Goal: Task Accomplishment & Management: Use online tool/utility

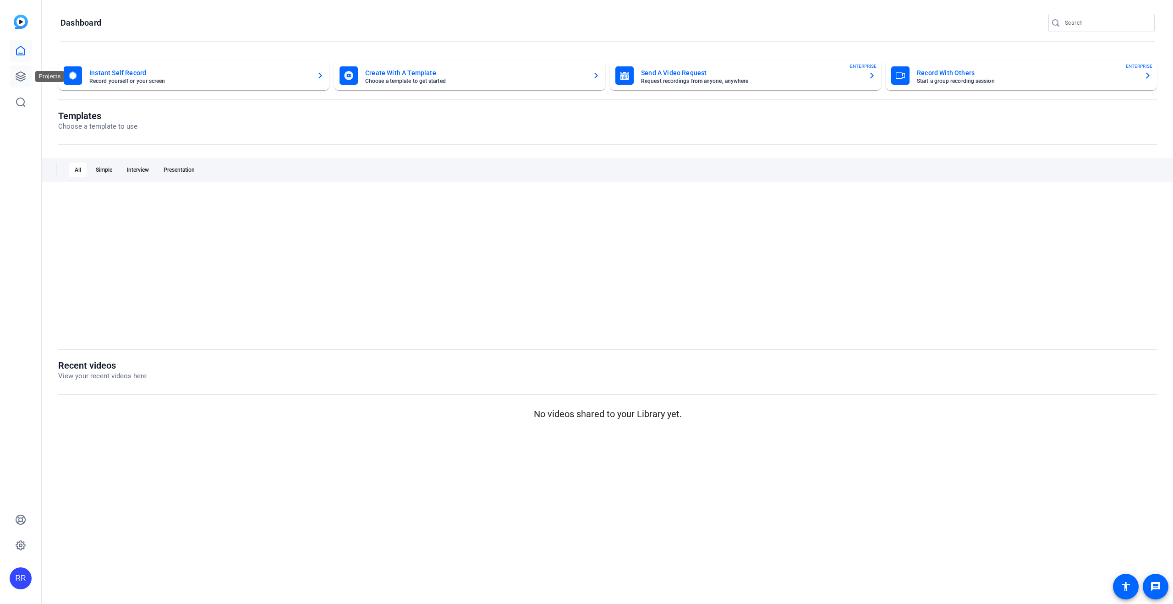
click at [17, 79] on icon at bounding box center [20, 76] width 9 height 9
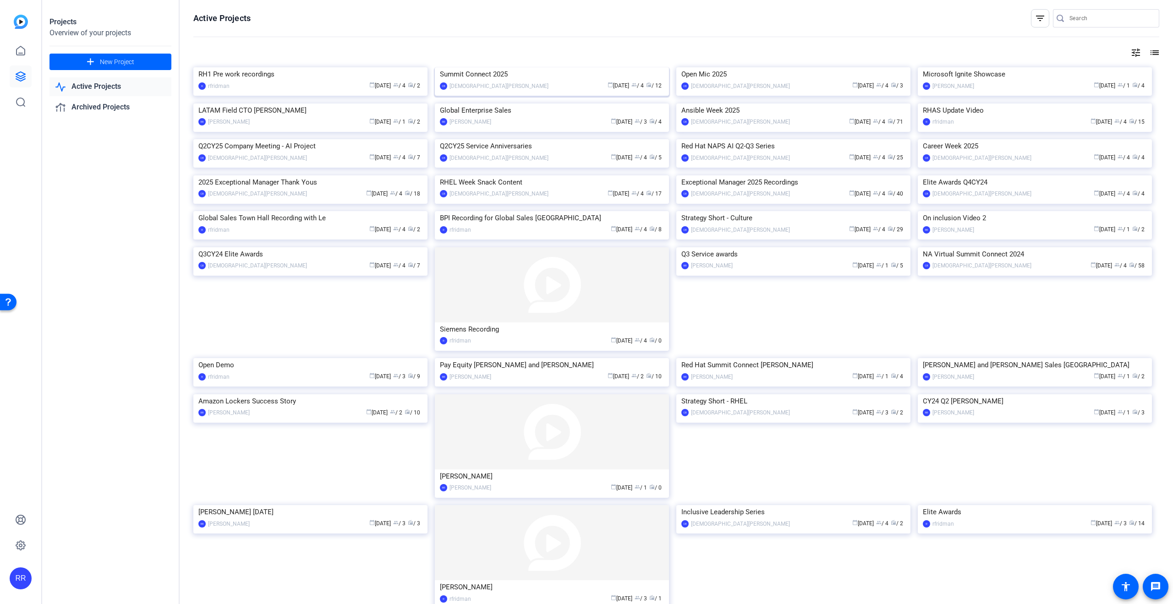
click at [513, 81] on div "Summit Connect 2025" at bounding box center [552, 74] width 224 height 14
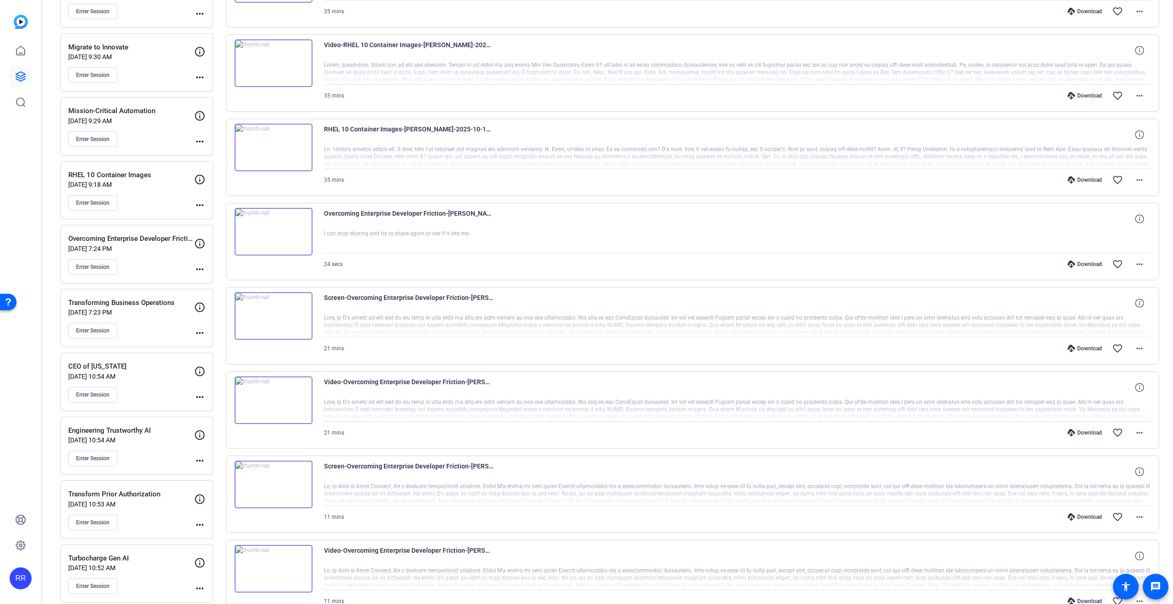
scroll to position [220, 0]
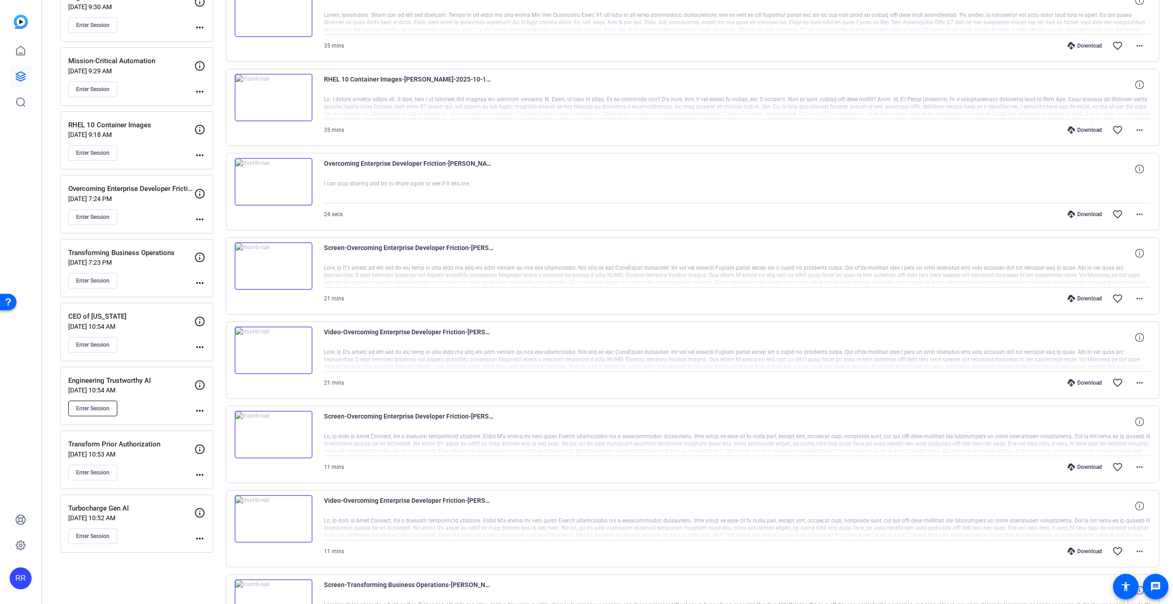
click at [99, 405] on span "Enter Session" at bounding box center [92, 408] width 33 height 7
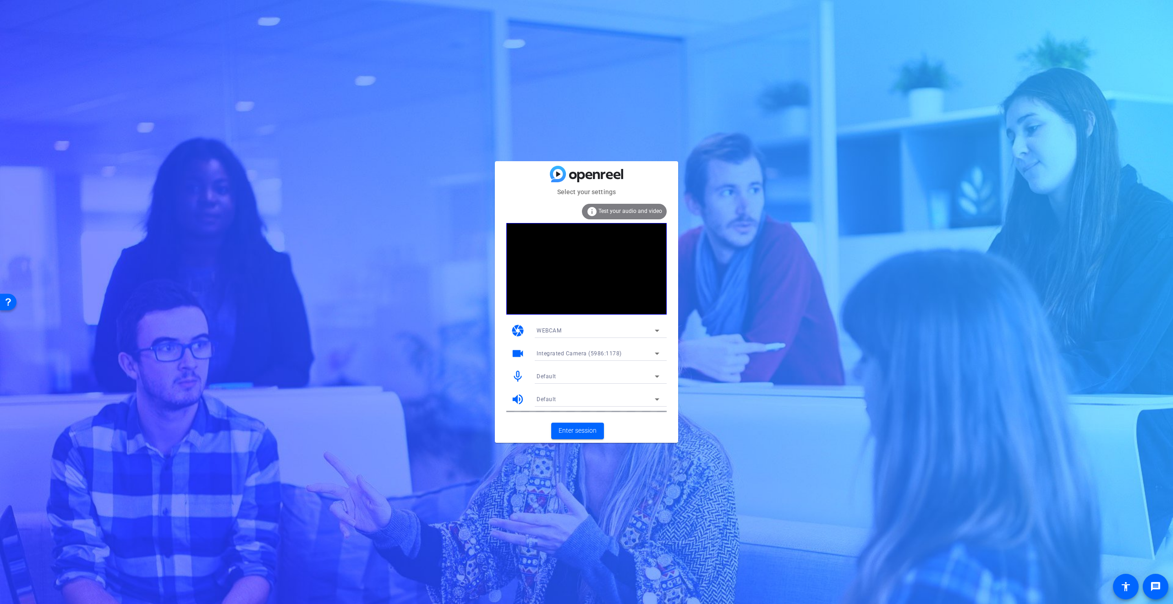
click at [566, 351] on span "Integrated Camera (5986:1178)" at bounding box center [578, 353] width 85 height 6
click at [559, 383] on span "UC70 (0ac8:3420)" at bounding box center [560, 386] width 48 height 11
click at [549, 377] on span "Default" at bounding box center [546, 376] width 20 height 6
click at [553, 425] on span "RØDE VideoMic NTG Analog Stereo" at bounding box center [582, 424] width 92 height 11
click at [553, 396] on div "Default" at bounding box center [595, 398] width 118 height 11
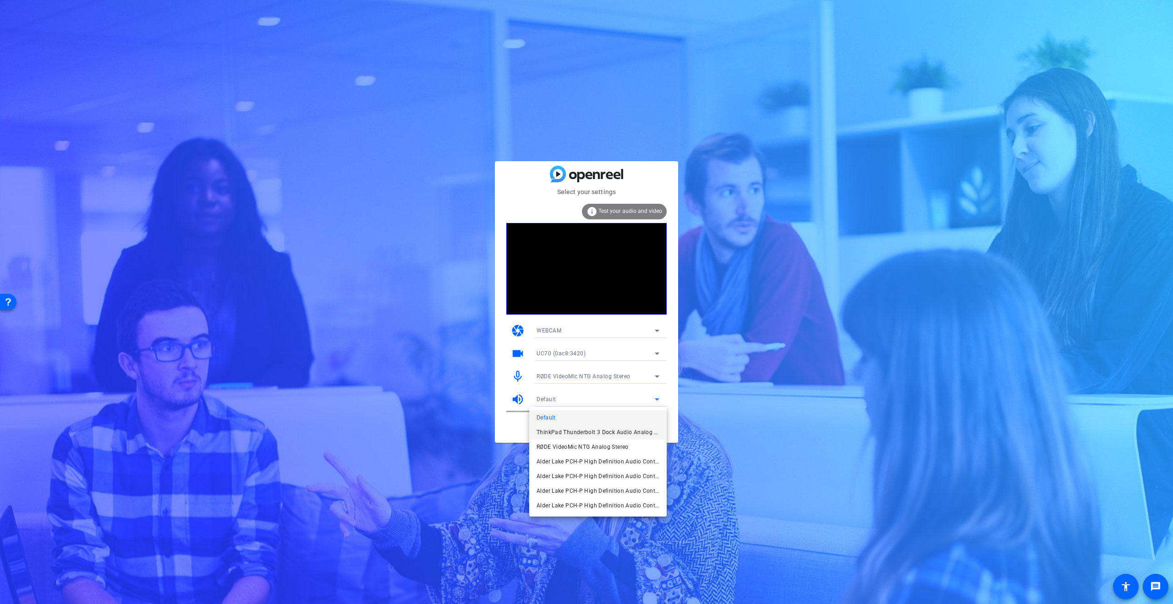
click at [556, 428] on span "ThinkPad Thunderbolt 3 Dock Audio Analog Stereo" at bounding box center [597, 432] width 123 height 11
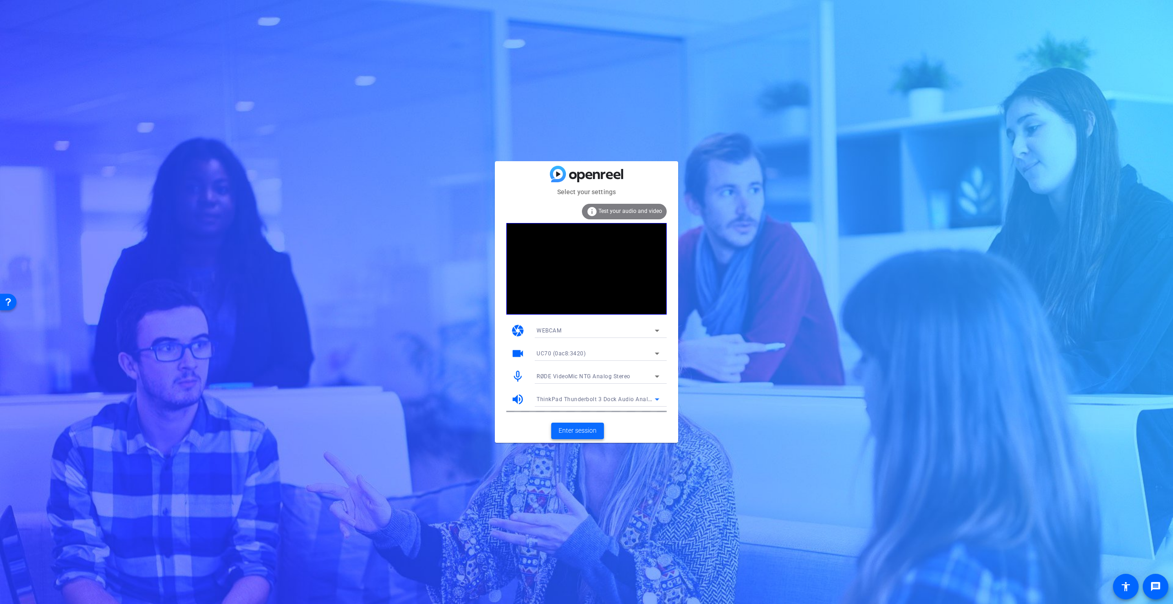
click at [573, 436] on span at bounding box center [577, 431] width 53 height 22
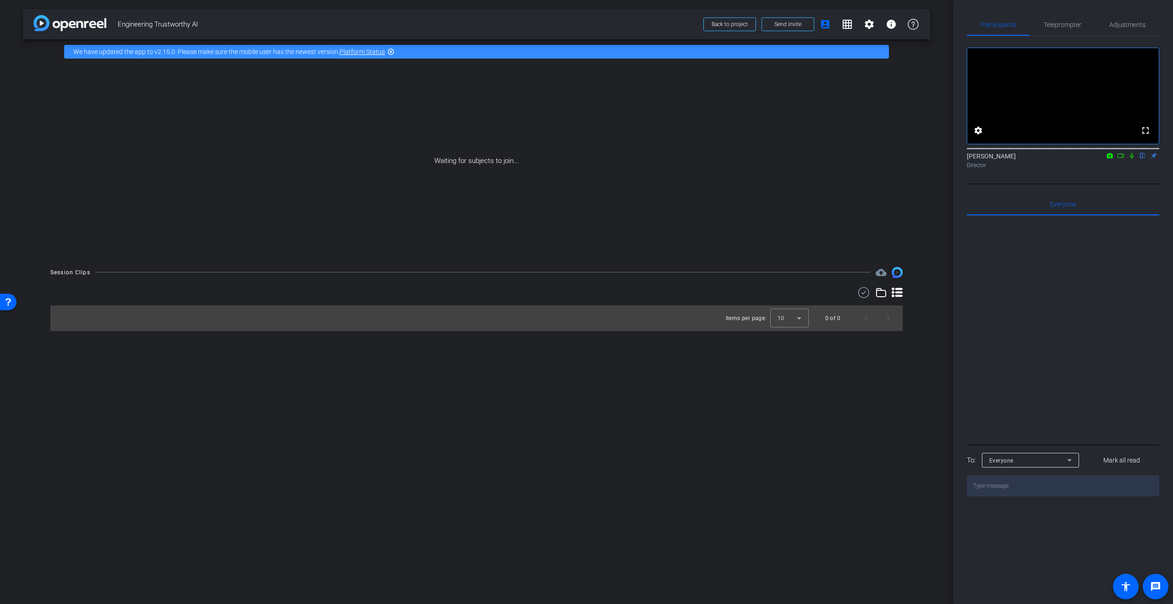
click at [1121, 159] on icon at bounding box center [1120, 156] width 7 height 6
click at [1143, 159] on icon at bounding box center [1143, 156] width 4 height 6
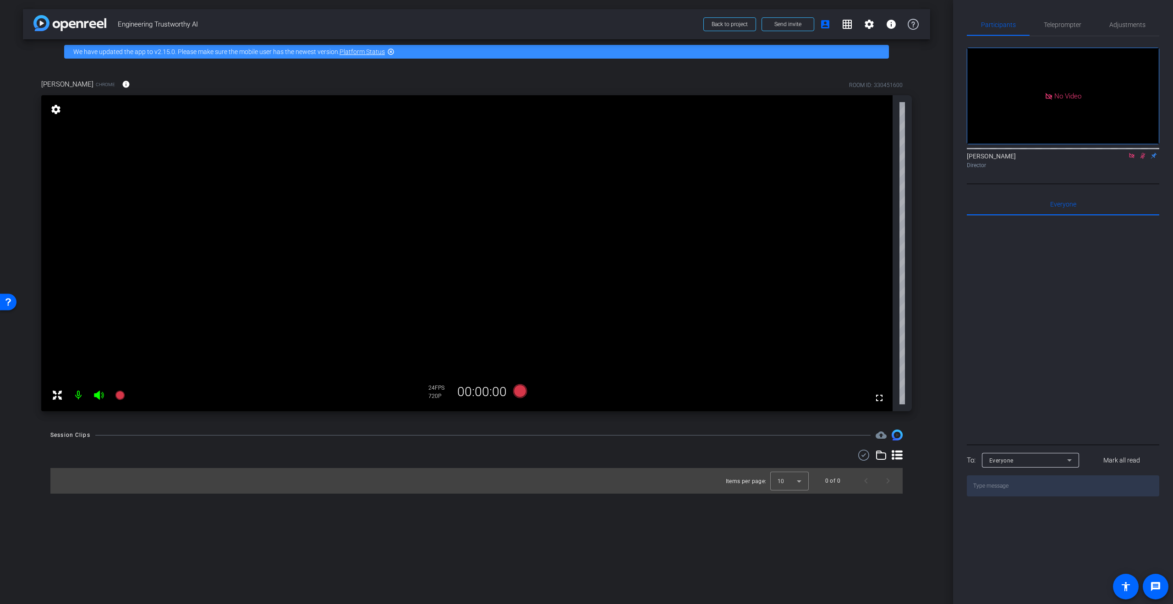
click at [1143, 159] on icon at bounding box center [1142, 156] width 5 height 6
click at [1133, 158] on icon at bounding box center [1131, 155] width 5 height 5
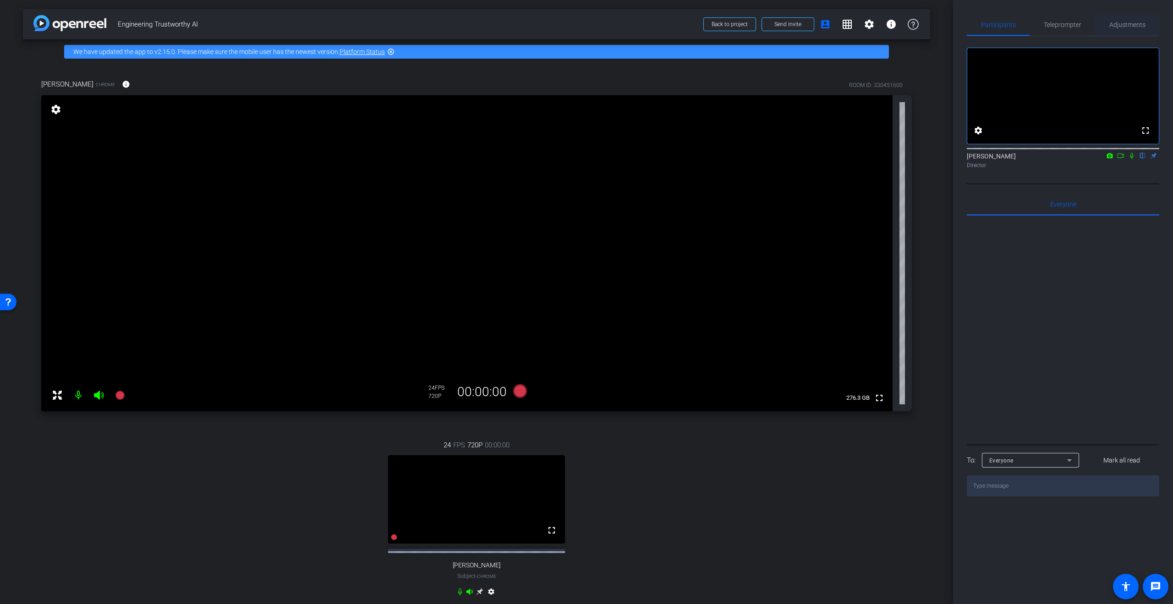
click at [1142, 25] on span "Adjustments" at bounding box center [1127, 25] width 36 height 6
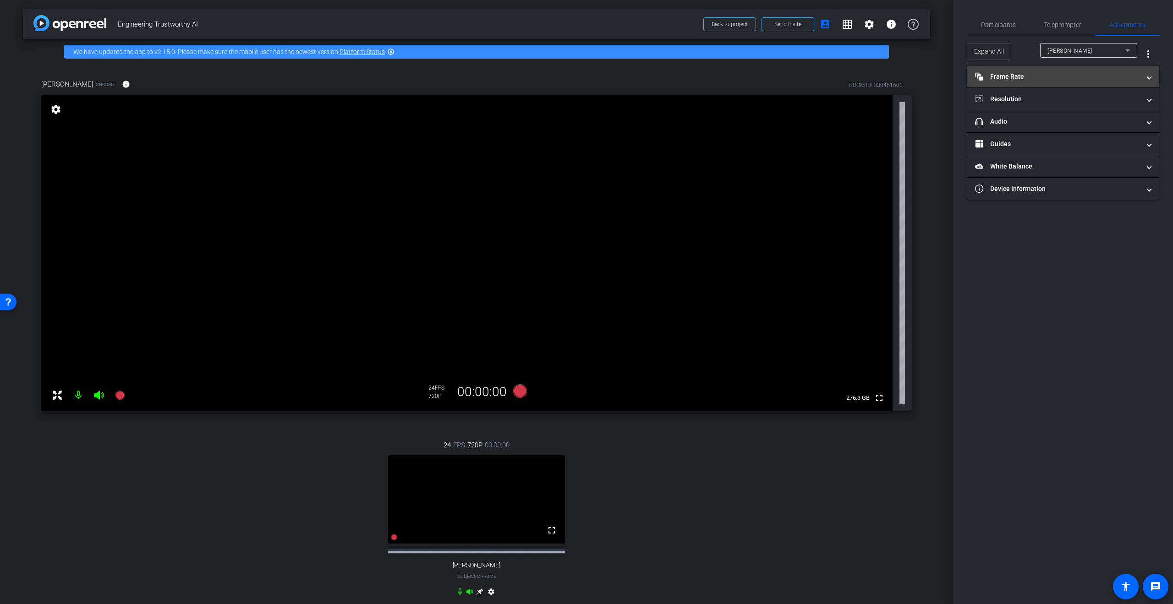
click at [1064, 74] on mat-panel-title "Frame Rate Frame Rate" at bounding box center [1057, 77] width 165 height 10
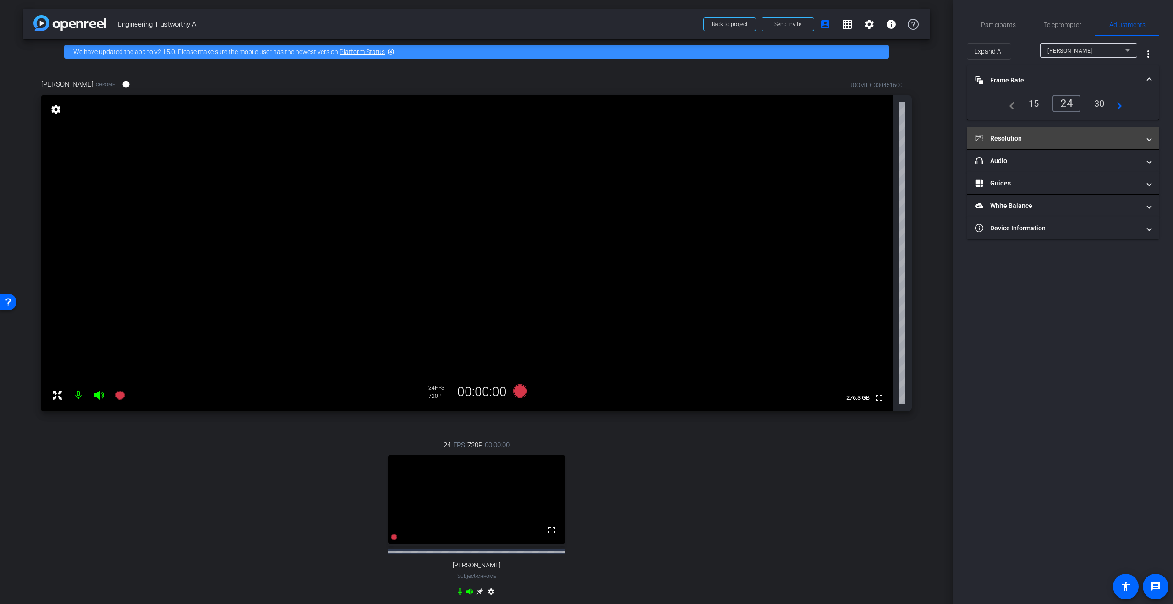
click at [1021, 140] on mat-panel-title "Resolution" at bounding box center [1057, 139] width 165 height 10
click at [1082, 165] on div "1080" at bounding box center [1071, 166] width 34 height 16
click at [1097, 49] on div "Jose Mayorga" at bounding box center [1086, 50] width 78 height 11
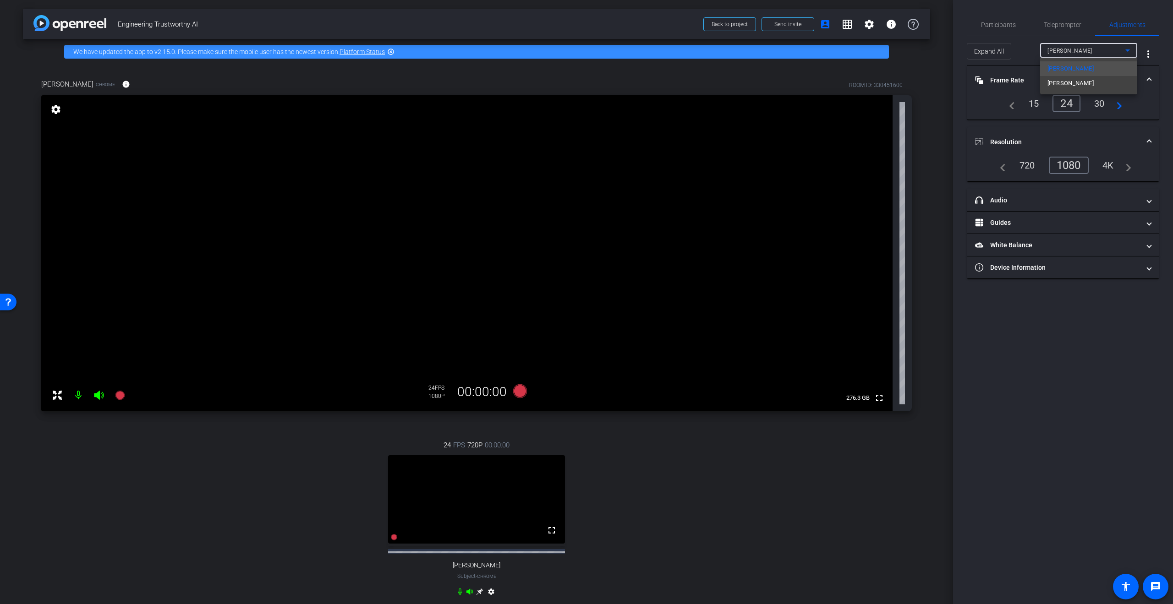
click at [1074, 85] on span "Ravi Sharma" at bounding box center [1070, 83] width 46 height 11
click at [1072, 161] on div "1080" at bounding box center [1071, 166] width 34 height 16
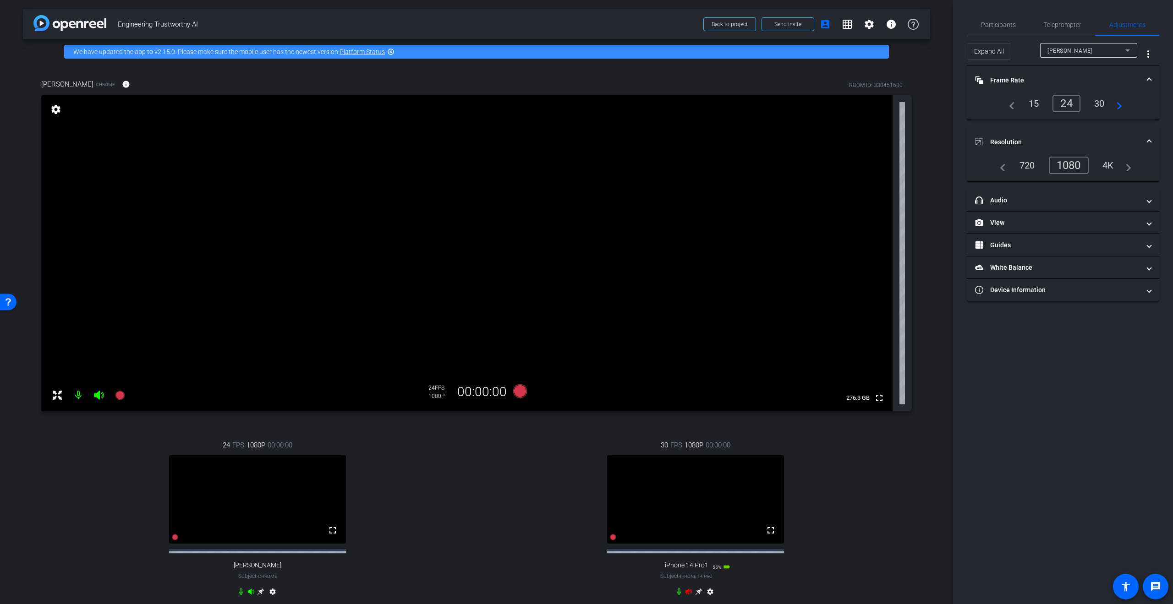
click at [685, 595] on icon at bounding box center [688, 592] width 6 height 6
click at [999, 223] on mat-panel-title "View" at bounding box center [1057, 223] width 165 height 10
click at [1075, 255] on div "|" at bounding box center [1062, 252] width 33 height 9
click at [1073, 254] on icon at bounding box center [1071, 252] width 6 height 5
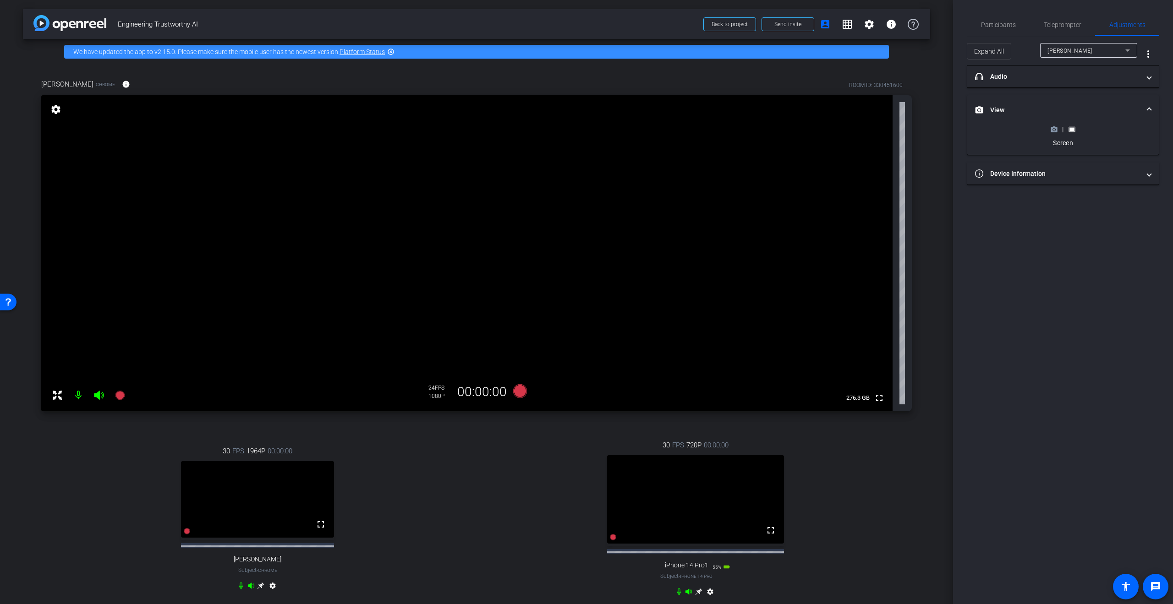
click at [1075, 49] on span "Ravi Sharma" at bounding box center [1069, 51] width 45 height 6
click at [1073, 66] on span "Jose Mayorga" at bounding box center [1070, 68] width 46 height 11
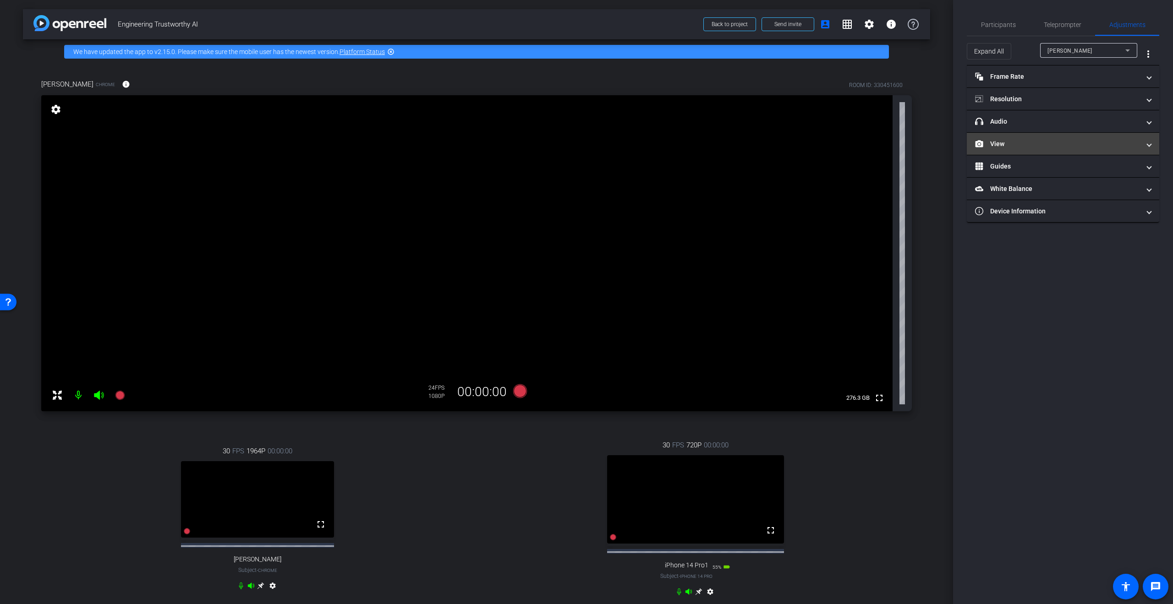
click at [1006, 150] on mat-expansion-panel-header "View" at bounding box center [1063, 144] width 192 height 22
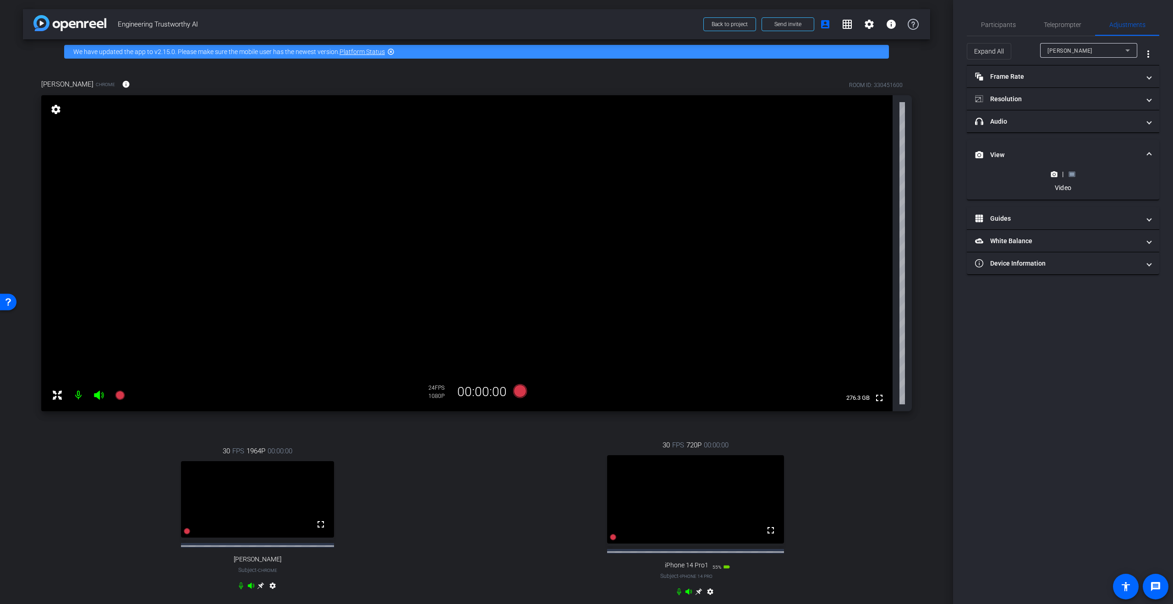
click at [1069, 165] on mat-expansion-panel-header "View" at bounding box center [1063, 154] width 192 height 29
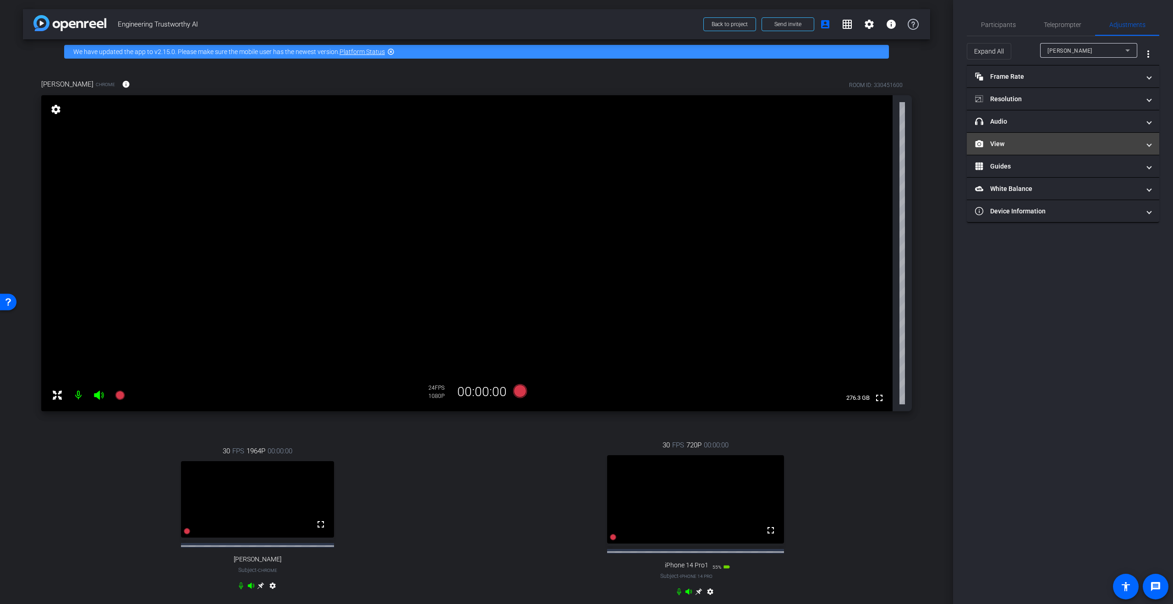
click at [1057, 148] on mat-expansion-panel-header "View" at bounding box center [1063, 144] width 192 height 22
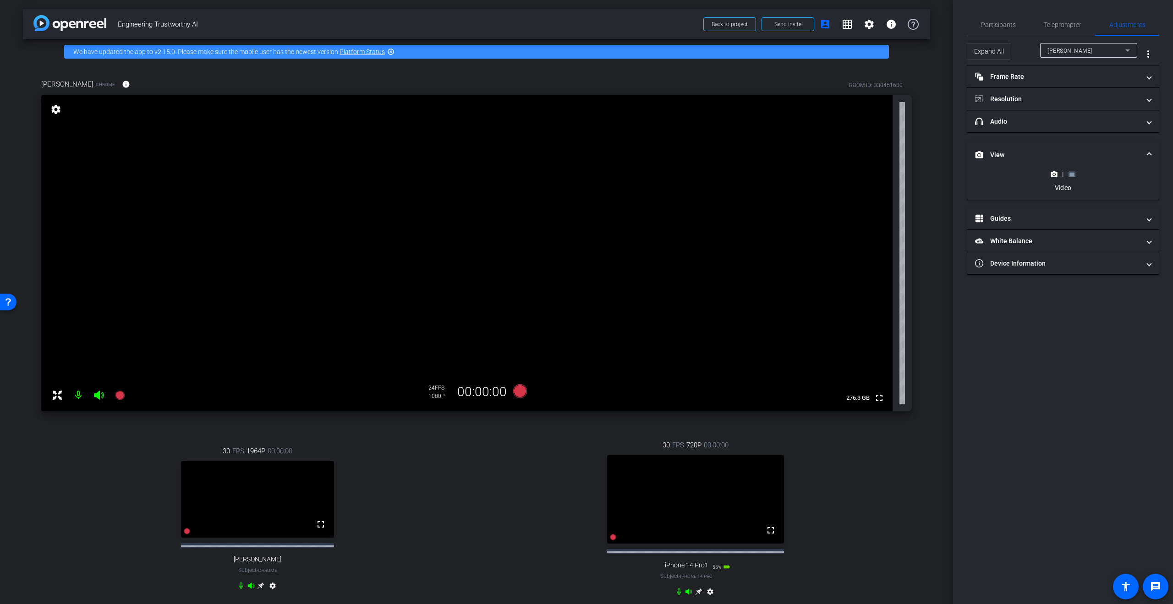
click at [1074, 169] on div "|" at bounding box center [1062, 173] width 33 height 9
click at [1071, 175] on icon at bounding box center [1071, 173] width 6 height 5
click at [1055, 132] on div "|" at bounding box center [1062, 129] width 33 height 9
click at [1054, 131] on icon at bounding box center [1054, 129] width 6 height 5
click at [1059, 52] on span "Jose Mayorga" at bounding box center [1069, 51] width 45 height 6
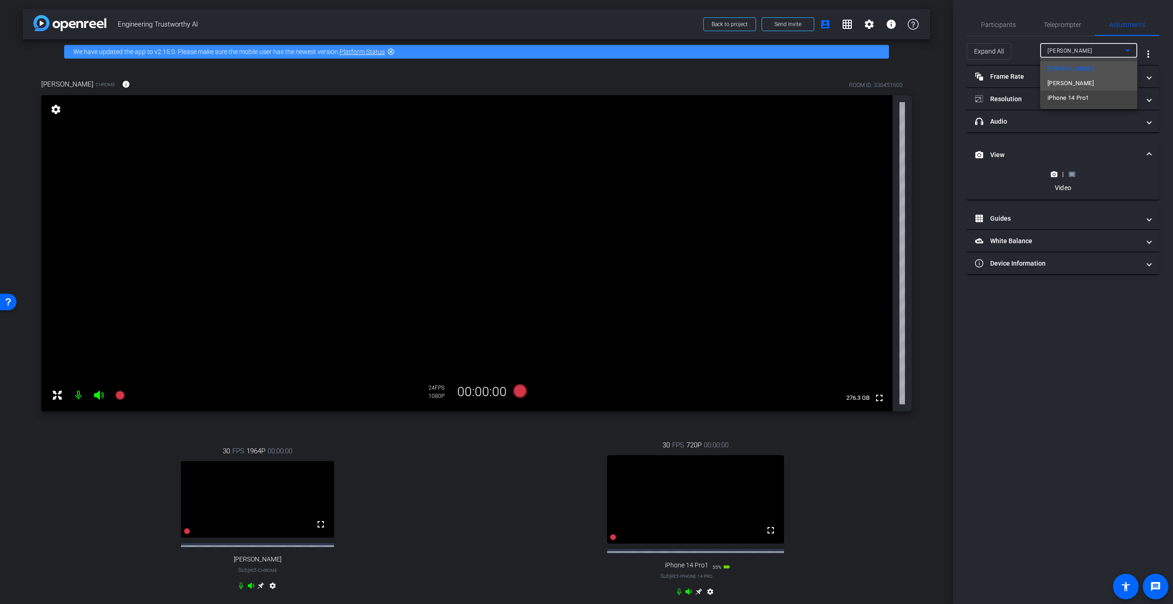
click at [1055, 80] on span "Ravi Sharma" at bounding box center [1070, 83] width 46 height 11
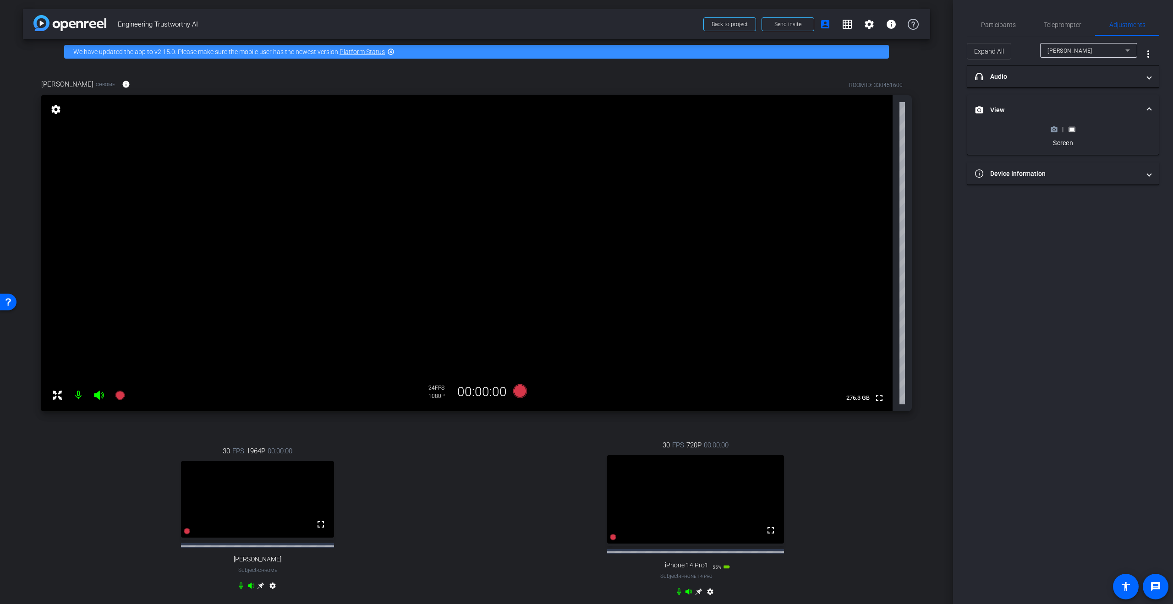
click at [1076, 130] on div "|" at bounding box center [1062, 129] width 33 height 9
click at [1057, 129] on icon at bounding box center [1054, 129] width 6 height 5
click at [1070, 129] on rect at bounding box center [1071, 129] width 5 height 4
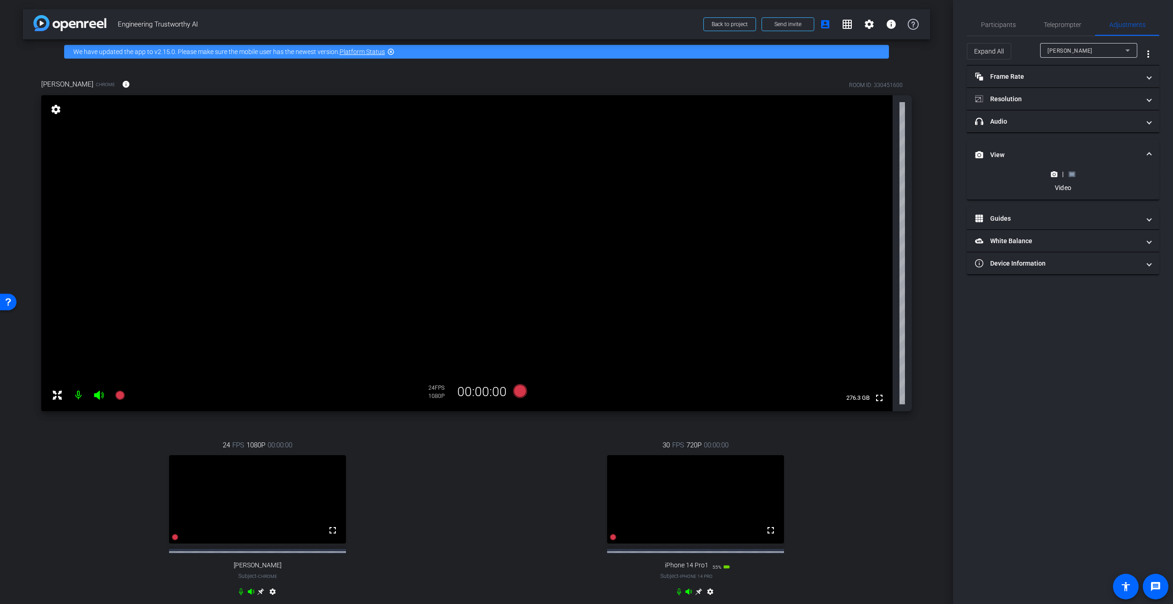
click at [1070, 176] on icon at bounding box center [1071, 174] width 7 height 7
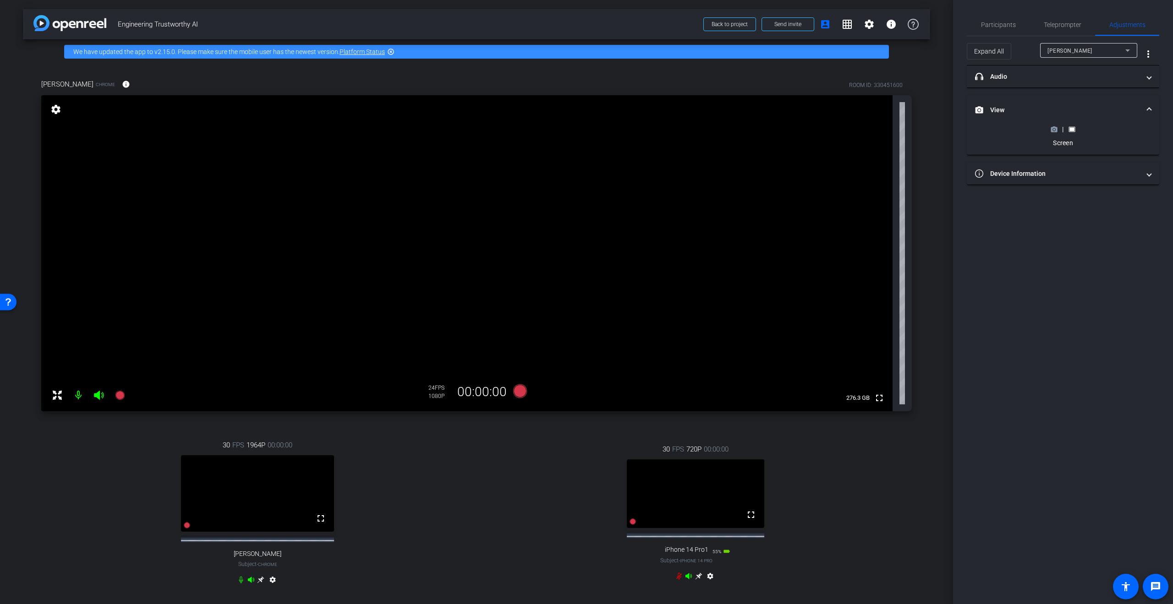
click at [1053, 131] on icon at bounding box center [1054, 129] width 6 height 5
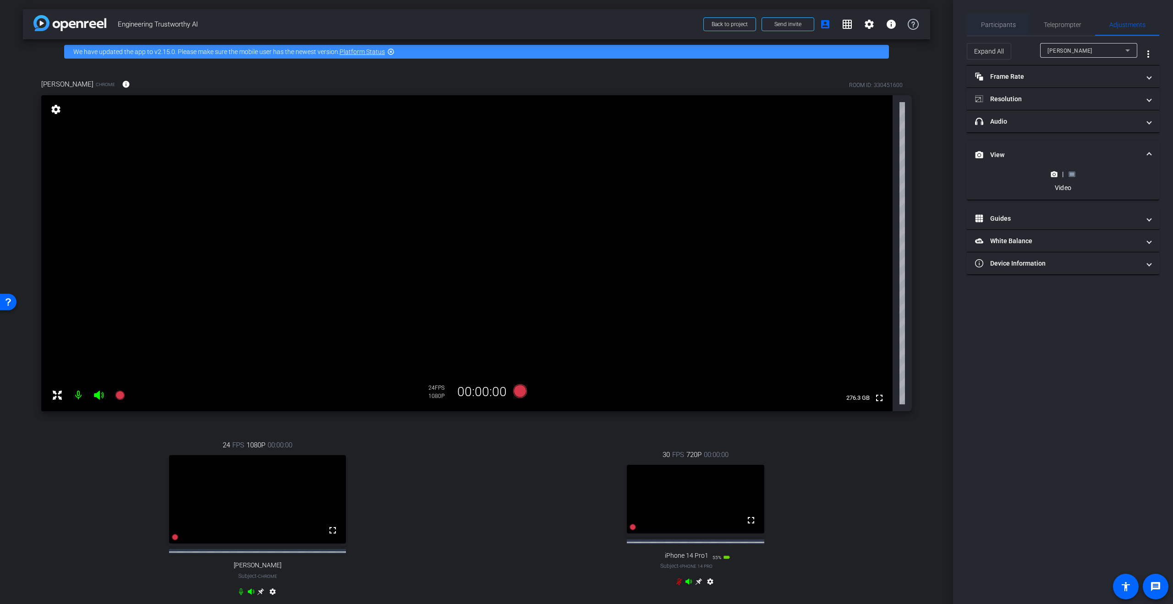
click at [1003, 30] on span "Participants" at bounding box center [998, 25] width 35 height 22
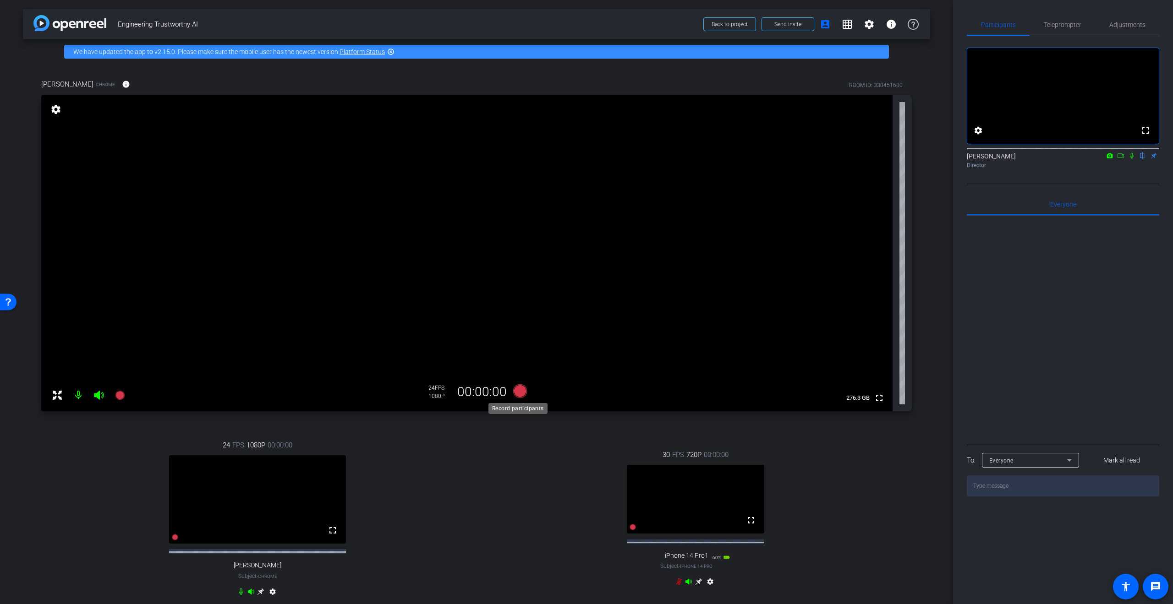
click at [515, 391] on icon at bounding box center [520, 391] width 14 height 14
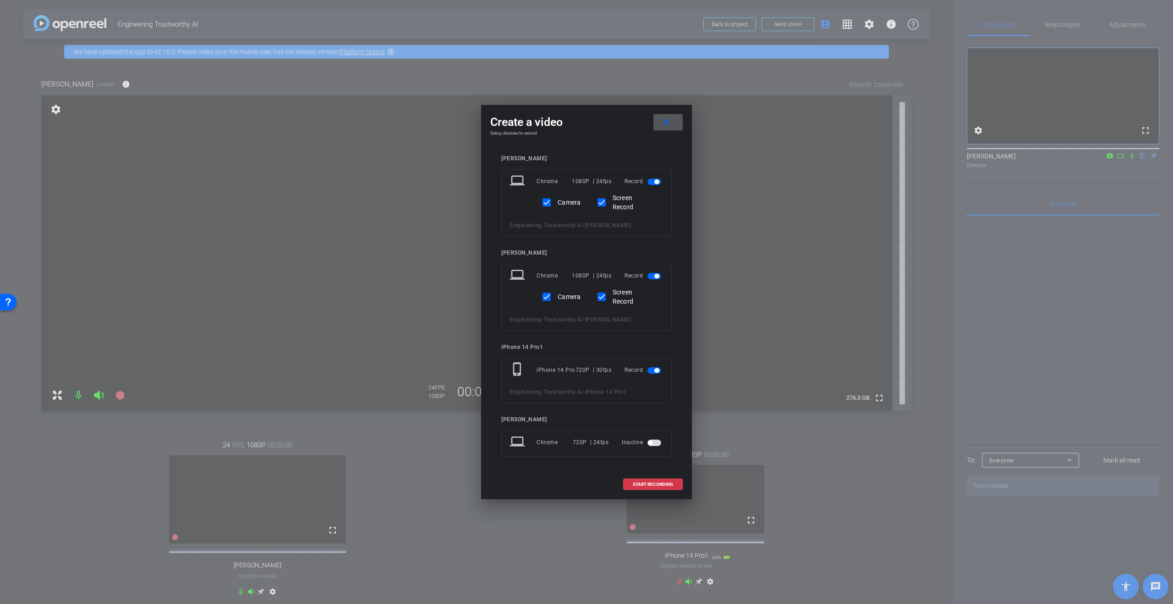
click at [652, 368] on span "button" at bounding box center [654, 370] width 14 height 6
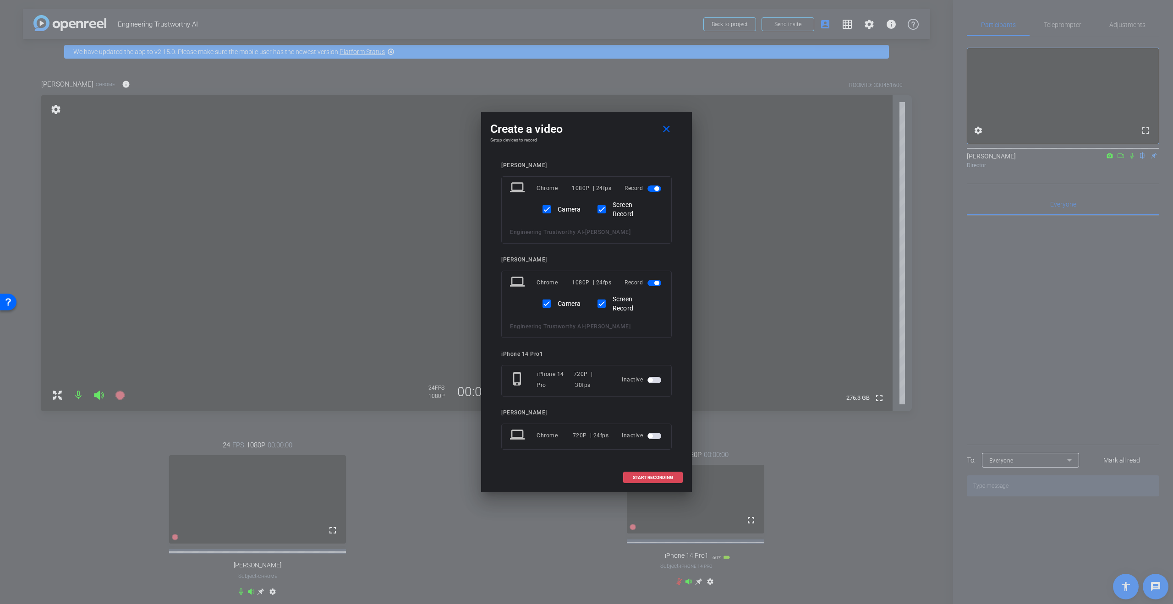
click at [640, 475] on span "START RECORDING" at bounding box center [653, 477] width 40 height 5
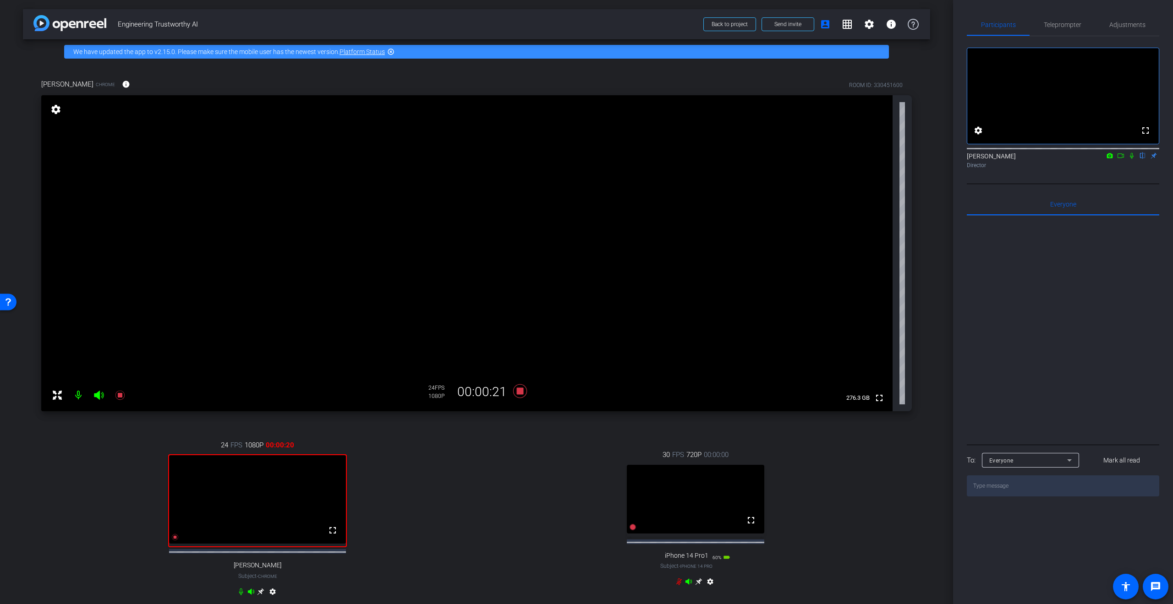
click at [1130, 159] on icon at bounding box center [1131, 156] width 7 height 6
click at [1120, 158] on icon at bounding box center [1120, 155] width 6 height 5
click at [1143, 159] on icon at bounding box center [1142, 156] width 7 height 6
click at [1141, 159] on icon at bounding box center [1142, 156] width 7 height 6
click at [1142, 159] on icon at bounding box center [1142, 156] width 7 height 6
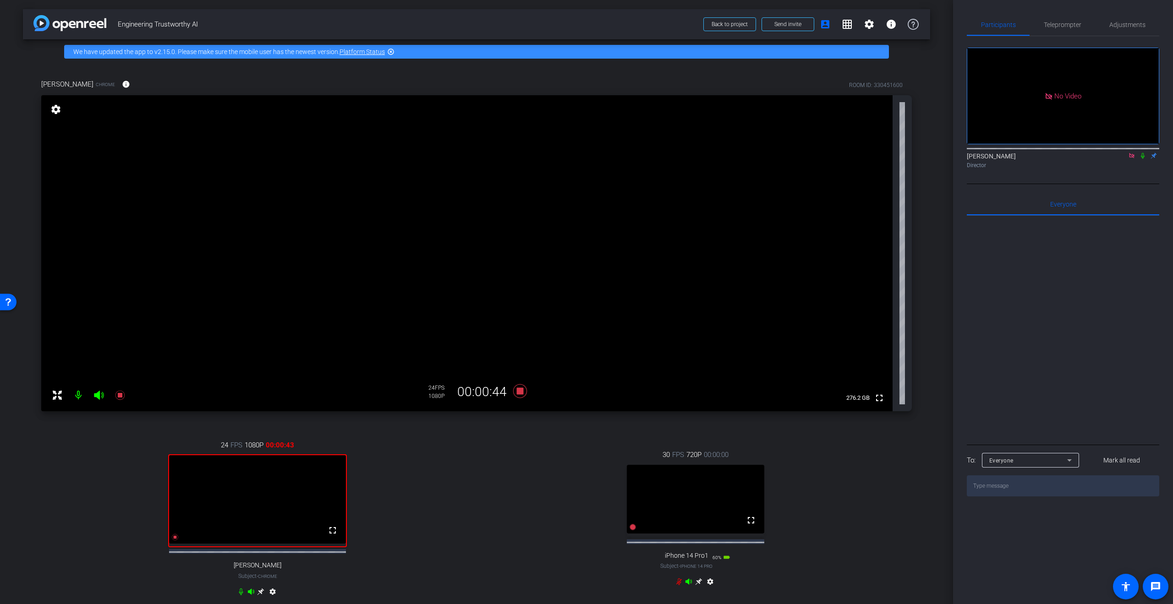
click at [1142, 159] on icon at bounding box center [1142, 156] width 7 height 6
click at [1118, 23] on span "Adjustments" at bounding box center [1127, 25] width 36 height 6
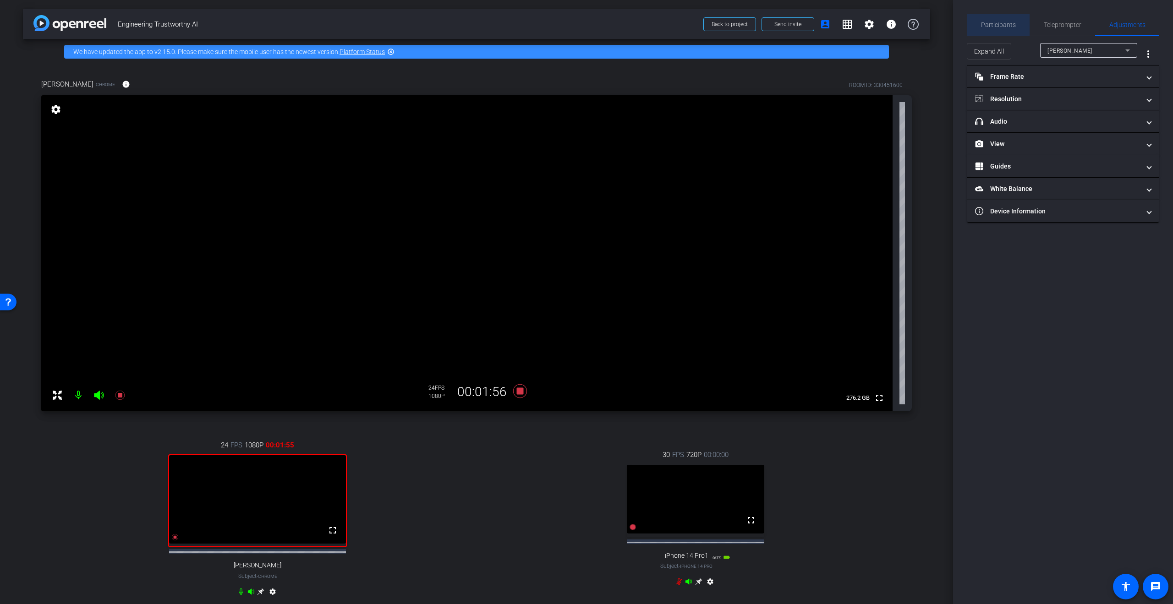
click at [1001, 23] on span "Participants" at bounding box center [998, 25] width 35 height 6
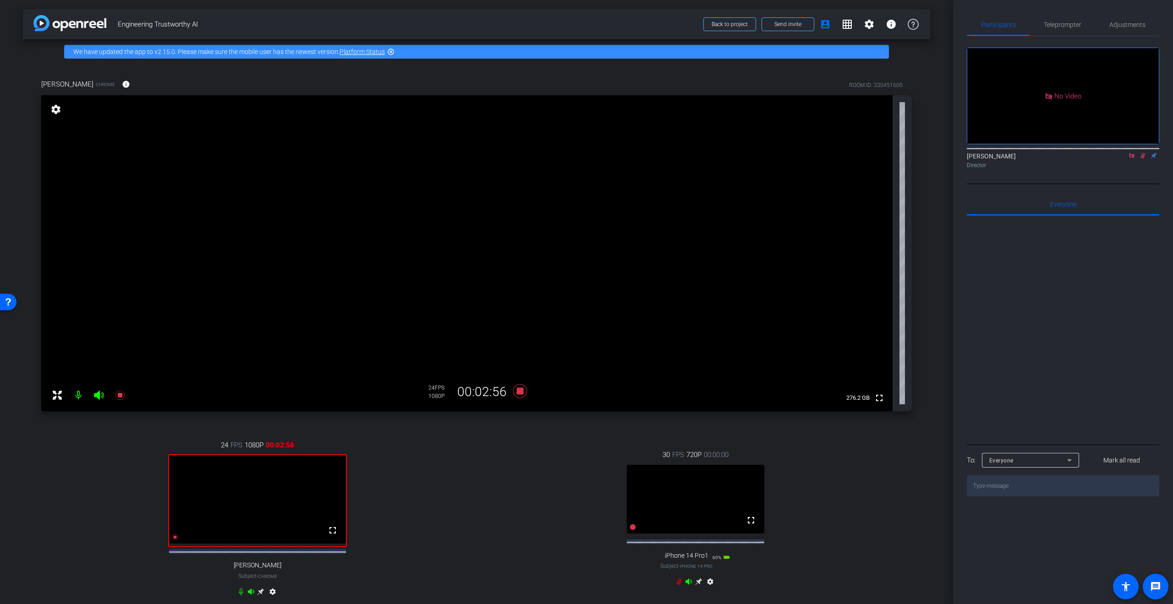
click at [706, 589] on mat-icon "settings" at bounding box center [710, 583] width 11 height 11
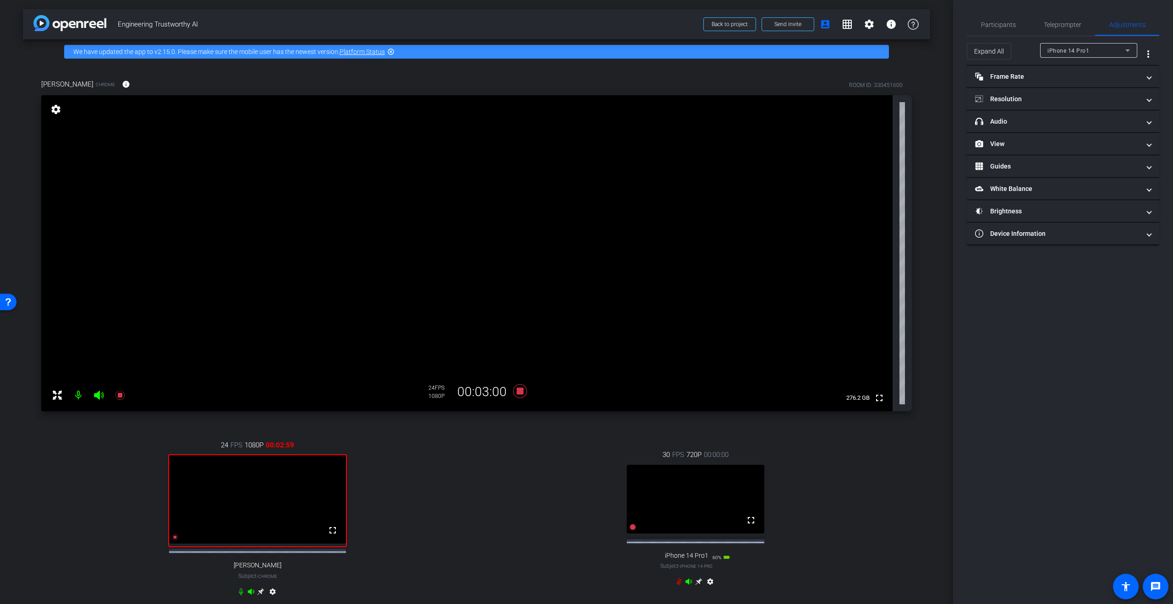
click at [706, 589] on mat-icon "settings" at bounding box center [710, 583] width 11 height 11
click at [996, 15] on span "Participants" at bounding box center [998, 25] width 35 height 22
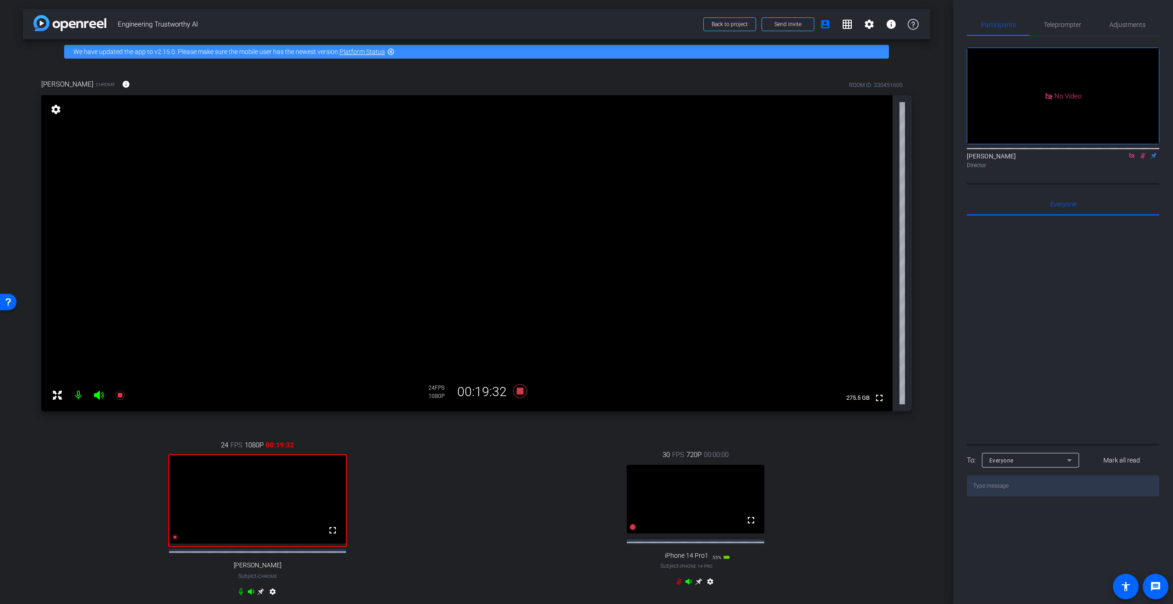
click at [1142, 153] on icon at bounding box center [1142, 156] width 7 height 6
click at [1144, 153] on icon at bounding box center [1142, 156] width 7 height 6
click at [522, 392] on icon at bounding box center [520, 391] width 22 height 16
click at [1141, 153] on icon at bounding box center [1142, 156] width 7 height 6
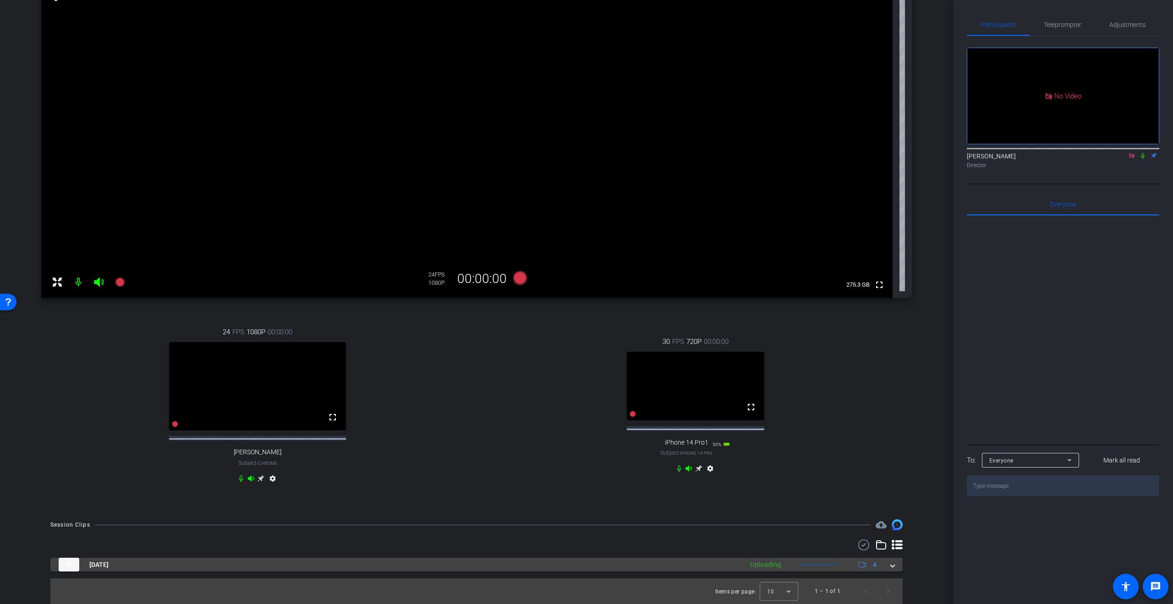
click at [891, 568] on mat-expansion-panel-header "Oct 13, 2025 Uploading 4" at bounding box center [476, 565] width 852 height 14
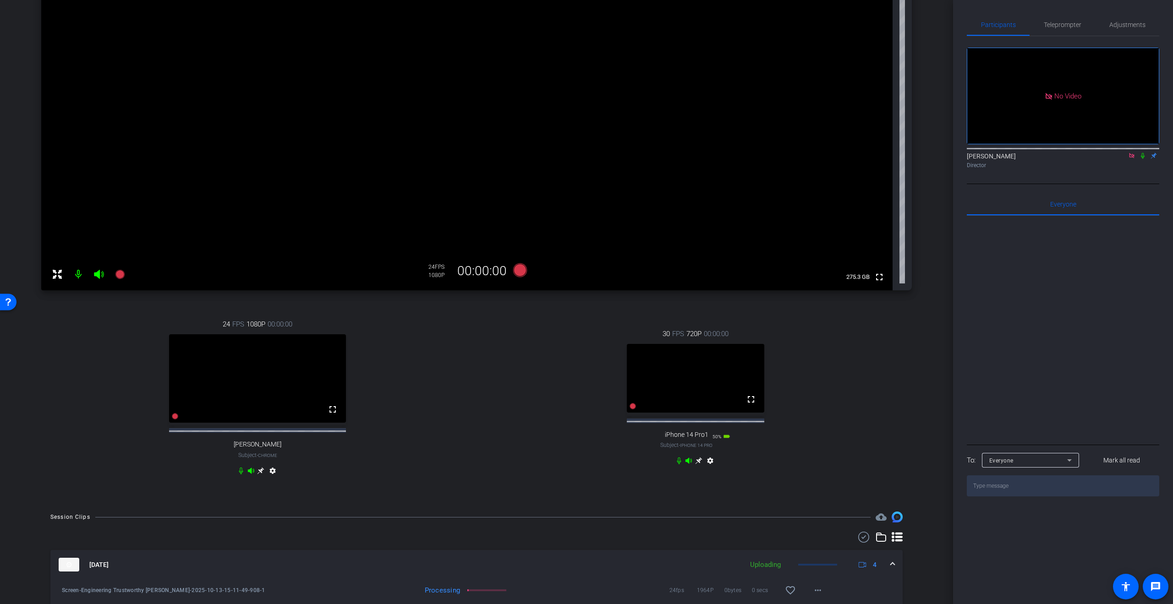
scroll to position [222, 0]
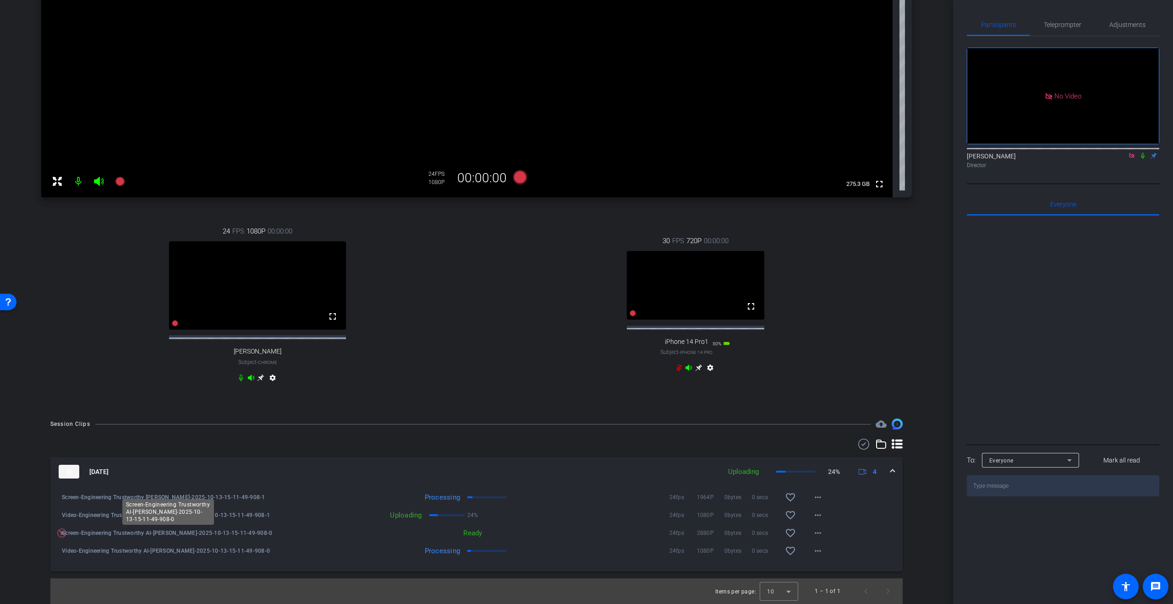
click at [62, 531] on span "Screen-Engineering Trustworthy AI-[PERSON_NAME]-2025-10-13-15-11-49-908-0" at bounding box center [168, 533] width 213 height 9
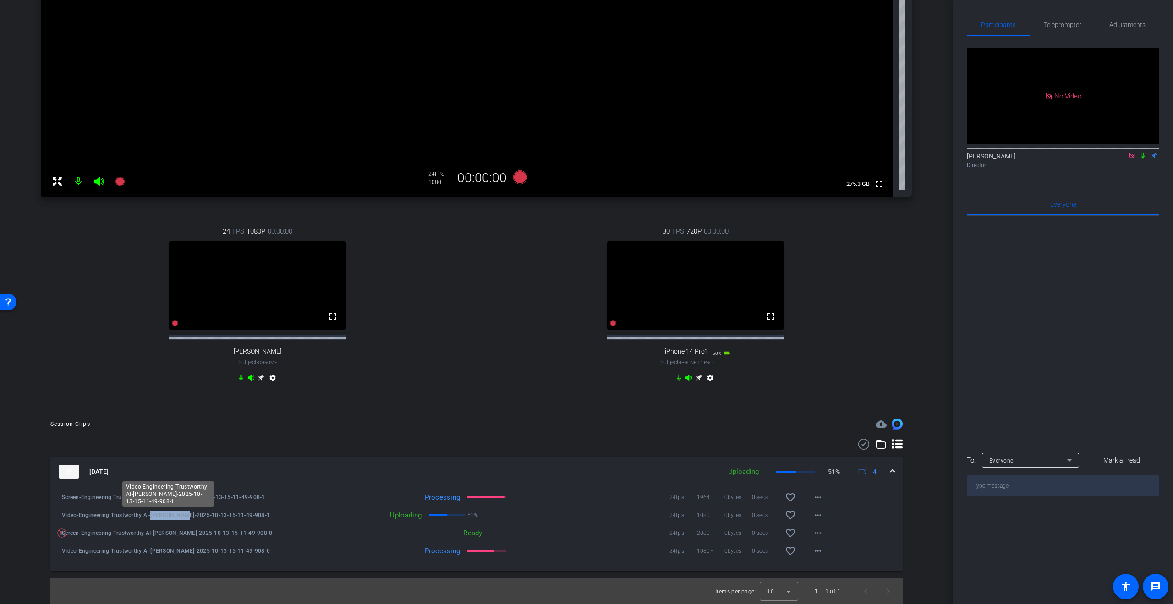
drag, startPoint x: 150, startPoint y: 517, endPoint x: 182, endPoint y: 516, distance: 32.1
click at [182, 516] on span "Video-Engineering Trustworthy AI-[PERSON_NAME]-2025-10-13-15-11-49-908-1" at bounding box center [168, 515] width 213 height 9
copy span "Ravi Sharma"
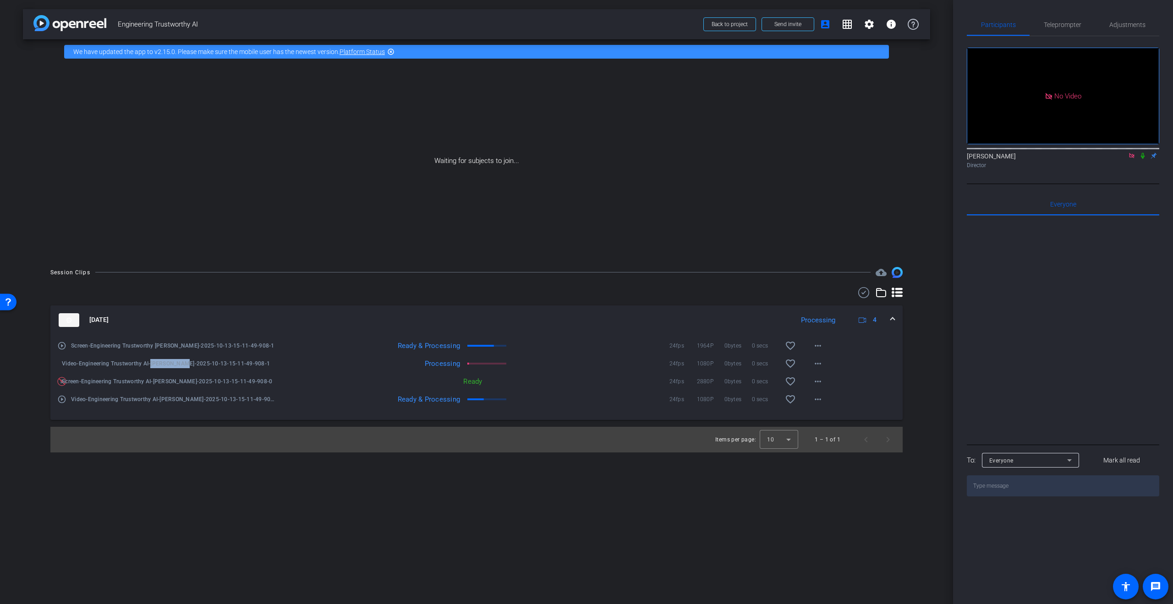
scroll to position [0, 0]
click at [1142, 153] on icon at bounding box center [1142, 156] width 7 height 6
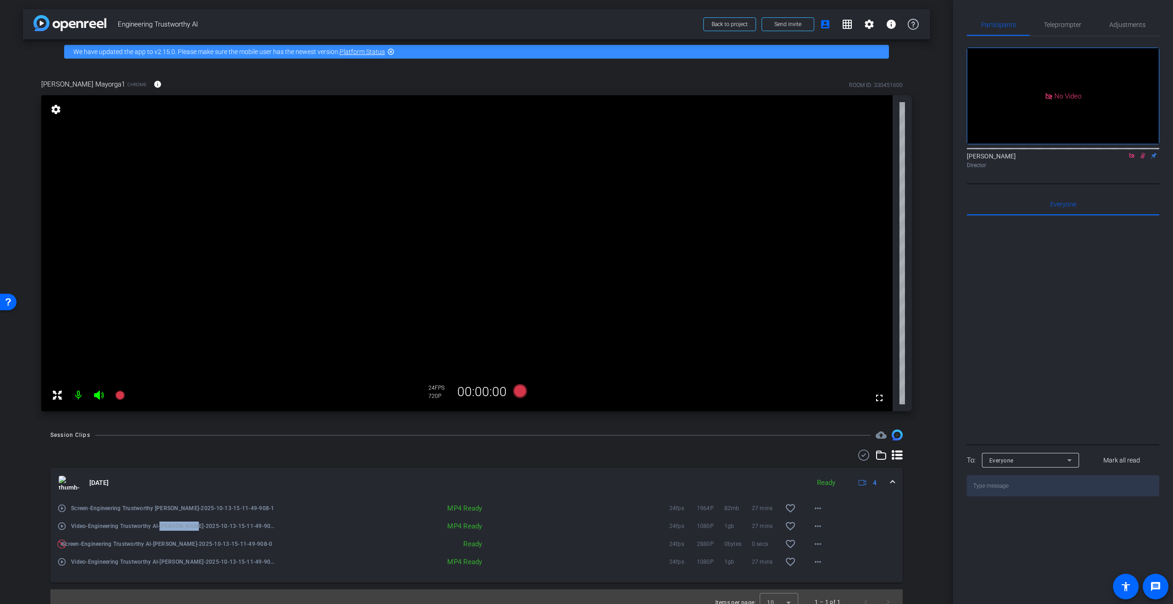
click at [1144, 153] on icon at bounding box center [1142, 156] width 7 height 6
click at [1131, 153] on icon at bounding box center [1131, 156] width 7 height 6
click at [1126, 23] on span "Adjustments" at bounding box center [1127, 25] width 36 height 6
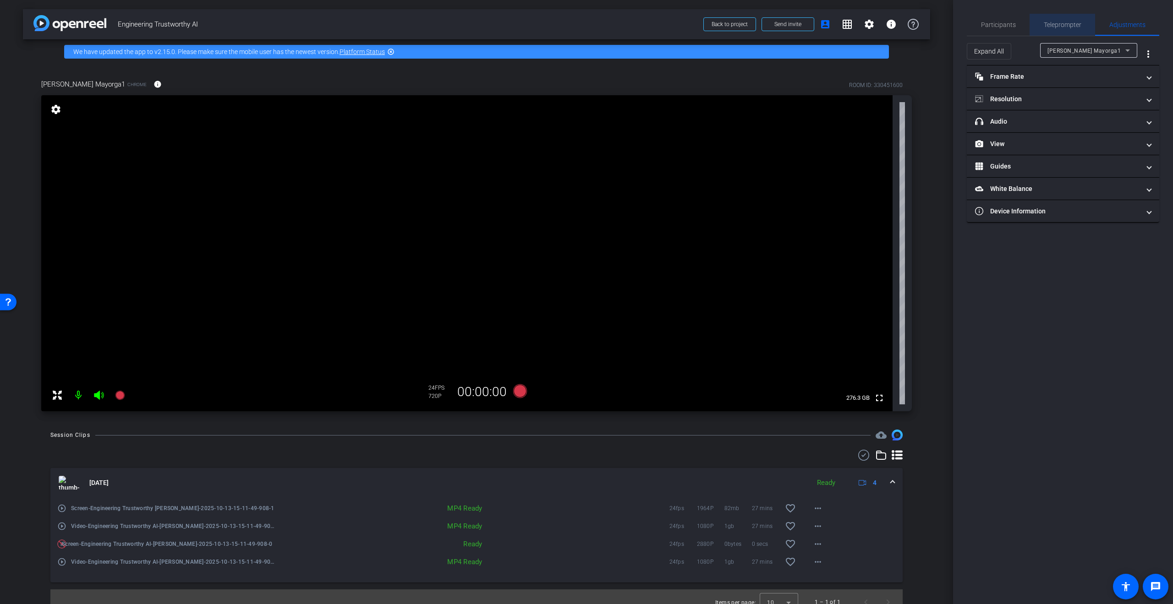
click at [1063, 23] on span "Teleprompter" at bounding box center [1062, 25] width 38 height 6
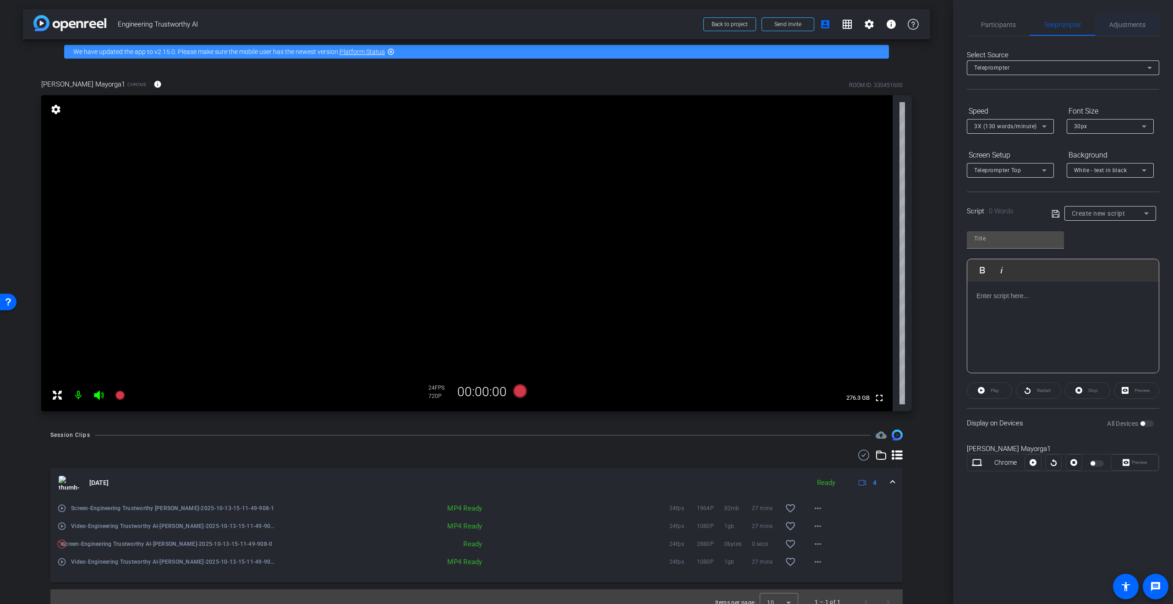
click at [1145, 24] on div "Adjustments" at bounding box center [1127, 25] width 64 height 22
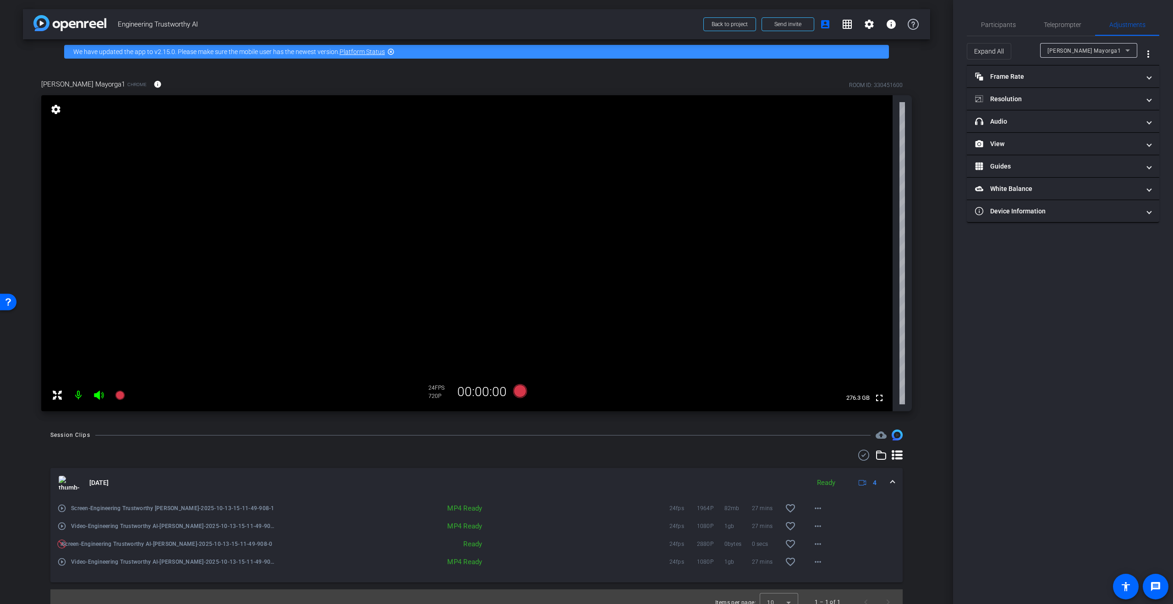
click at [1072, 45] on div "Jose Mayorga1" at bounding box center [1086, 50] width 78 height 11
click at [1064, 65] on span "Jose Mayorga1" at bounding box center [1084, 68] width 75 height 11
click at [1004, 143] on mat-panel-title "View" at bounding box center [1057, 144] width 165 height 10
click at [1073, 171] on icon at bounding box center [1071, 173] width 6 height 5
click at [1056, 127] on icon at bounding box center [1054, 129] width 6 height 5
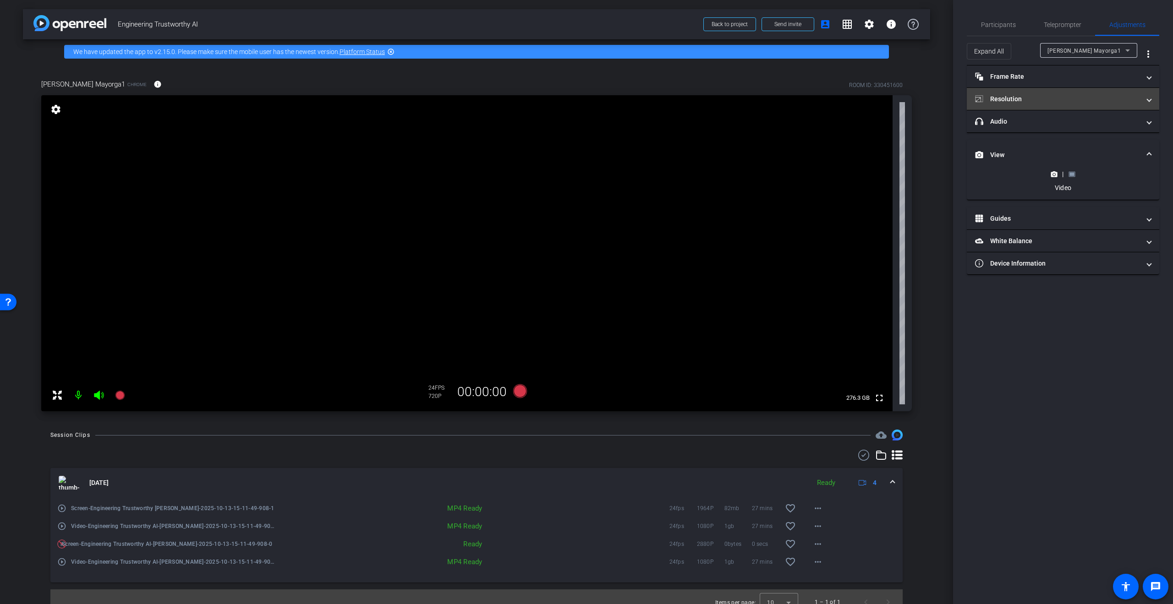
click at [1016, 100] on mat-panel-title "Resolution" at bounding box center [1057, 99] width 165 height 10
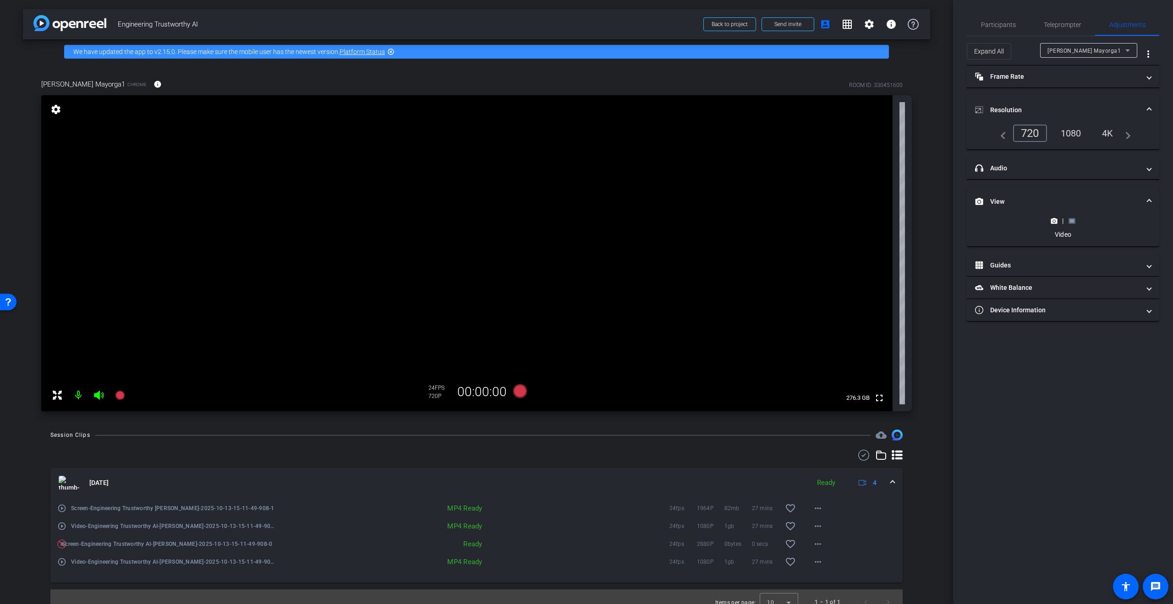
click at [1072, 128] on div "1080" at bounding box center [1071, 134] width 34 height 16
click at [1068, 218] on icon at bounding box center [1071, 221] width 7 height 7
click at [1042, 168] on mat-expansion-panel-header "Device Information" at bounding box center [1063, 174] width 192 height 22
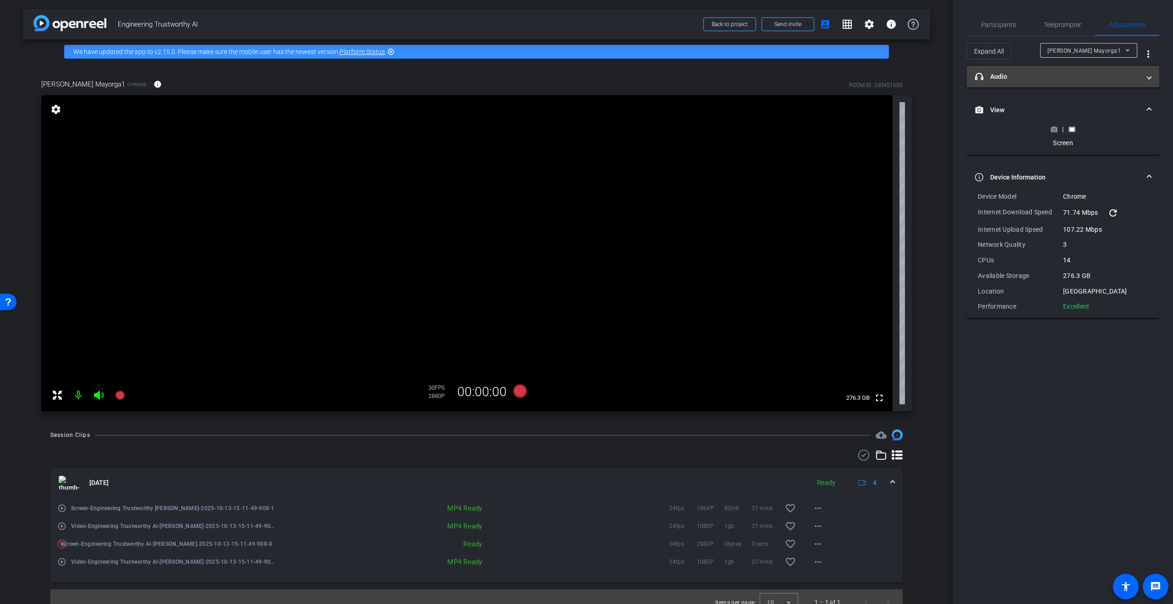
click at [1152, 79] on mat-expansion-panel-header "headphone icon Audio" at bounding box center [1063, 77] width 192 height 22
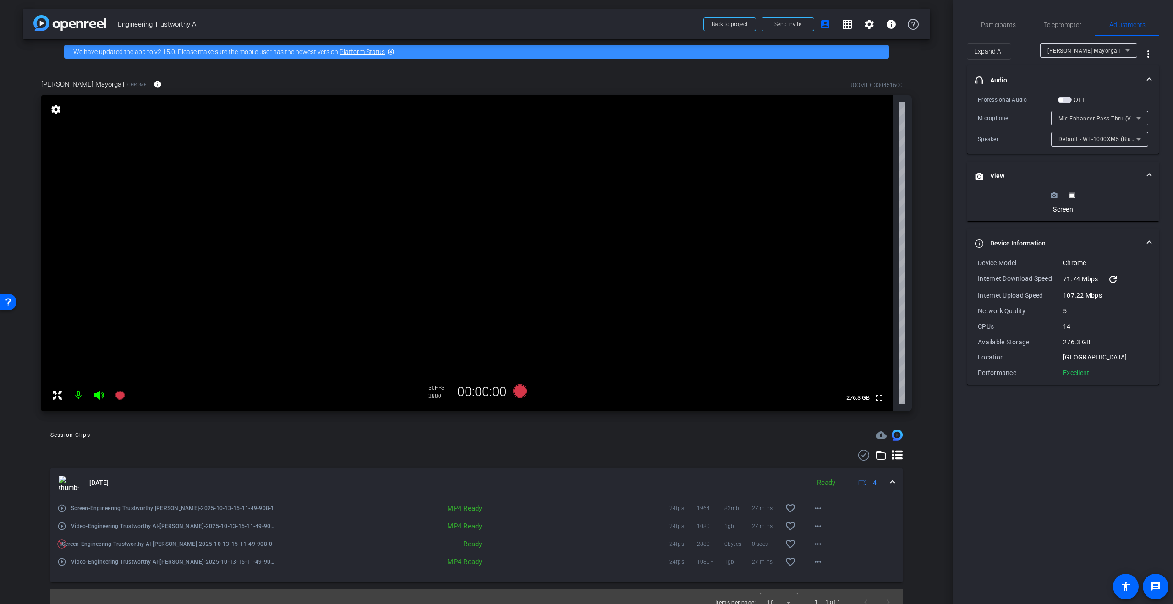
click at [1147, 77] on span "headphone icon Audio" at bounding box center [1061, 81] width 172 height 10
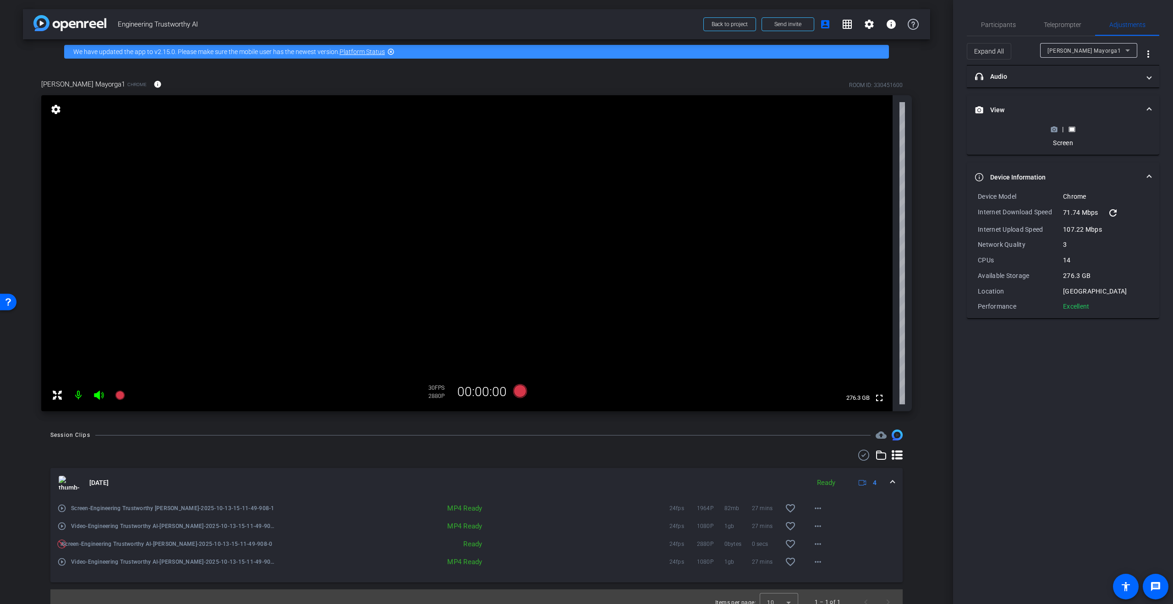
click at [1054, 128] on circle at bounding box center [1054, 129] width 2 height 2
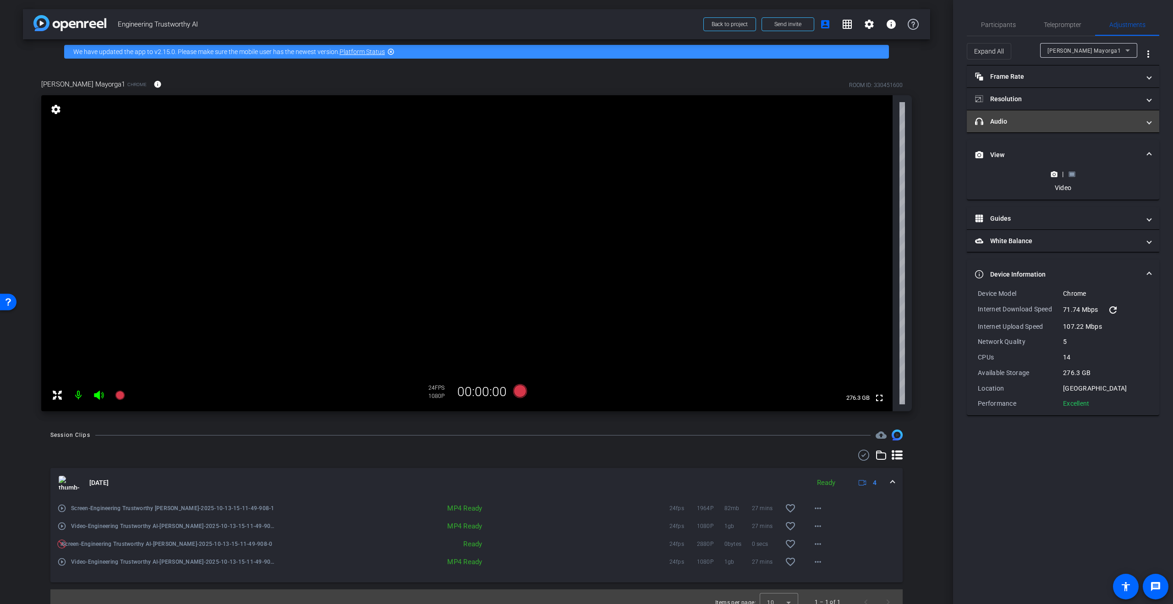
click at [1146, 78] on span "Frame Rate Frame Rate" at bounding box center [1061, 77] width 172 height 10
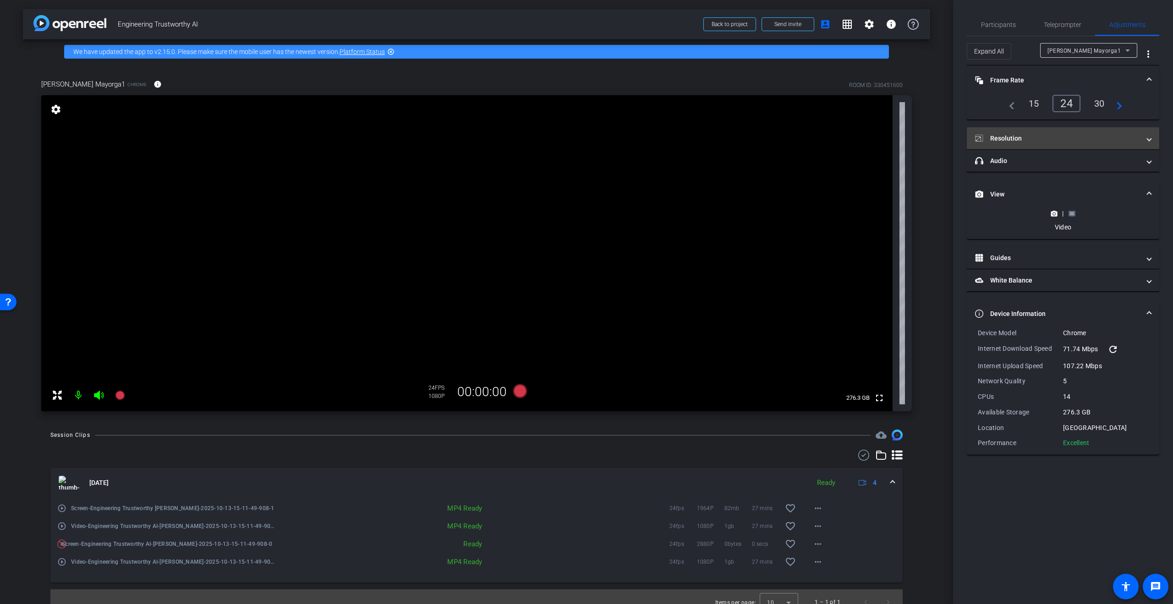
click at [1150, 140] on span at bounding box center [1149, 139] width 4 height 10
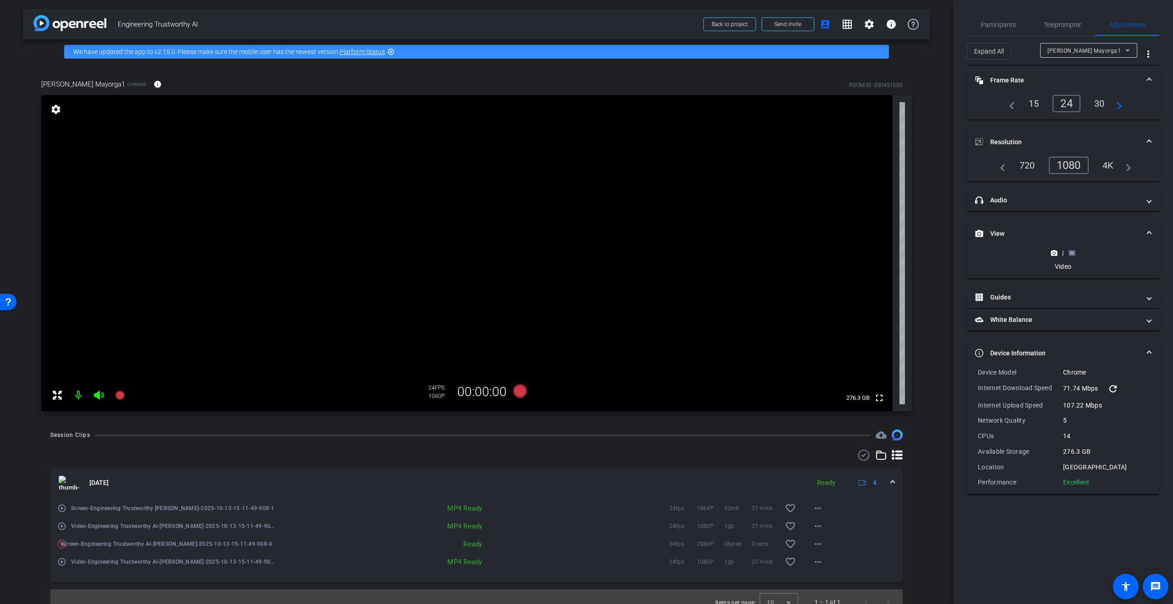
click at [1072, 164] on div "1080" at bounding box center [1069, 165] width 40 height 17
click at [1070, 250] on icon at bounding box center [1071, 253] width 7 height 7
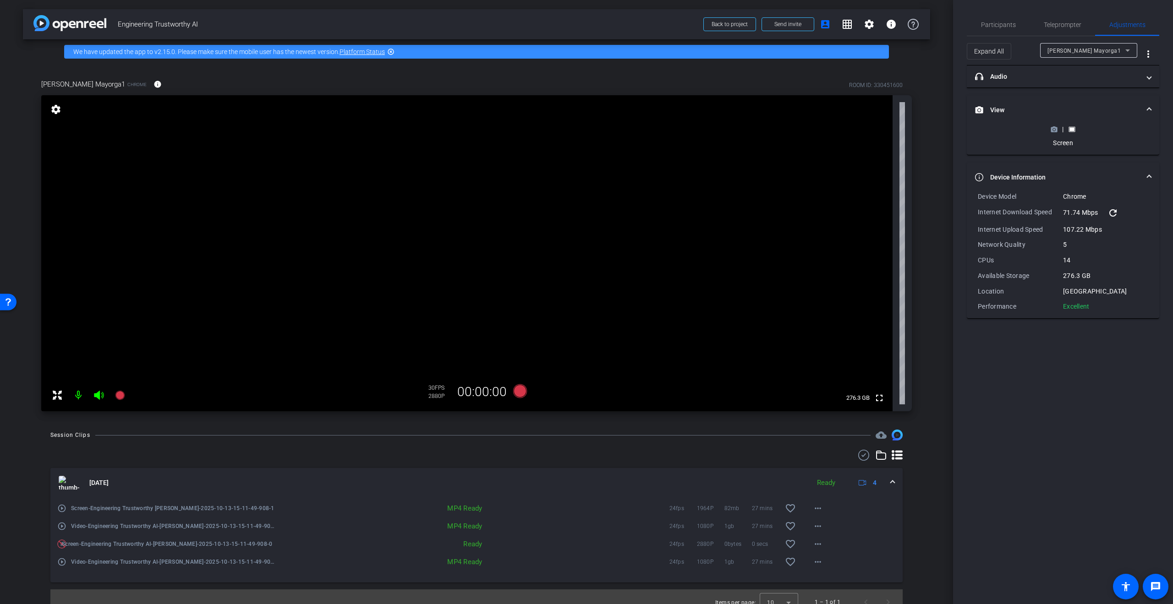
click at [1152, 109] on mat-expansion-panel-header "View" at bounding box center [1063, 109] width 192 height 29
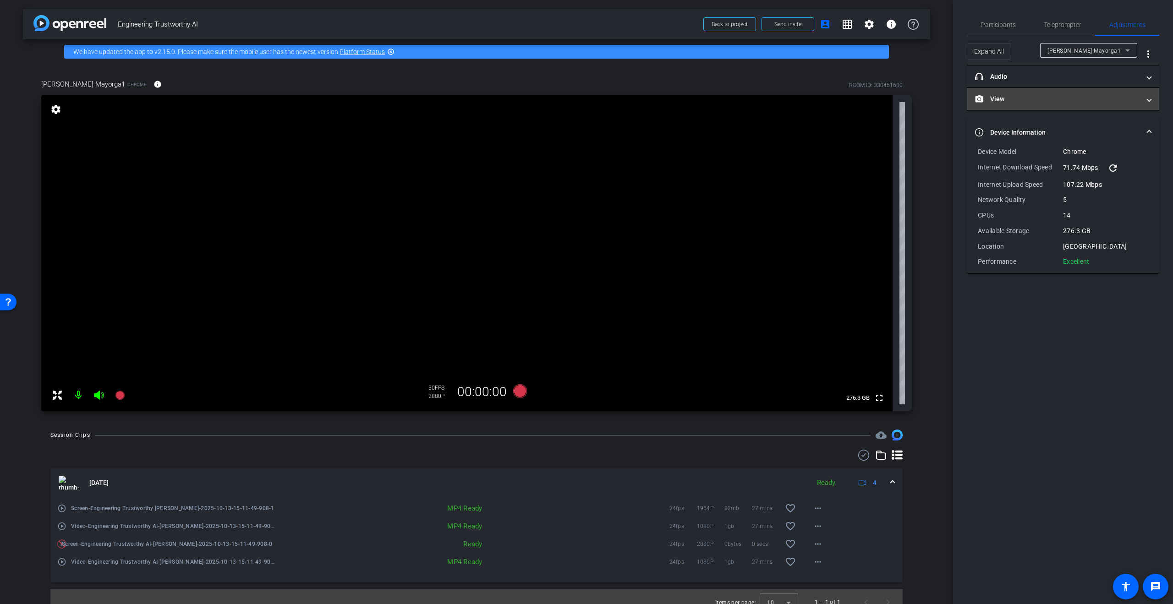
click at [1153, 100] on mat-expansion-panel-header "View" at bounding box center [1063, 99] width 192 height 22
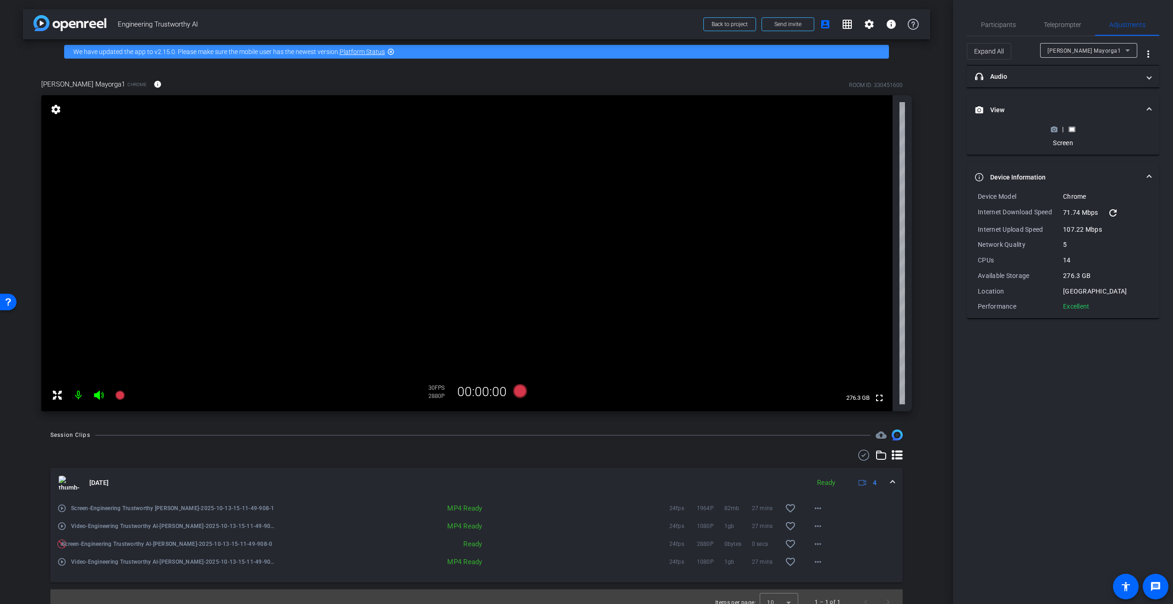
click at [1053, 130] on icon at bounding box center [1053, 129] width 7 height 7
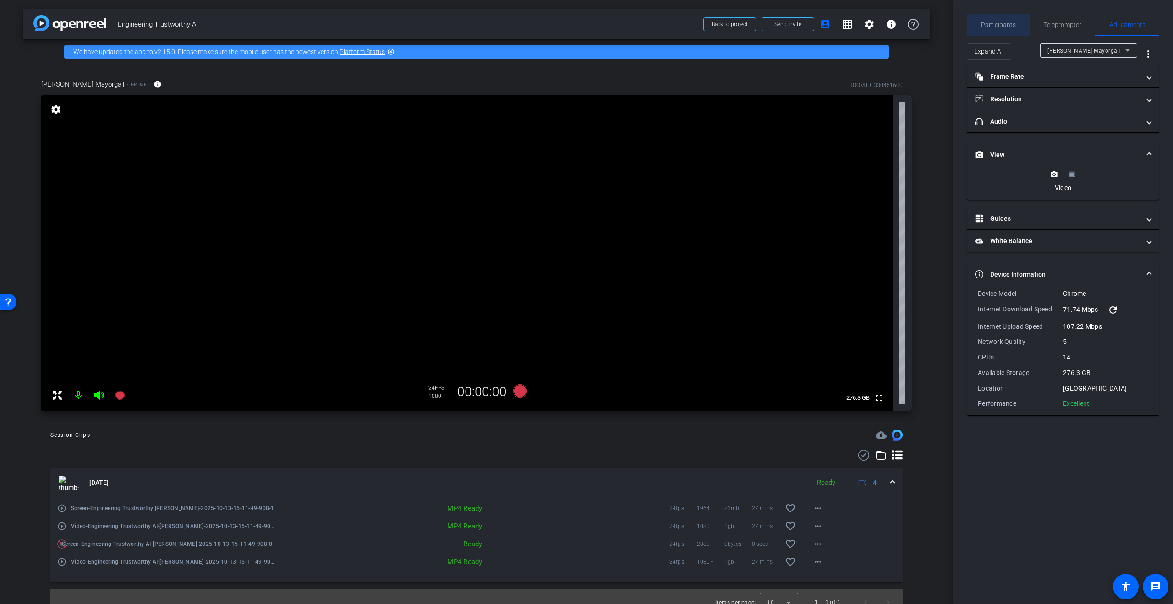
click at [993, 28] on span "Participants" at bounding box center [998, 25] width 35 height 6
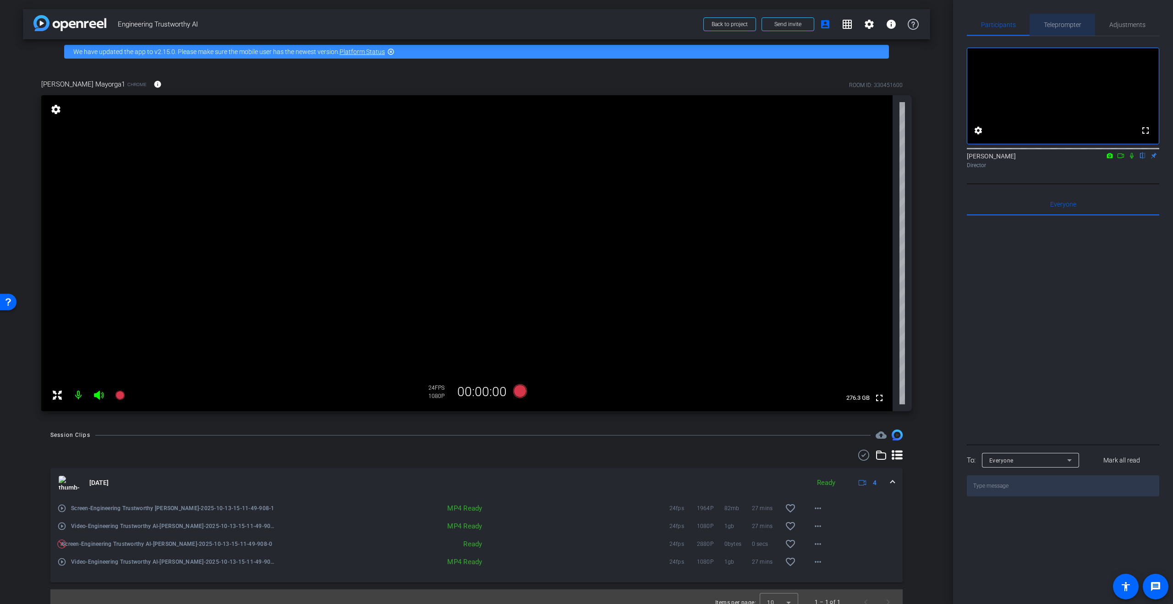
click at [1073, 27] on span "Teleprompter" at bounding box center [1062, 25] width 38 height 6
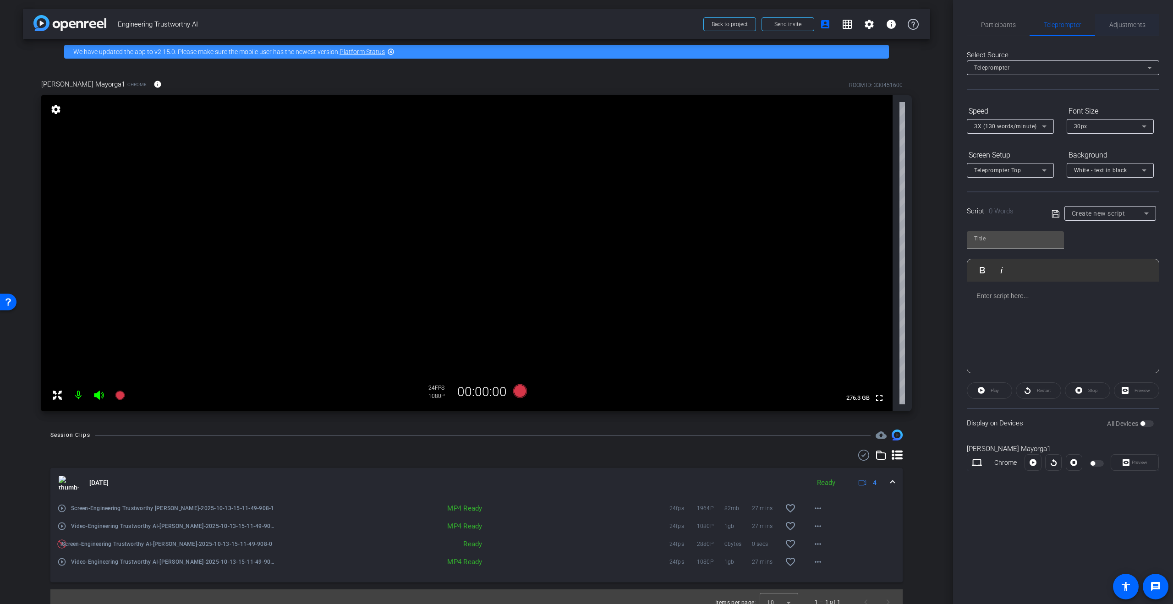
click at [1111, 23] on span "Adjustments" at bounding box center [1127, 25] width 36 height 6
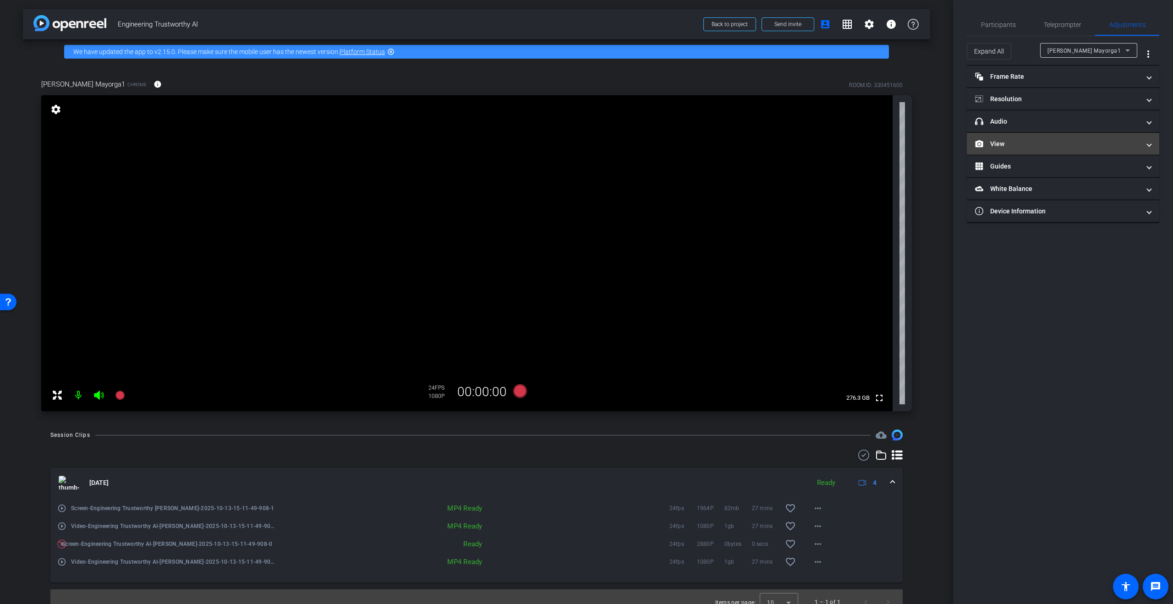
click at [1026, 141] on mat-panel-title "View" at bounding box center [1057, 144] width 165 height 10
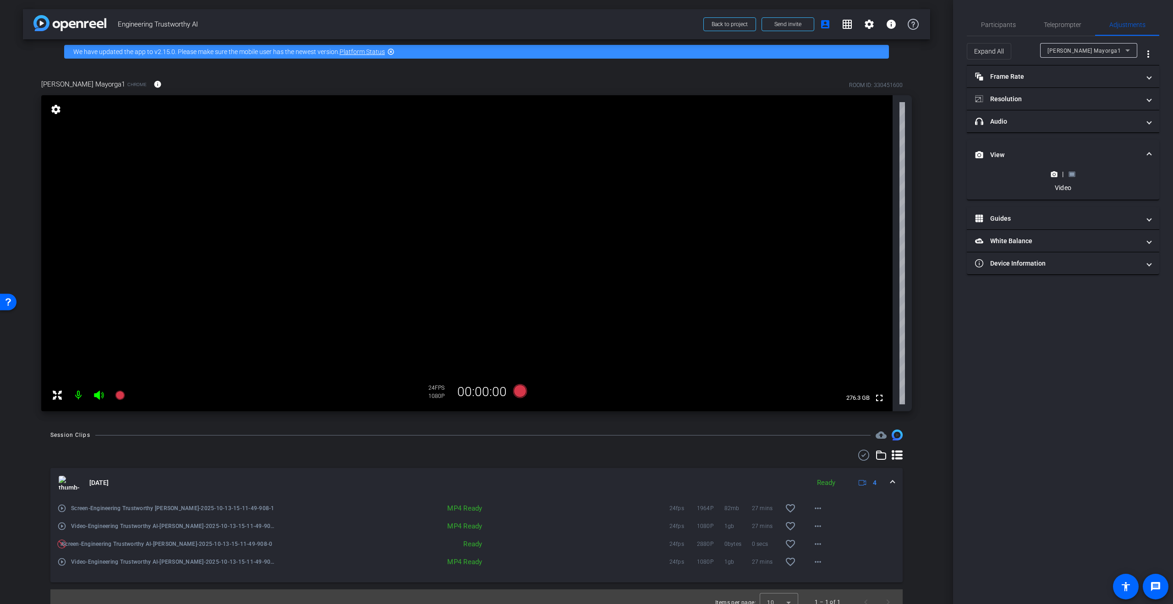
click at [1071, 171] on icon at bounding box center [1071, 174] width 7 height 7
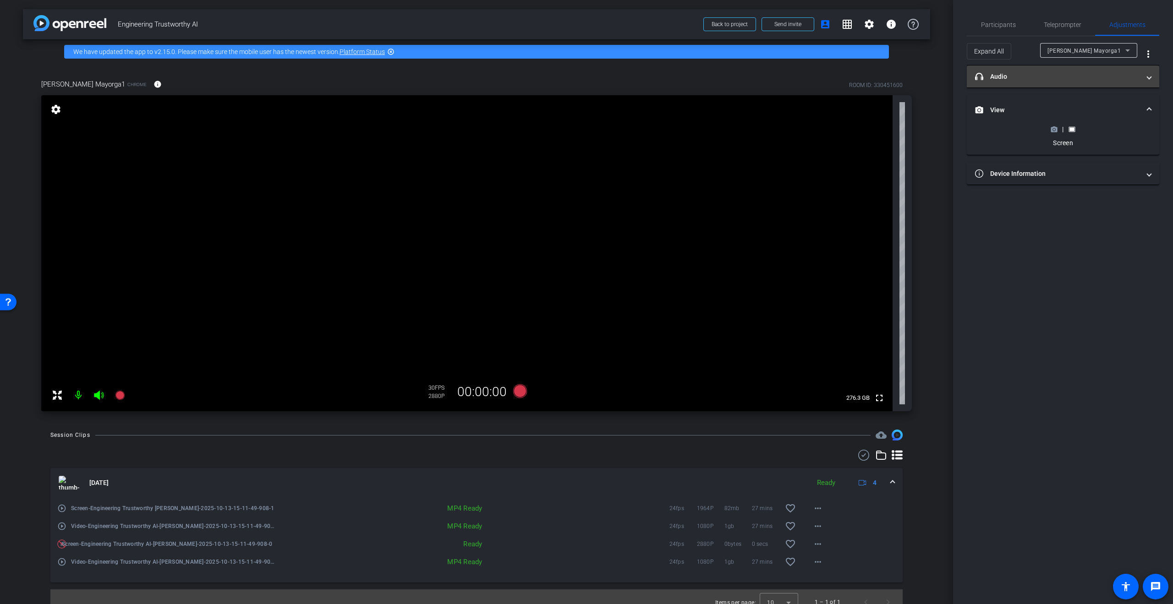
click at [1147, 76] on span at bounding box center [1149, 77] width 4 height 10
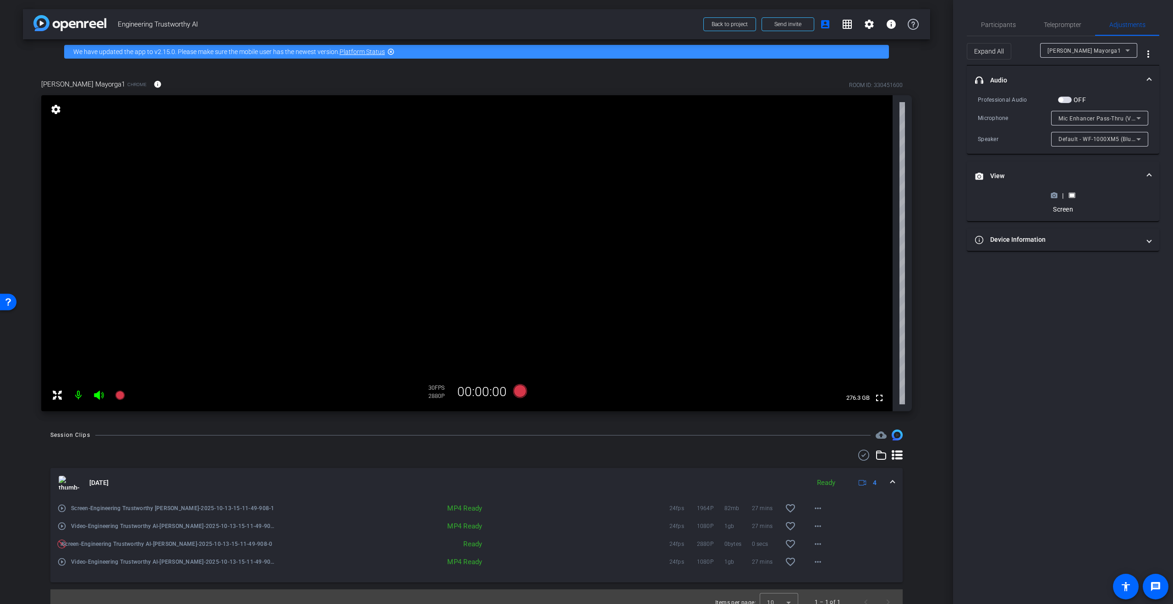
click at [1147, 76] on span at bounding box center [1149, 81] width 4 height 10
click at [1151, 108] on mat-expansion-panel-header "View" at bounding box center [1063, 109] width 192 height 29
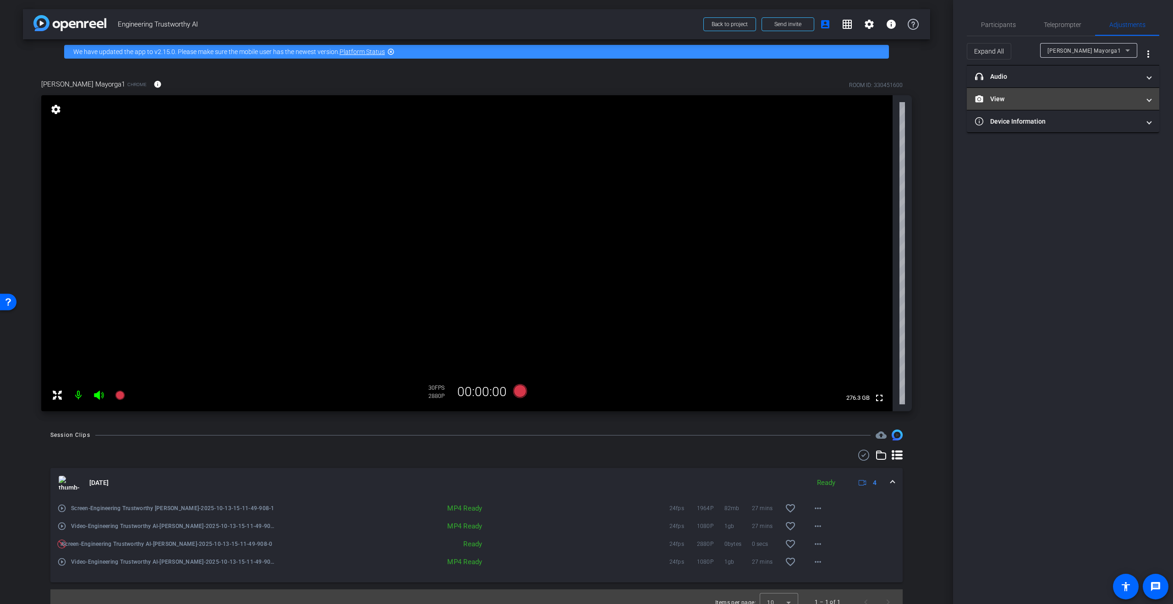
click at [1151, 96] on mat-expansion-panel-header "View" at bounding box center [1063, 99] width 192 height 22
click at [1058, 131] on div "|" at bounding box center [1062, 129] width 33 height 9
click at [1051, 127] on icon at bounding box center [1054, 129] width 6 height 5
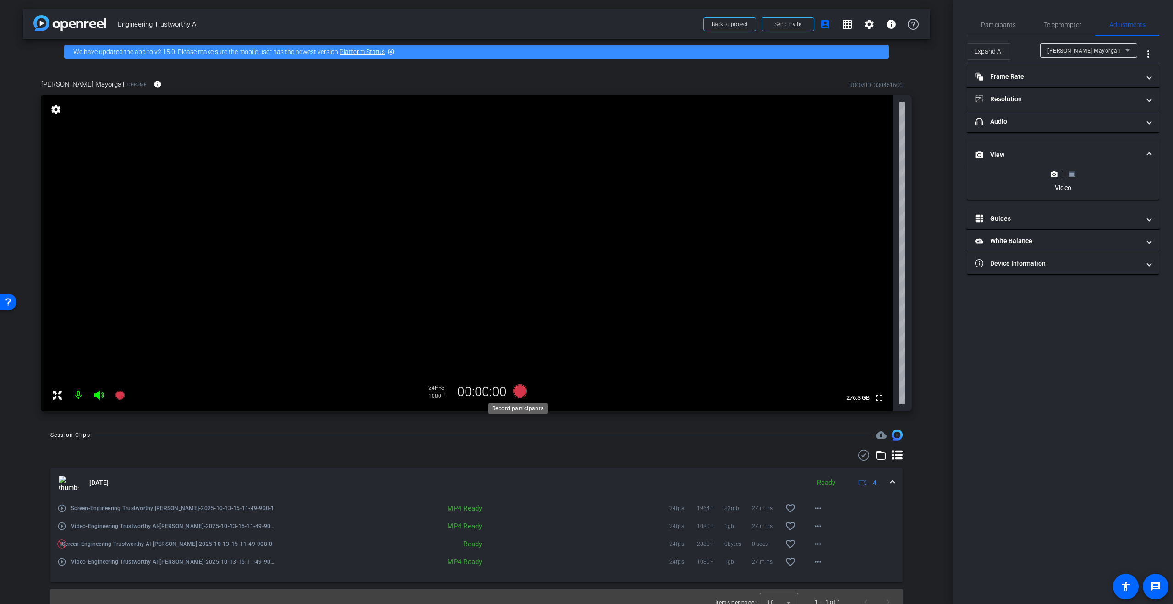
click at [519, 390] on icon at bounding box center [520, 391] width 14 height 14
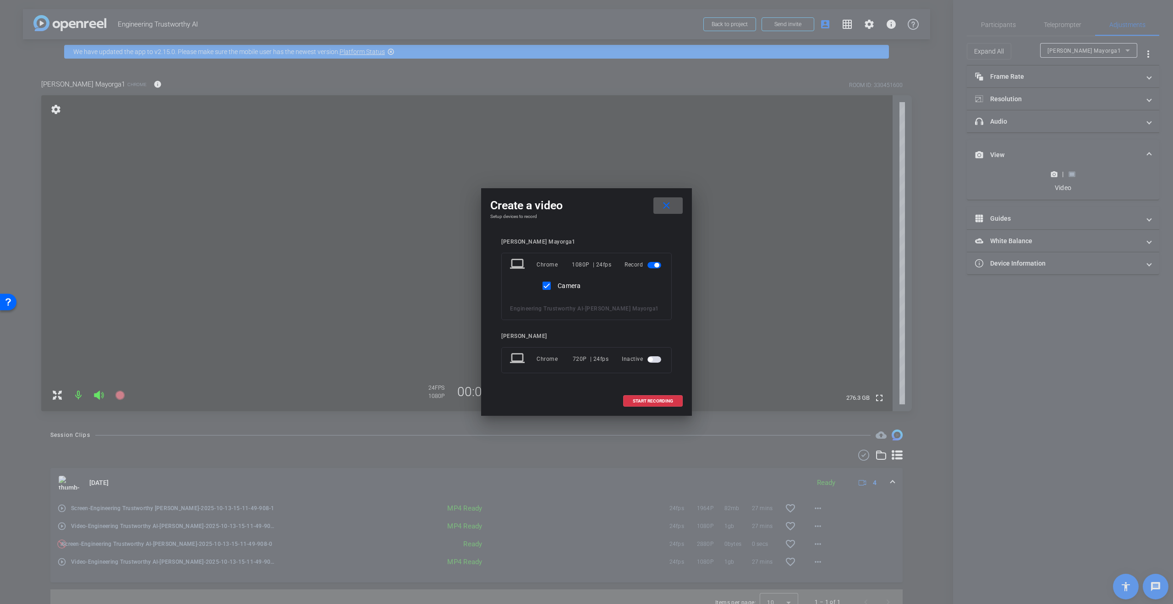
click at [668, 204] on mat-icon "close" at bounding box center [666, 205] width 11 height 11
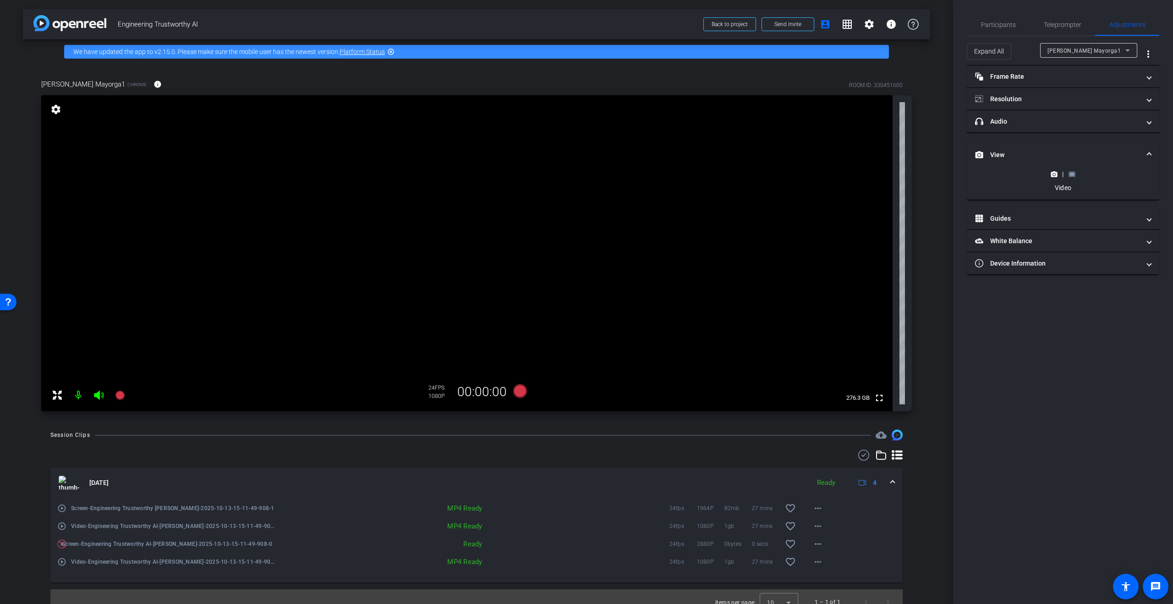
click at [1067, 172] on div "|" at bounding box center [1062, 173] width 33 height 9
click at [1070, 173] on rect at bounding box center [1071, 174] width 5 height 4
click at [1056, 131] on icon at bounding box center [1054, 129] width 6 height 5
click at [519, 393] on icon at bounding box center [520, 391] width 14 height 14
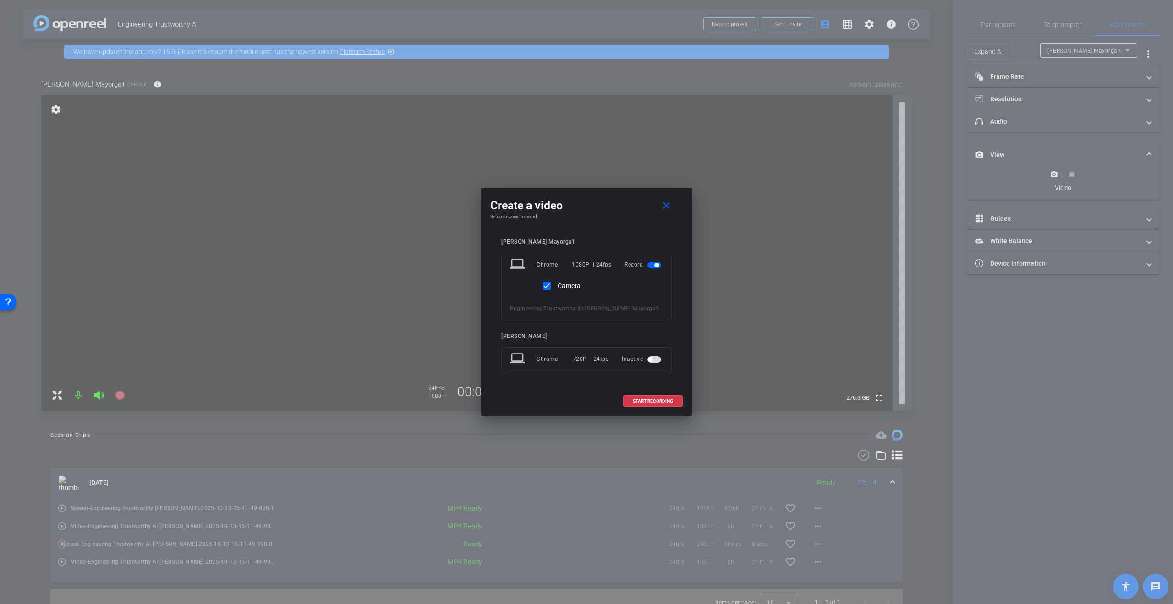
click at [655, 263] on span "button" at bounding box center [656, 265] width 5 height 5
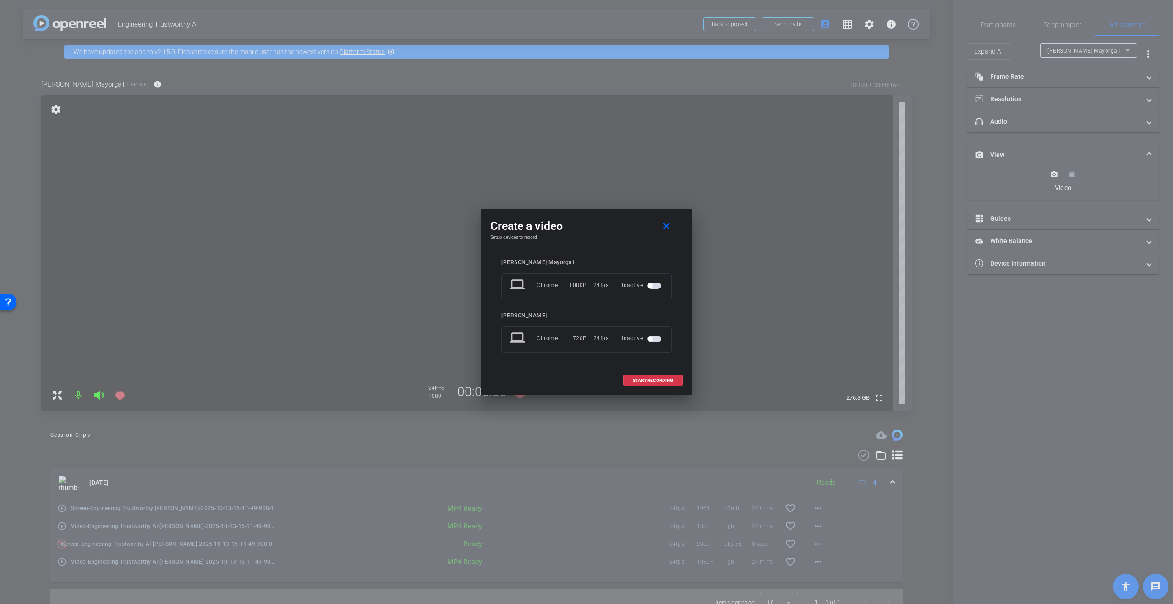
click at [654, 283] on span "button" at bounding box center [654, 286] width 14 height 6
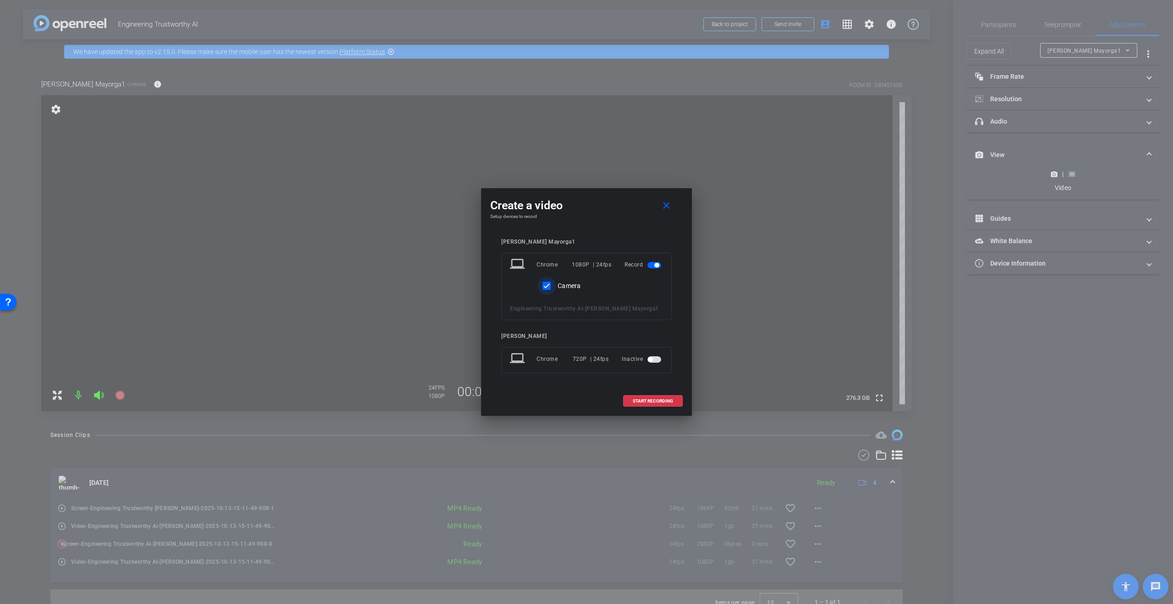
click at [549, 287] on input "Camera" at bounding box center [546, 286] width 18 height 18
click at [548, 285] on input "Camera" at bounding box center [546, 286] width 18 height 18
checkbox input "true"
click at [617, 285] on div "Camera" at bounding box center [586, 284] width 153 height 22
click at [666, 206] on mat-icon "close" at bounding box center [666, 205] width 11 height 11
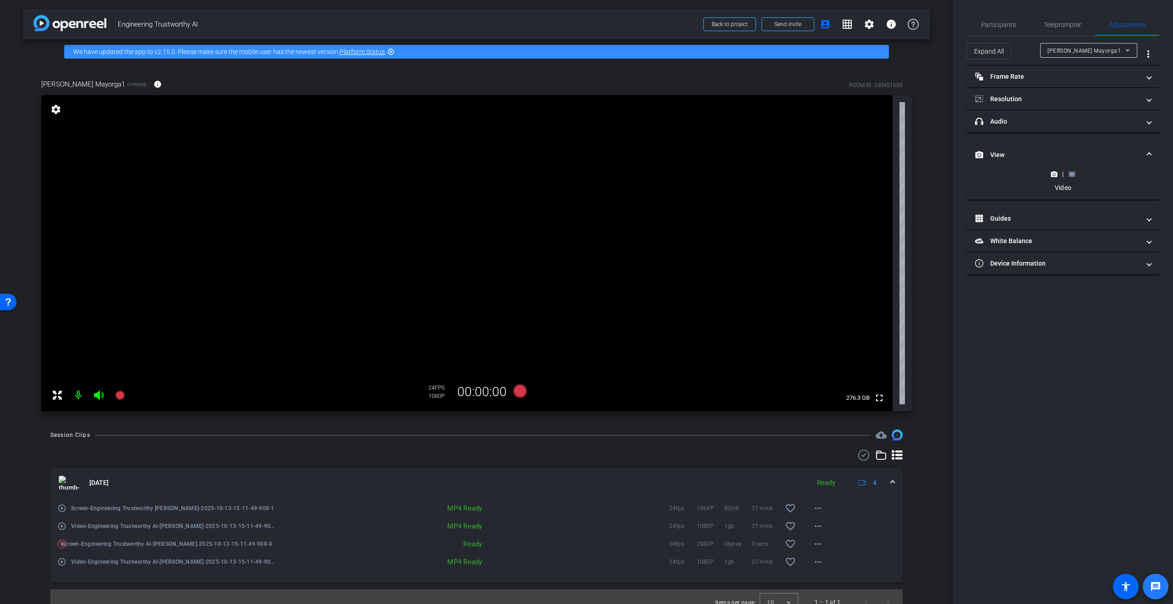
click at [1159, 590] on mat-icon "message" at bounding box center [1155, 586] width 11 height 11
click at [997, 23] on span "Participants" at bounding box center [998, 25] width 35 height 6
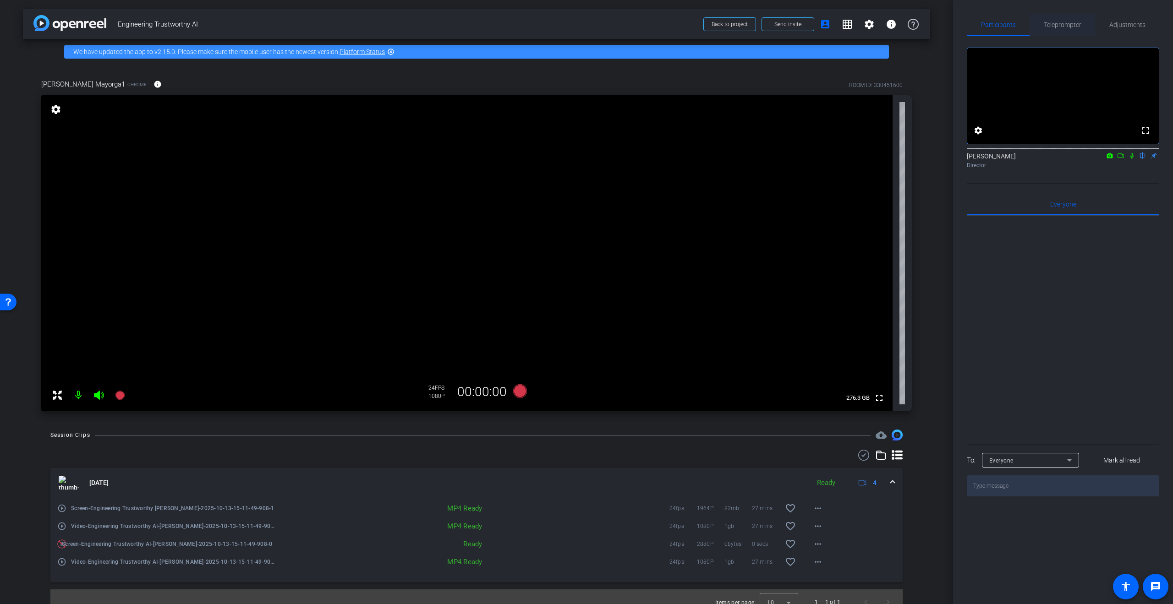
click at [1066, 26] on span "Teleprompter" at bounding box center [1062, 25] width 38 height 6
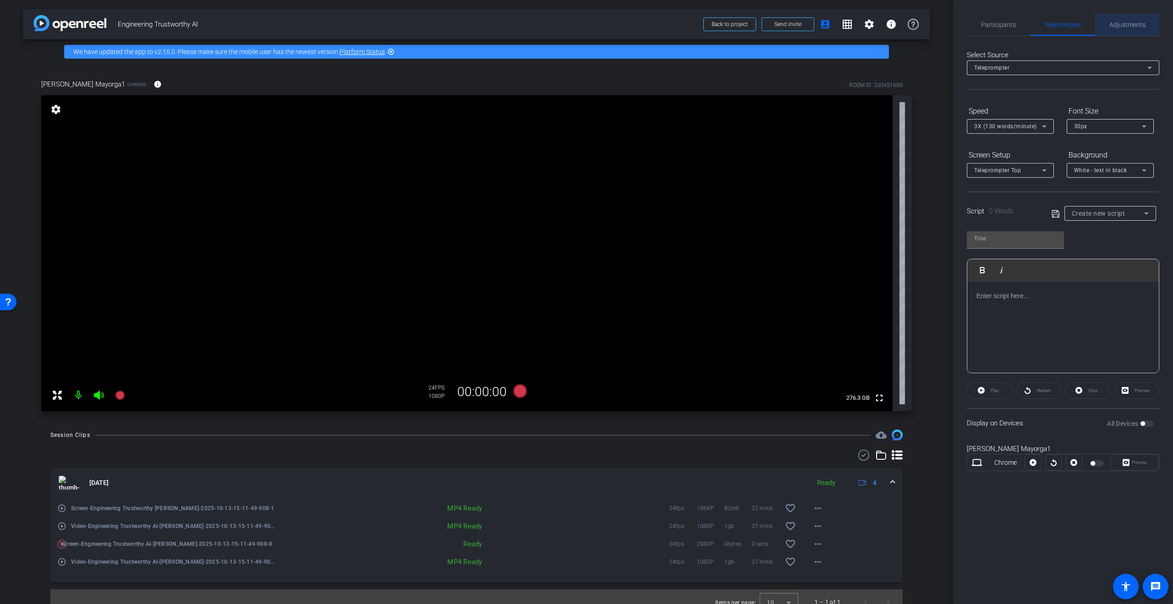
click at [1126, 25] on span "Adjustments" at bounding box center [1127, 25] width 36 height 6
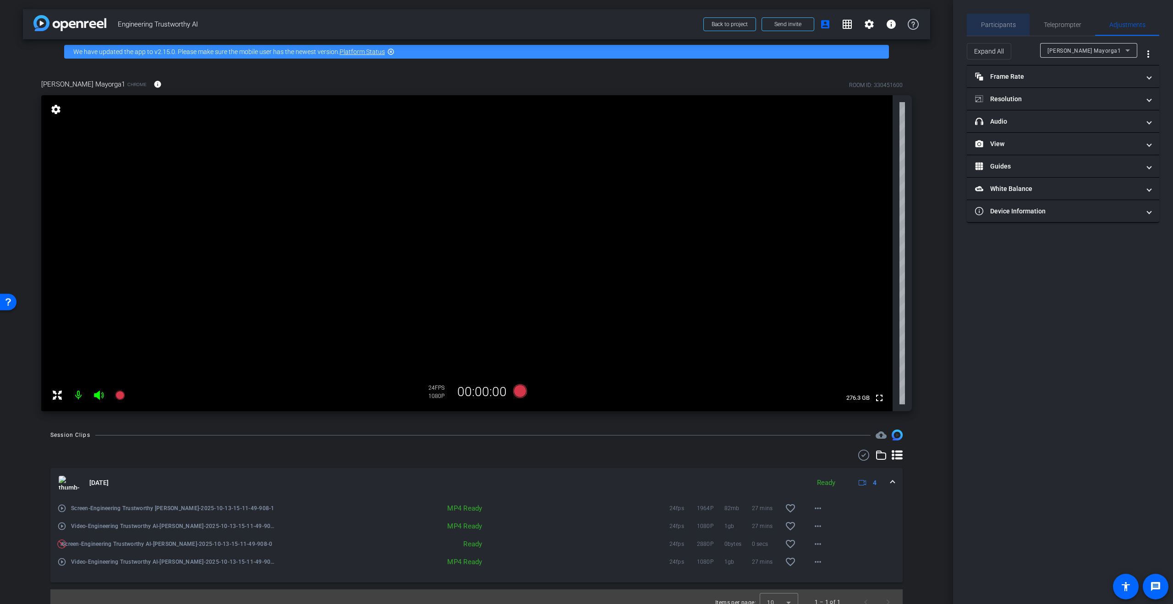
click at [1010, 24] on span "Participants" at bounding box center [998, 25] width 35 height 6
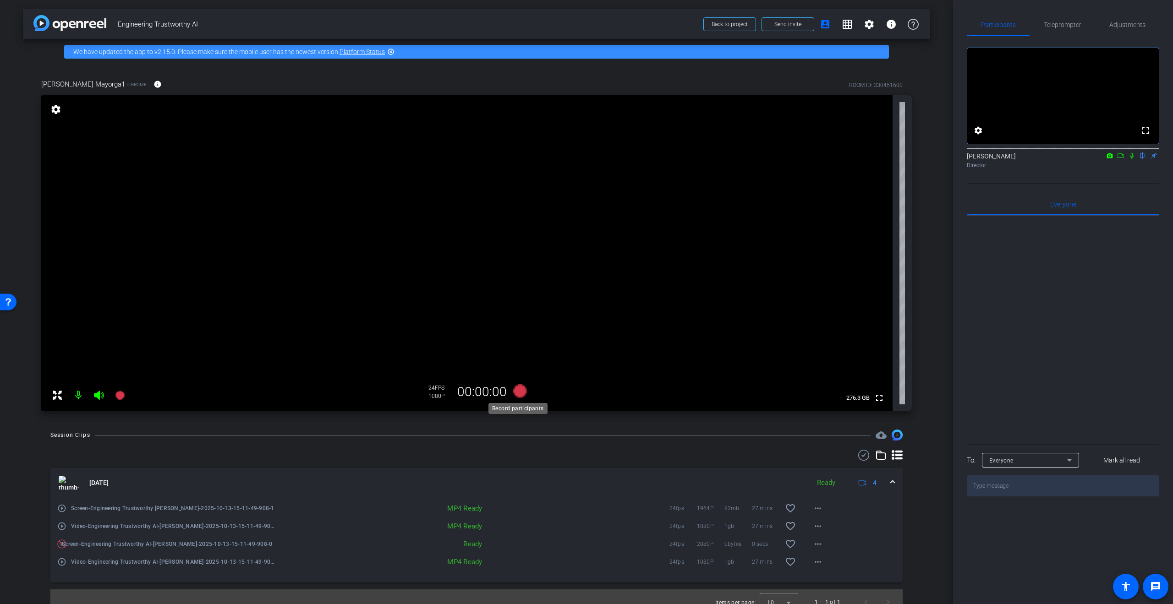
click at [516, 388] on icon at bounding box center [520, 391] width 14 height 14
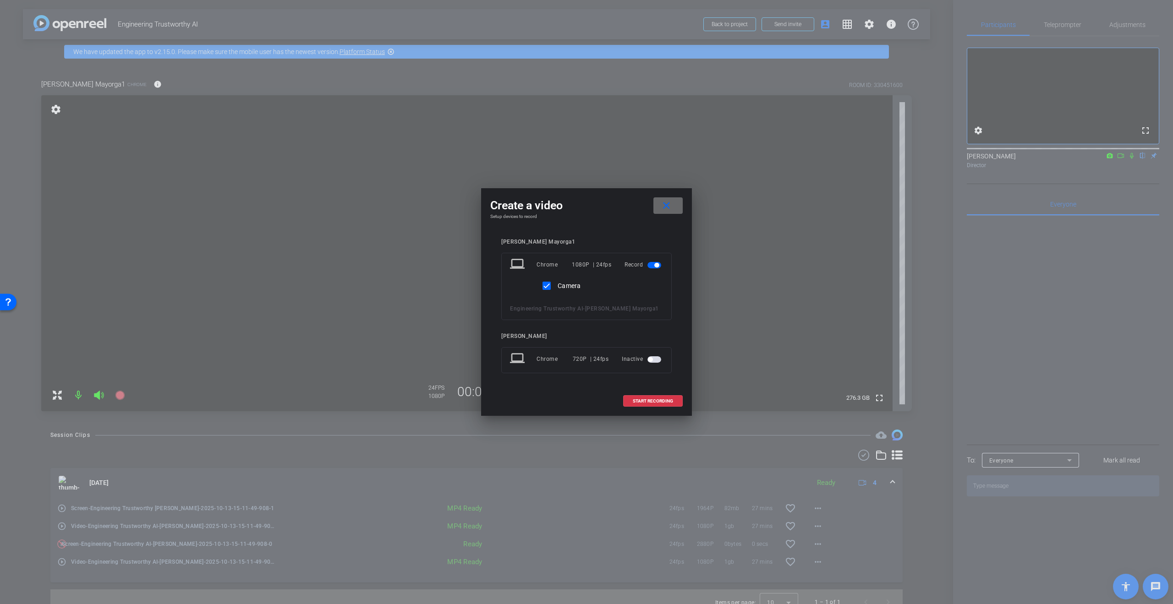
click at [664, 208] on mat-icon "close" at bounding box center [666, 205] width 11 height 11
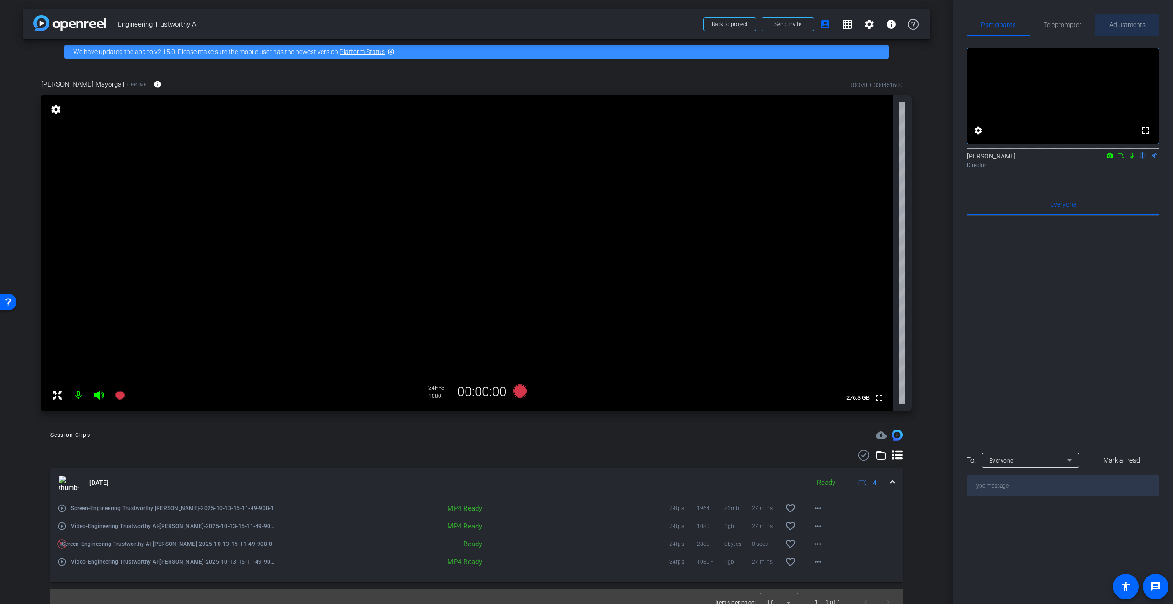
click at [1134, 24] on span "Adjustments" at bounding box center [1127, 25] width 36 height 6
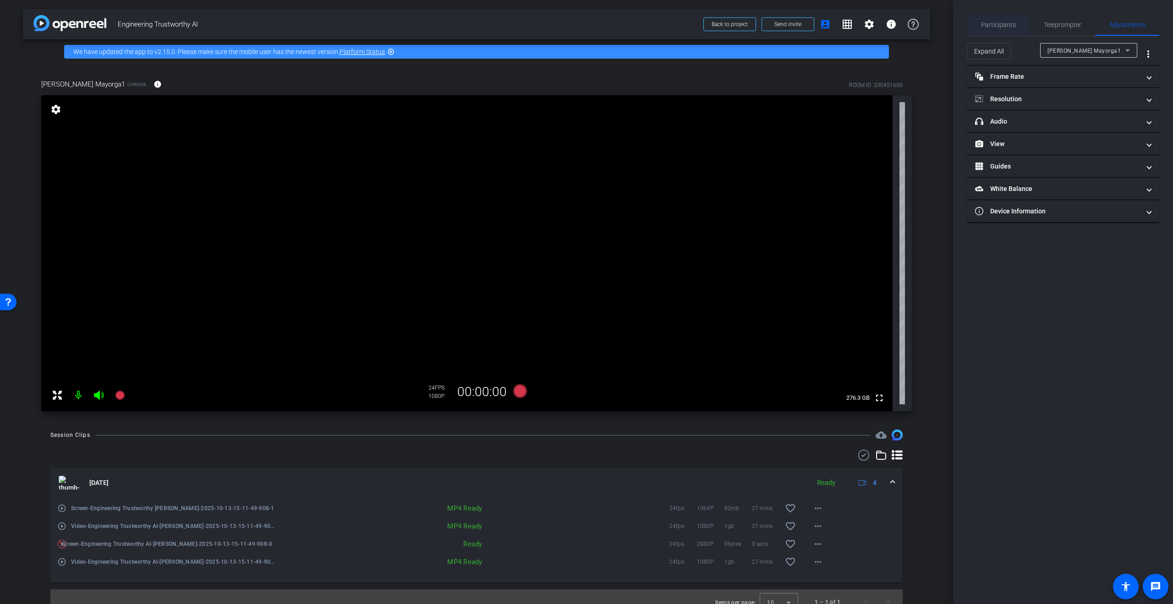
click at [1000, 20] on span "Participants" at bounding box center [998, 25] width 35 height 22
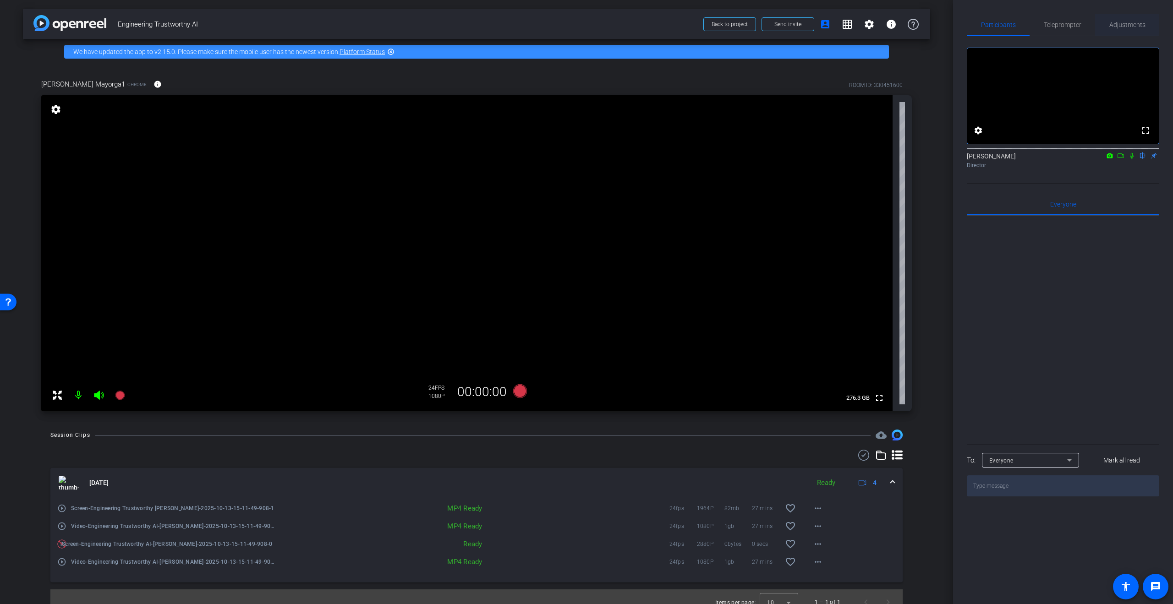
click at [1125, 25] on span "Adjustments" at bounding box center [1127, 25] width 36 height 6
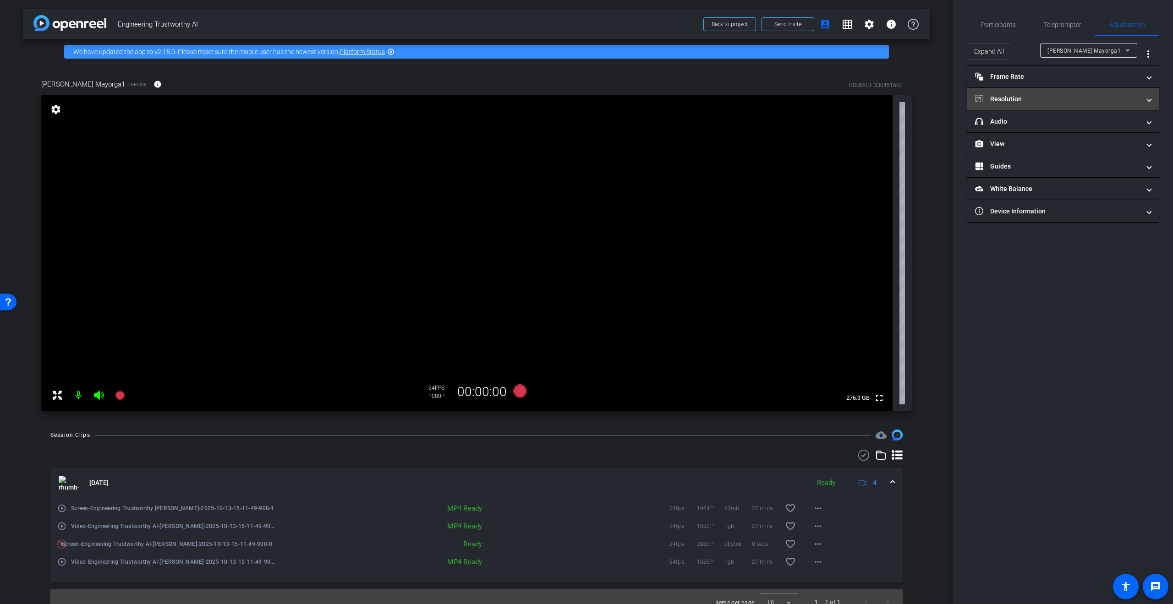
click at [1112, 98] on mat-panel-title "Resolution" at bounding box center [1057, 99] width 165 height 10
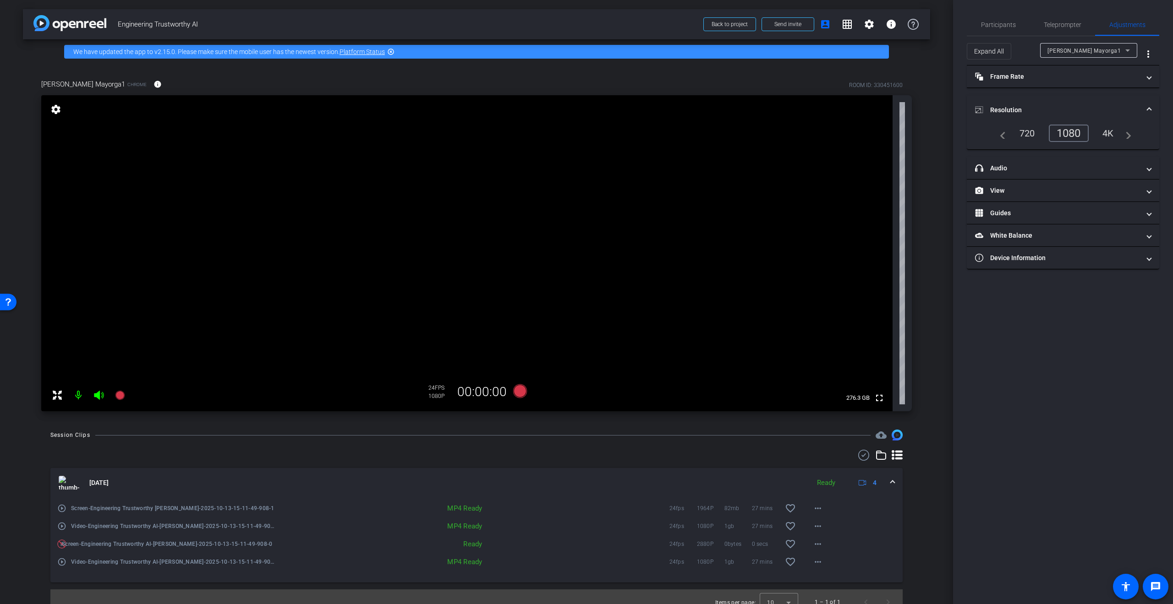
click at [1075, 133] on div "1080" at bounding box center [1069, 133] width 40 height 17
click at [1043, 191] on mat-panel-title "View" at bounding box center [1057, 191] width 165 height 10
click at [1073, 218] on icon at bounding box center [1071, 221] width 7 height 7
click at [513, 392] on icon at bounding box center [520, 391] width 14 height 14
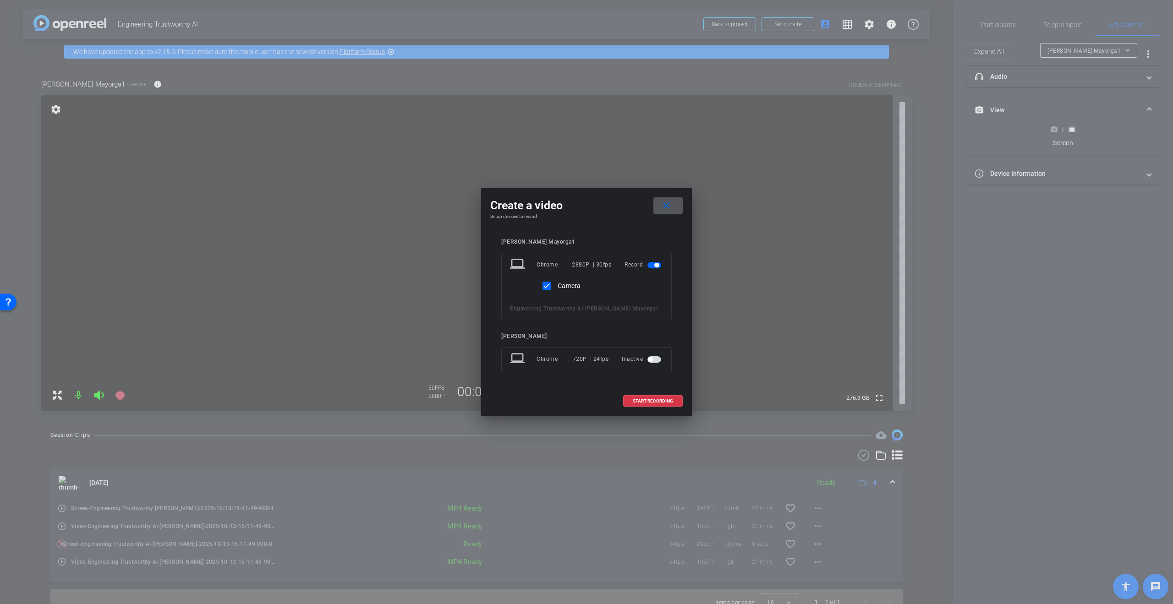
click at [658, 208] on span at bounding box center [667, 206] width 29 height 22
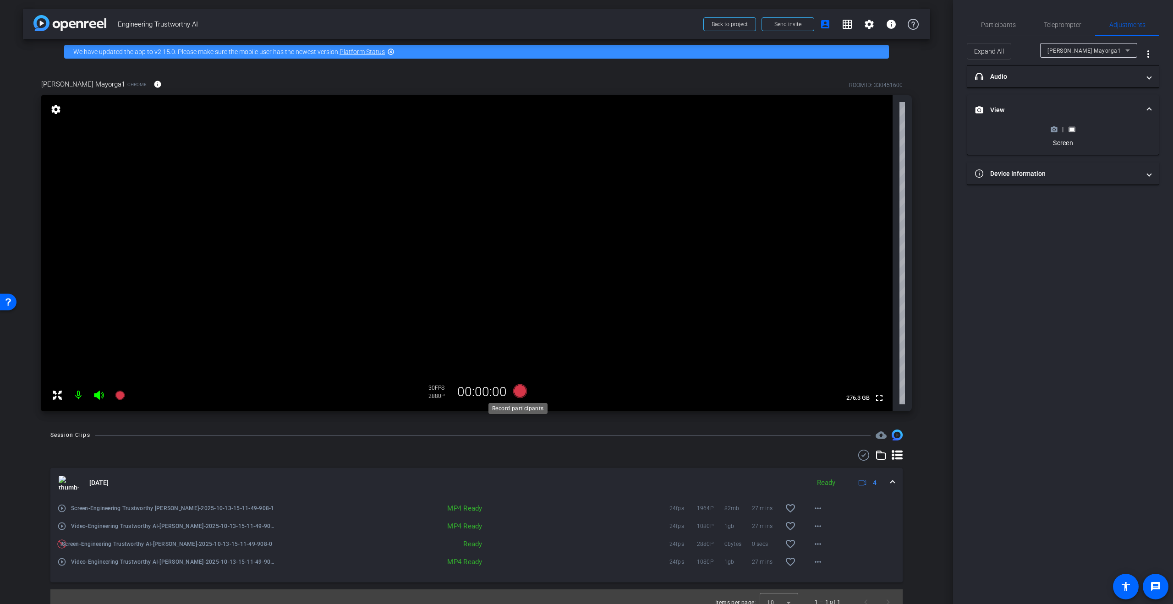
click at [517, 387] on icon at bounding box center [520, 391] width 14 height 14
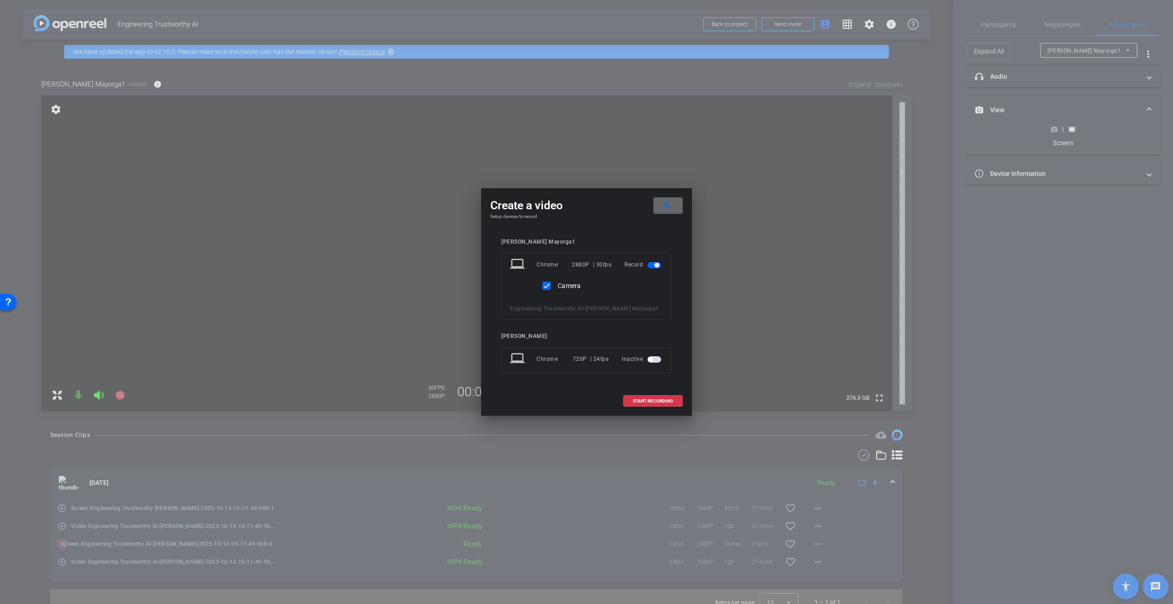
click at [663, 200] on mat-icon "close" at bounding box center [666, 205] width 11 height 11
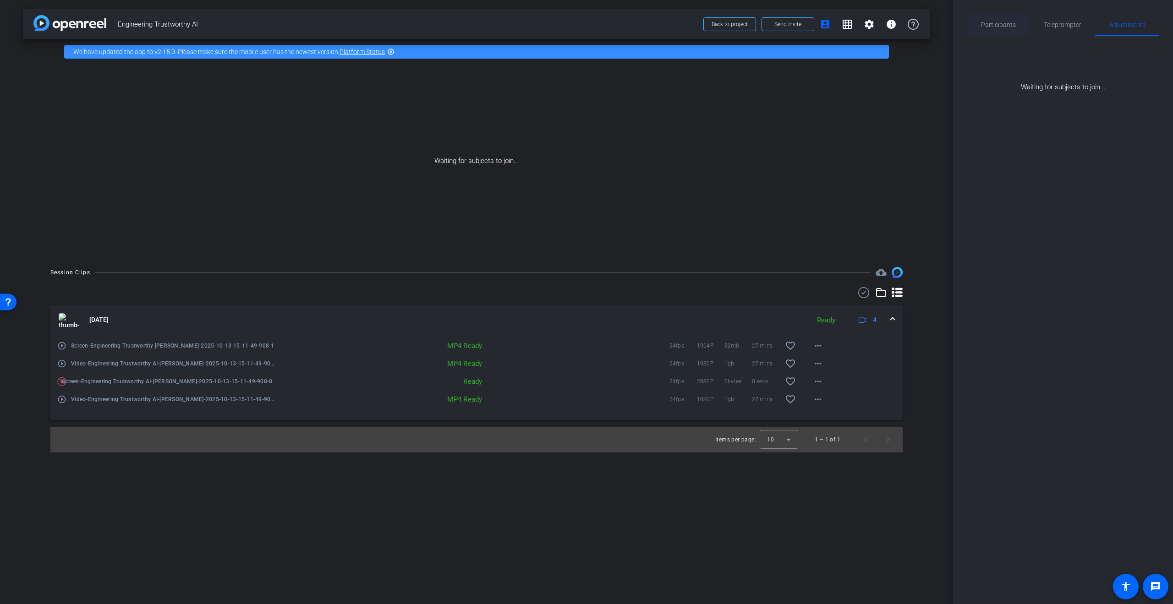
click at [1000, 28] on span "Participants" at bounding box center [998, 25] width 35 height 6
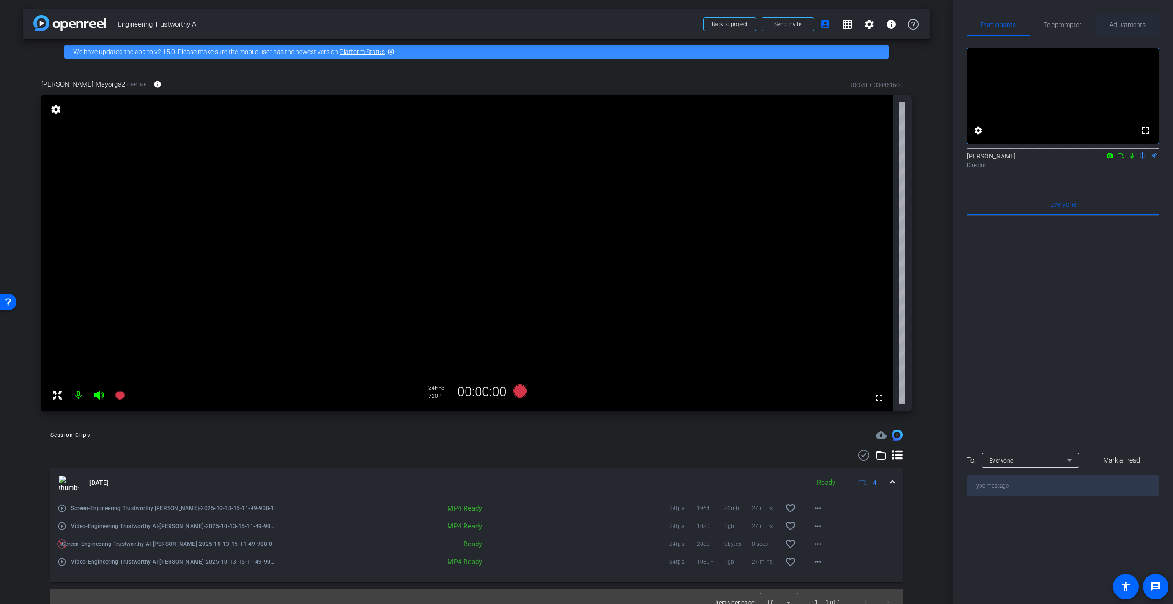
click at [1138, 28] on span "Adjustments" at bounding box center [1127, 25] width 36 height 22
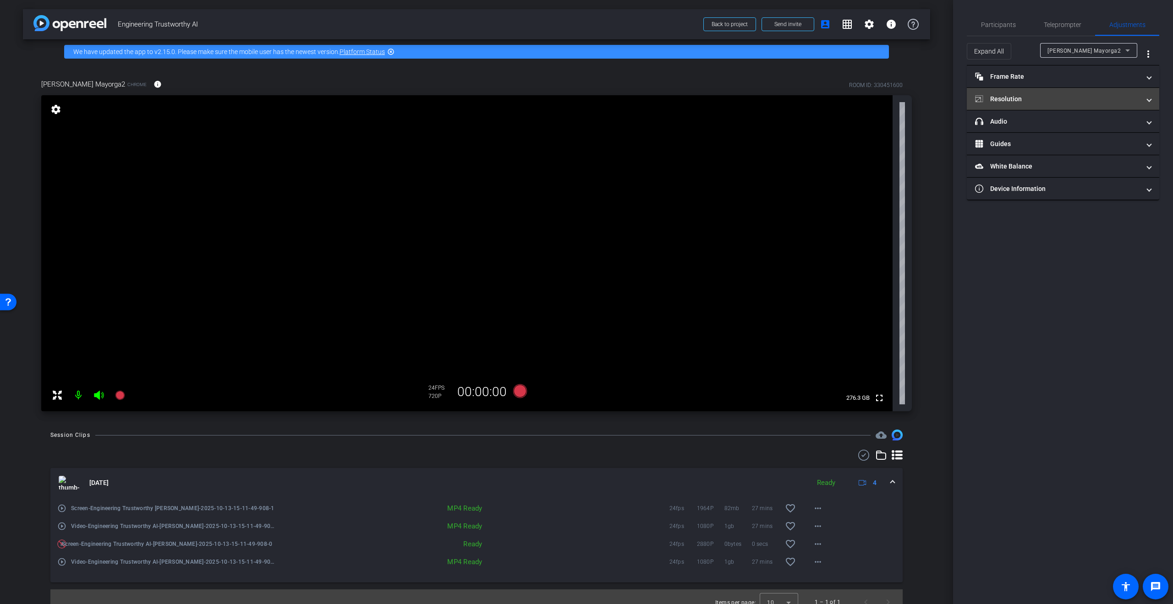
click at [1029, 106] on mat-expansion-panel-header "Resolution" at bounding box center [1063, 99] width 192 height 22
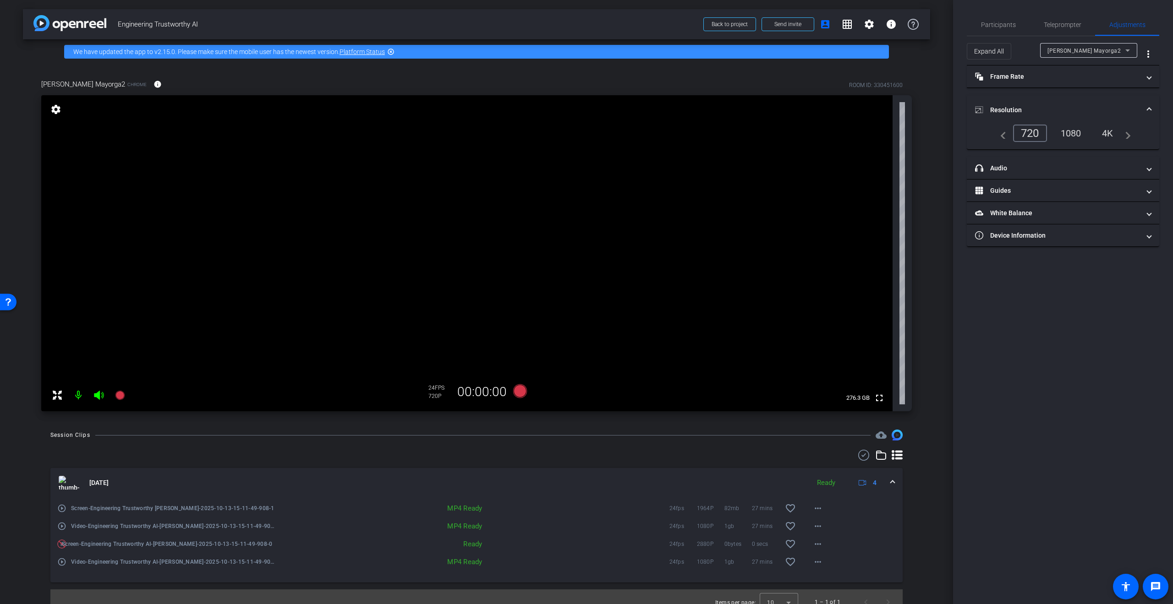
click at [1069, 135] on div "1080" at bounding box center [1071, 134] width 34 height 16
click at [996, 22] on span "Participants" at bounding box center [998, 25] width 35 height 6
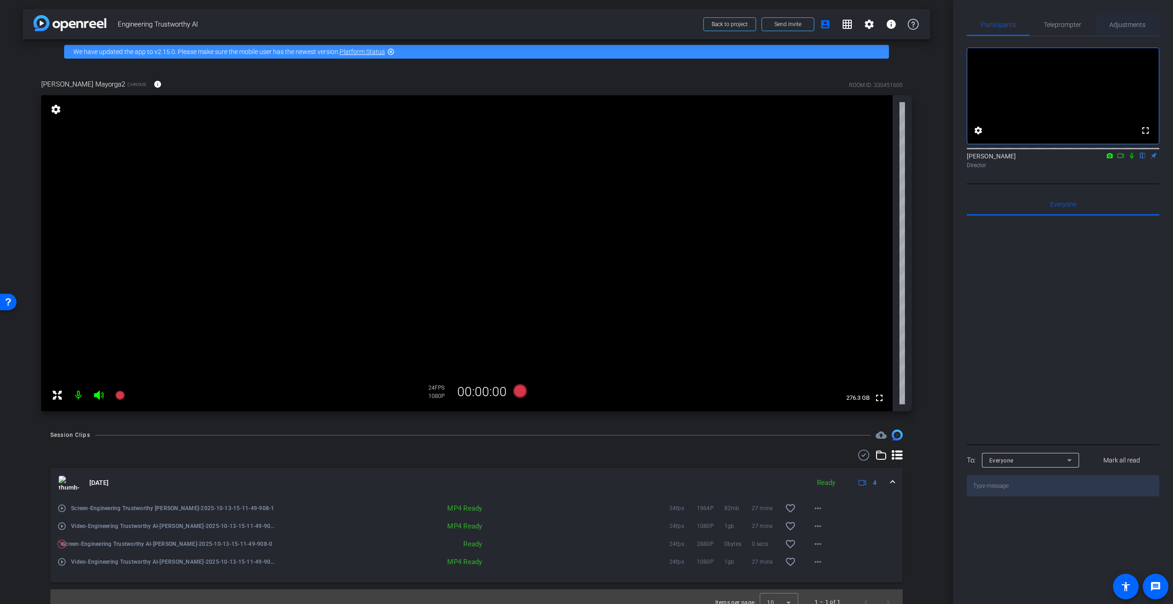
click at [1134, 19] on span "Adjustments" at bounding box center [1127, 25] width 36 height 22
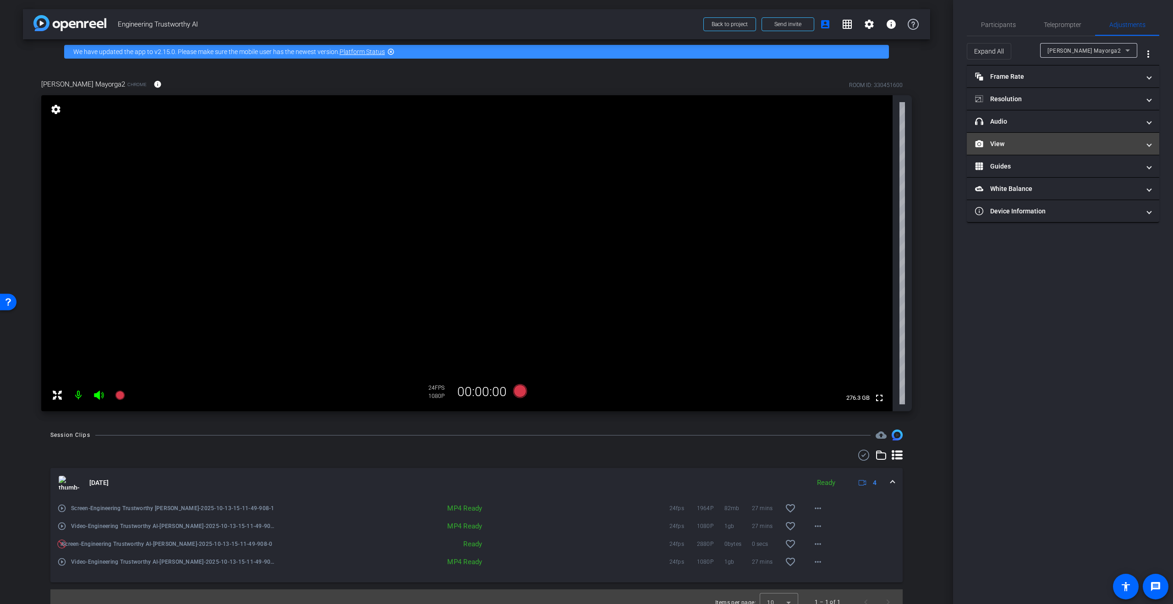
click at [1034, 143] on mat-panel-title "View" at bounding box center [1057, 144] width 165 height 10
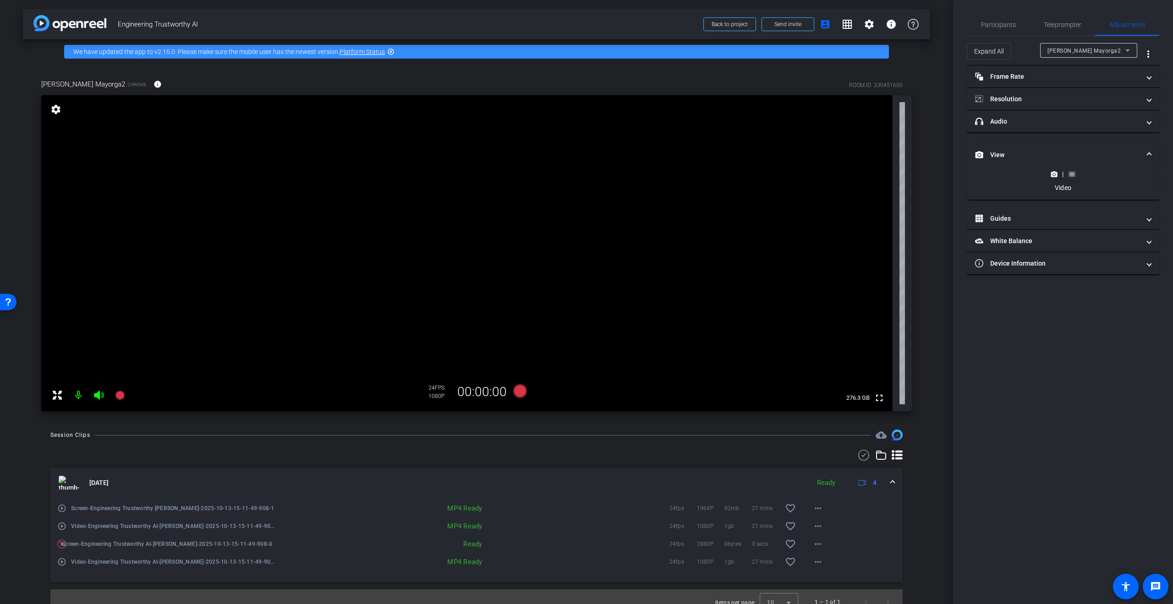
click at [1072, 173] on rect at bounding box center [1071, 174] width 5 height 4
click at [1054, 128] on circle at bounding box center [1054, 129] width 2 height 2
click at [522, 393] on icon at bounding box center [520, 391] width 14 height 14
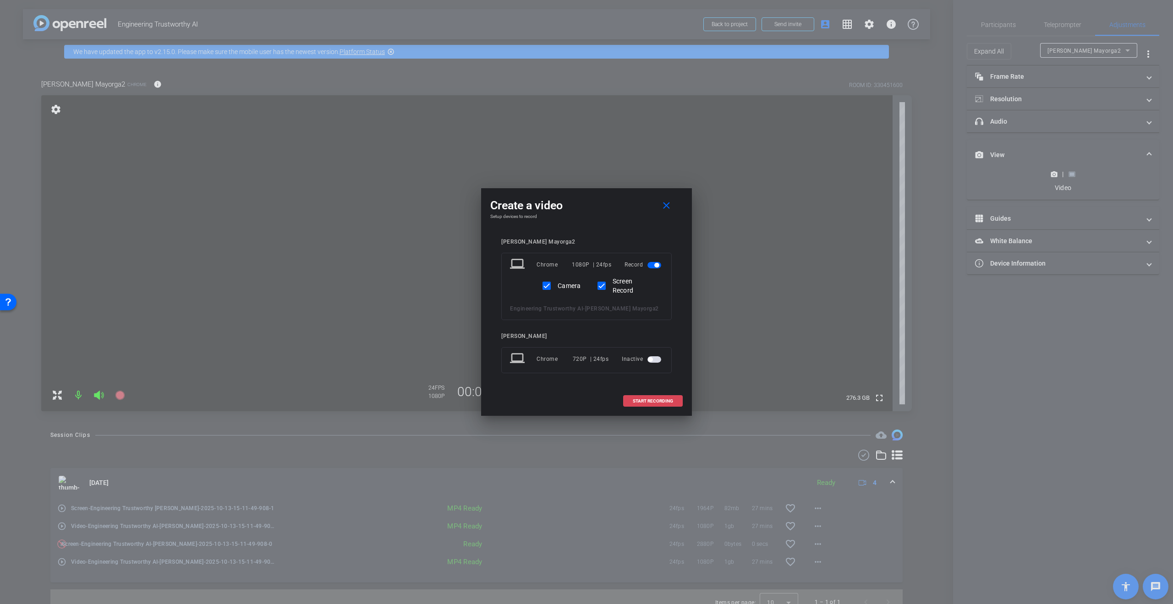
click at [642, 396] on span at bounding box center [652, 401] width 59 height 22
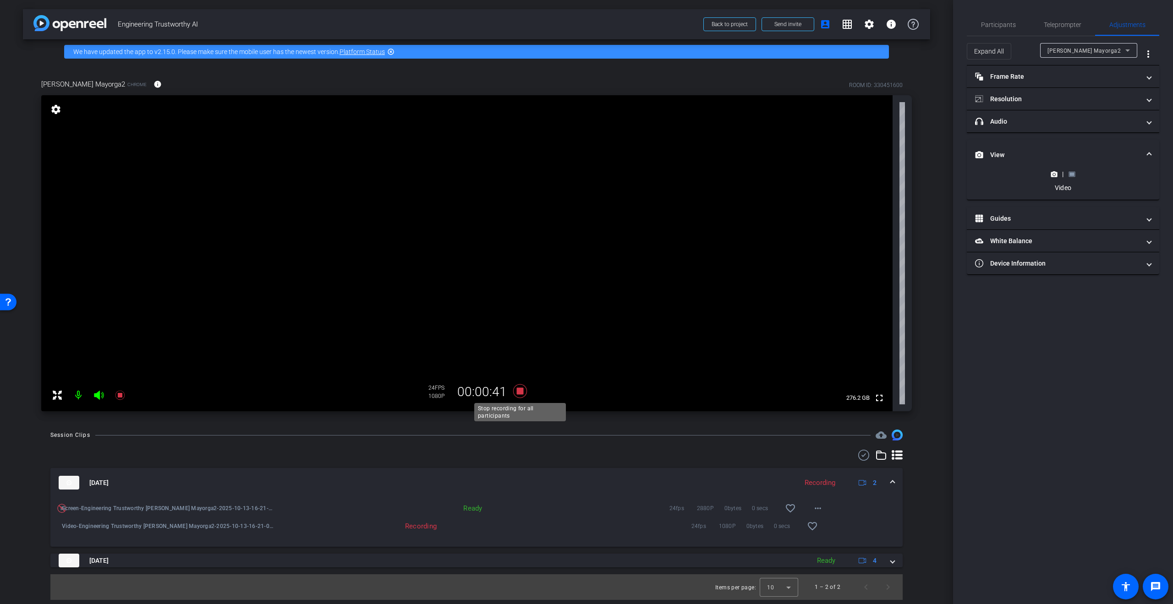
click at [523, 393] on icon at bounding box center [520, 391] width 14 height 14
click at [818, 508] on mat-icon "more_horiz" at bounding box center [817, 508] width 11 height 11
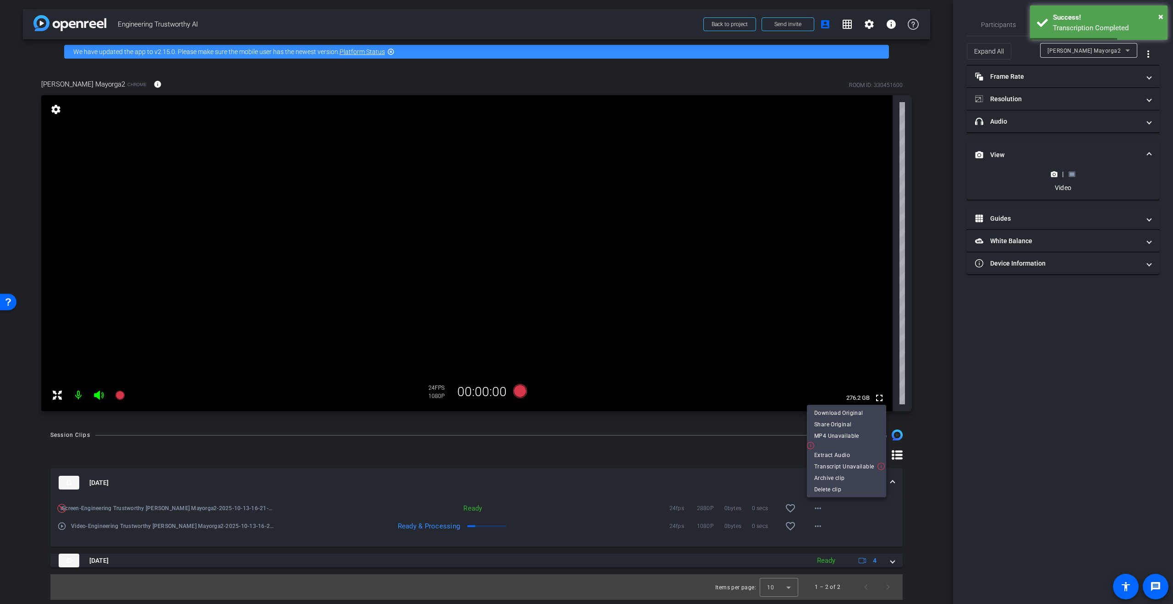
click at [766, 486] on div at bounding box center [586, 302] width 1173 height 604
click at [816, 525] on mat-icon "more_horiz" at bounding box center [817, 526] width 11 height 11
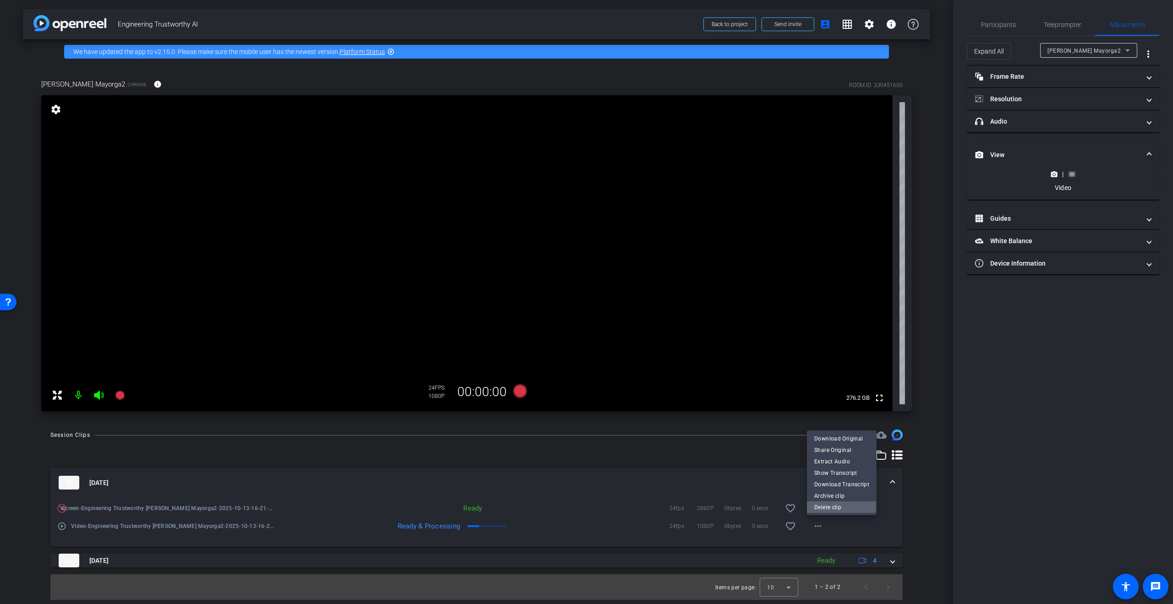
click at [819, 505] on span "Delete clip" at bounding box center [841, 507] width 55 height 11
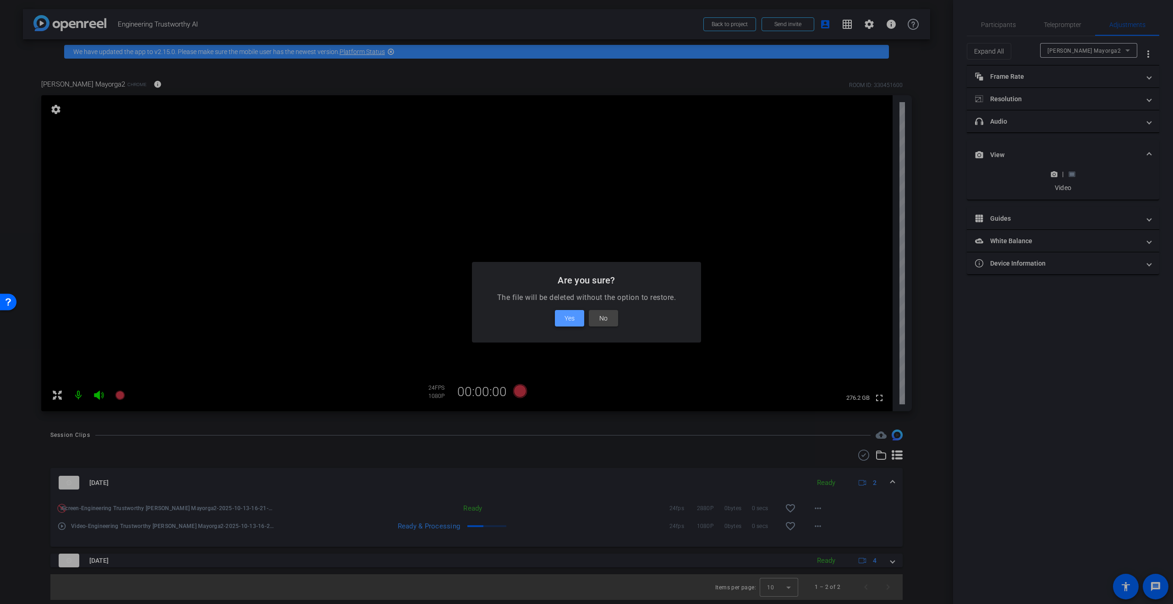
click at [565, 315] on span "Yes" at bounding box center [569, 318] width 10 height 11
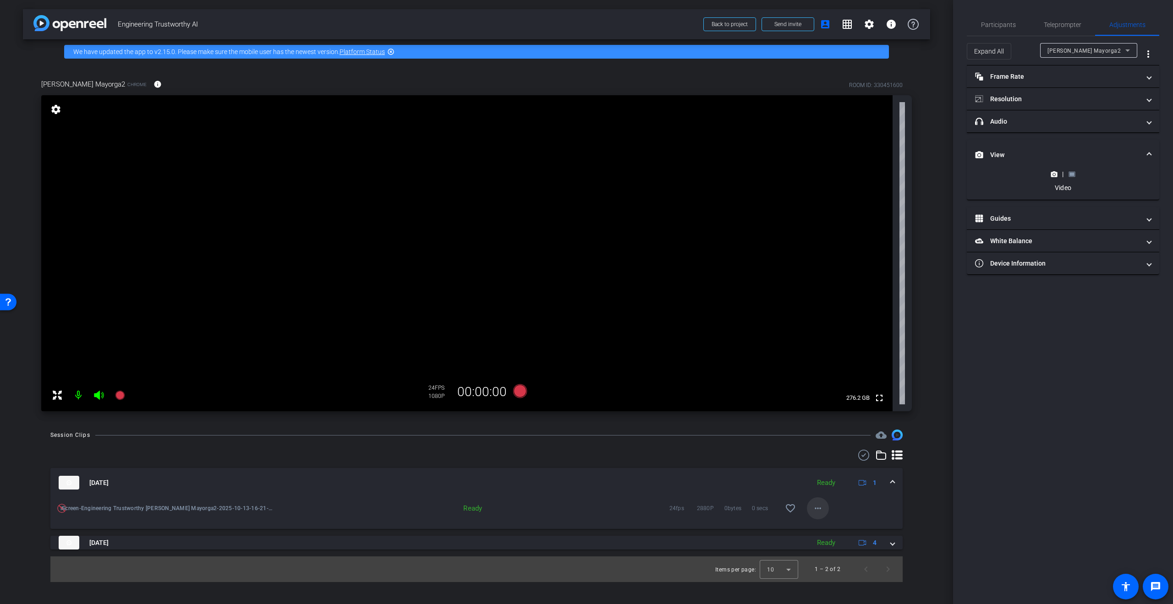
click at [812, 510] on mat-icon "more_horiz" at bounding box center [817, 508] width 11 height 11
click at [822, 490] on span "Delete clip" at bounding box center [846, 489] width 65 height 11
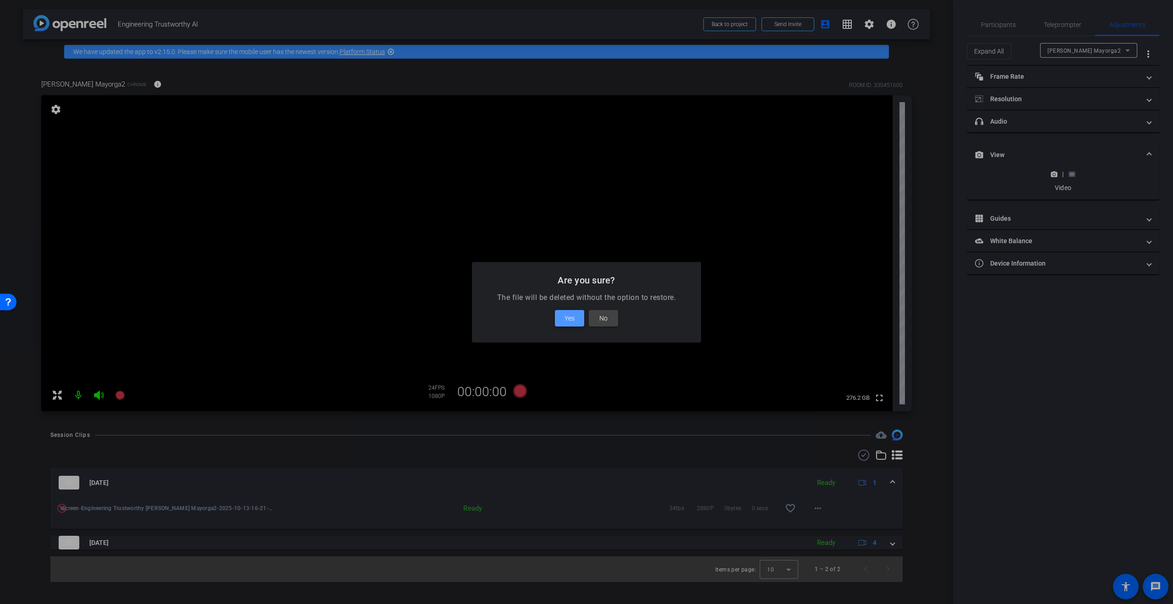
click at [567, 318] on span "Yes" at bounding box center [569, 318] width 10 height 11
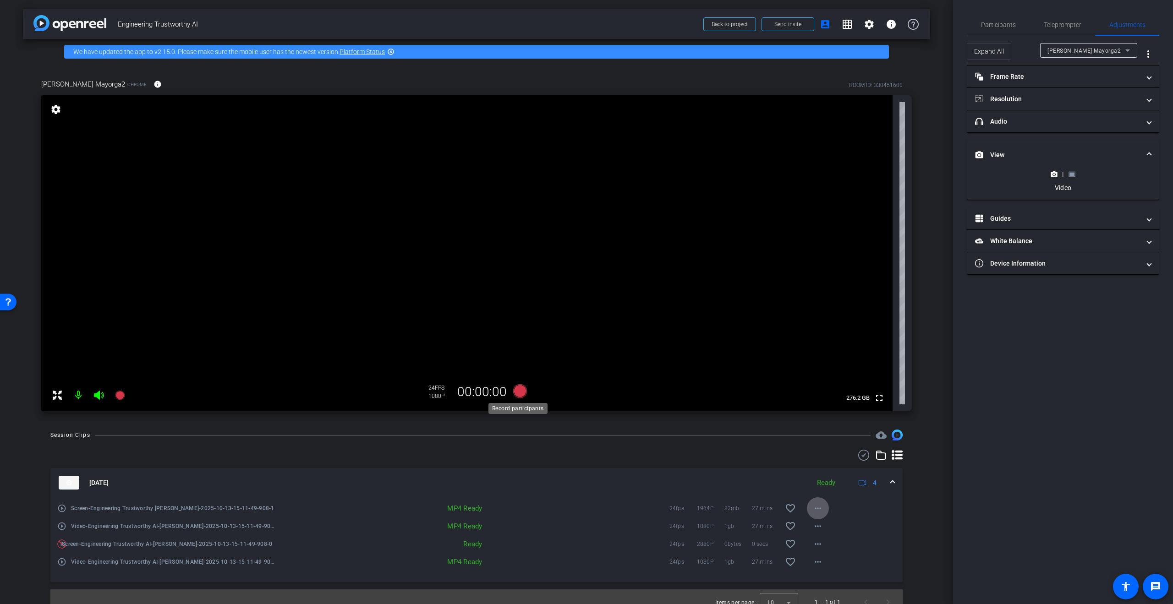
click at [517, 391] on icon at bounding box center [520, 391] width 14 height 14
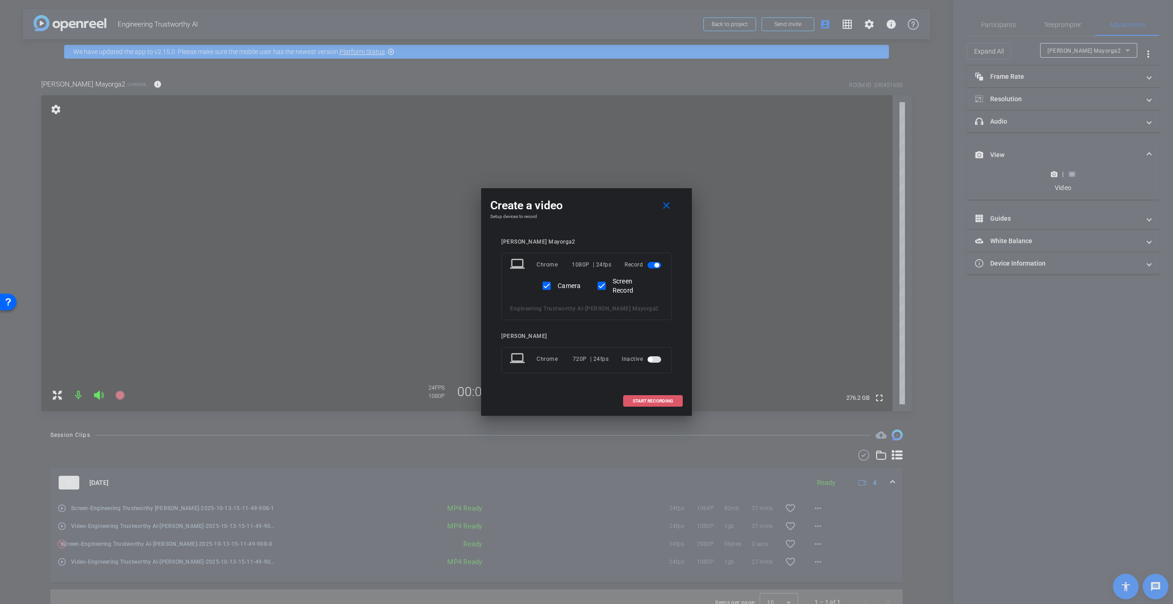
click at [666, 401] on span "START RECORDING" at bounding box center [653, 401] width 40 height 5
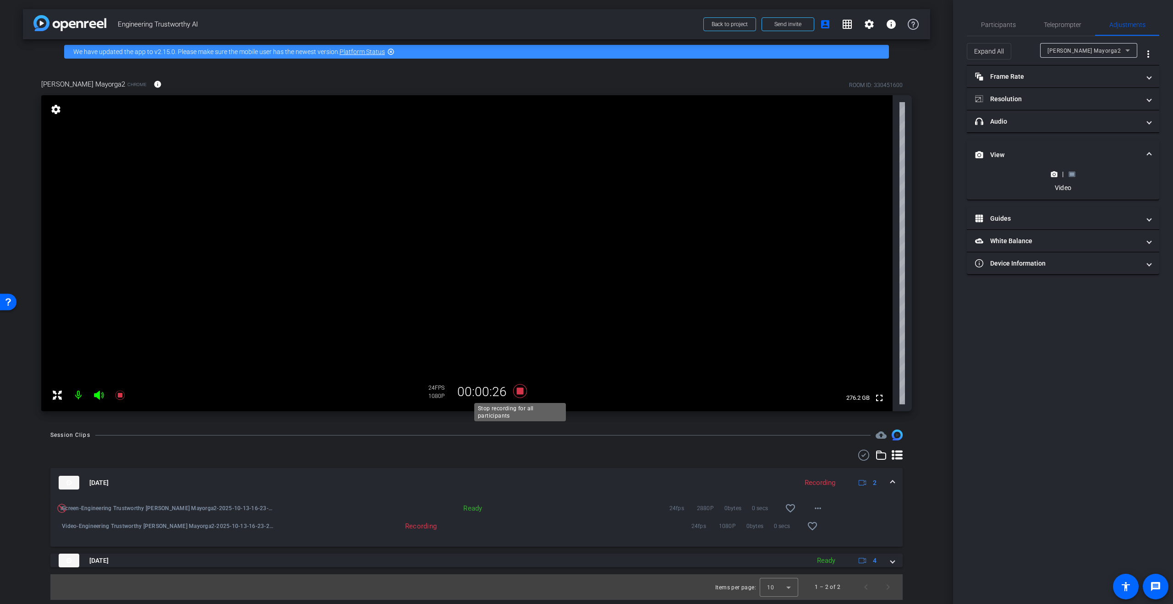
click at [518, 389] on icon at bounding box center [520, 391] width 14 height 14
click at [815, 511] on mat-icon "more_horiz" at bounding box center [817, 508] width 11 height 11
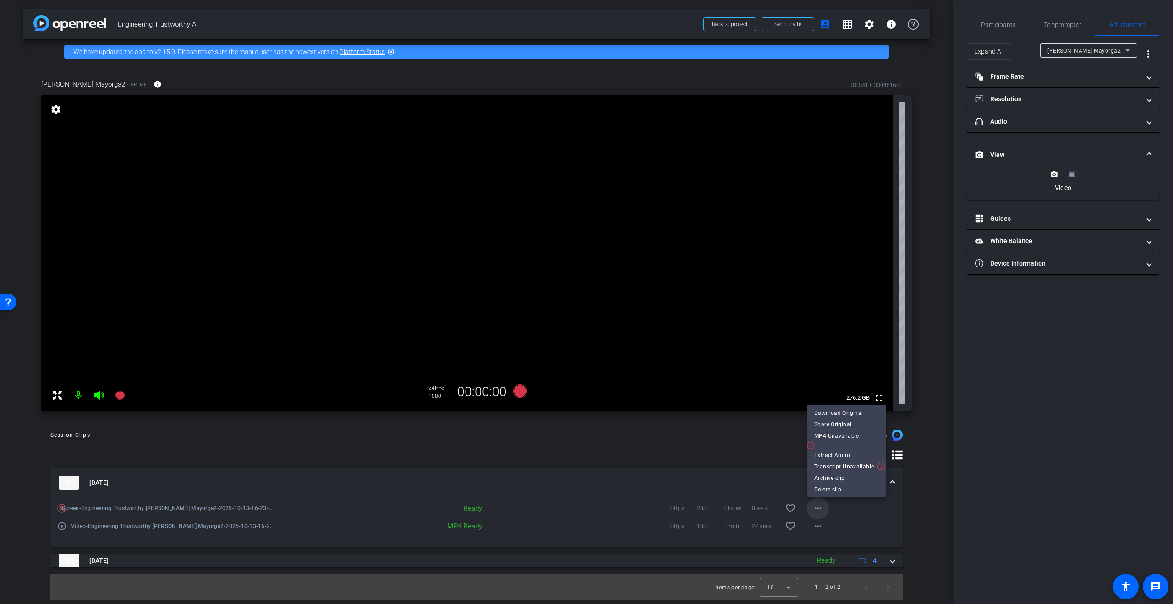
click at [815, 511] on div at bounding box center [586, 302] width 1173 height 604
click at [821, 511] on mat-icon "more_horiz" at bounding box center [817, 508] width 11 height 11
click at [824, 414] on span "Download Original" at bounding box center [846, 413] width 65 height 11
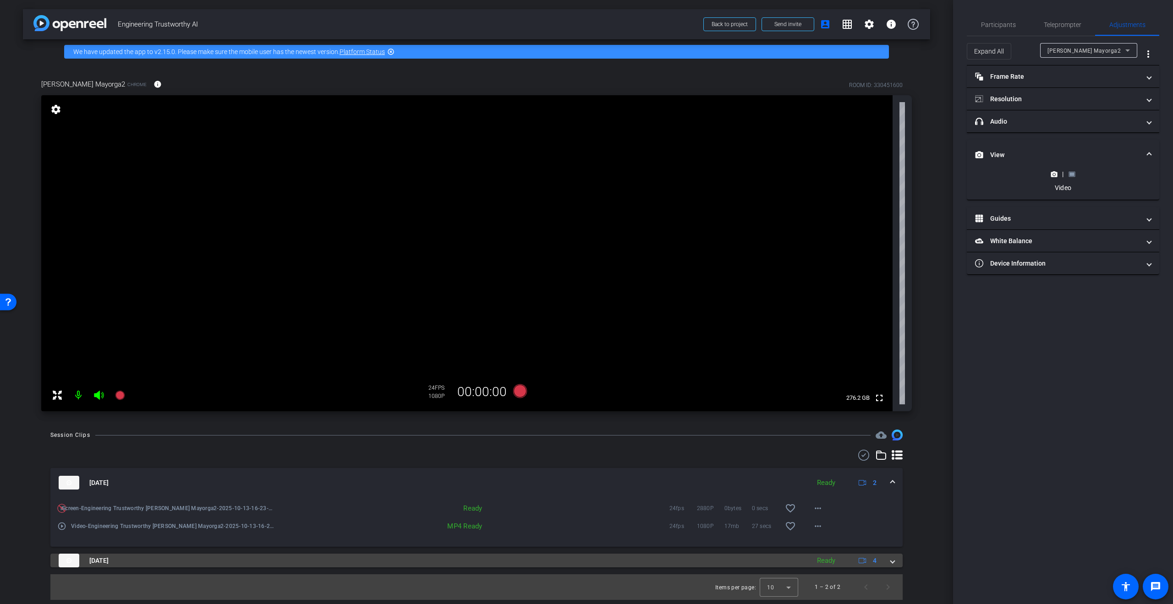
click at [897, 562] on mat-expansion-panel-header "Oct 13, 2025 Ready 4" at bounding box center [476, 561] width 852 height 14
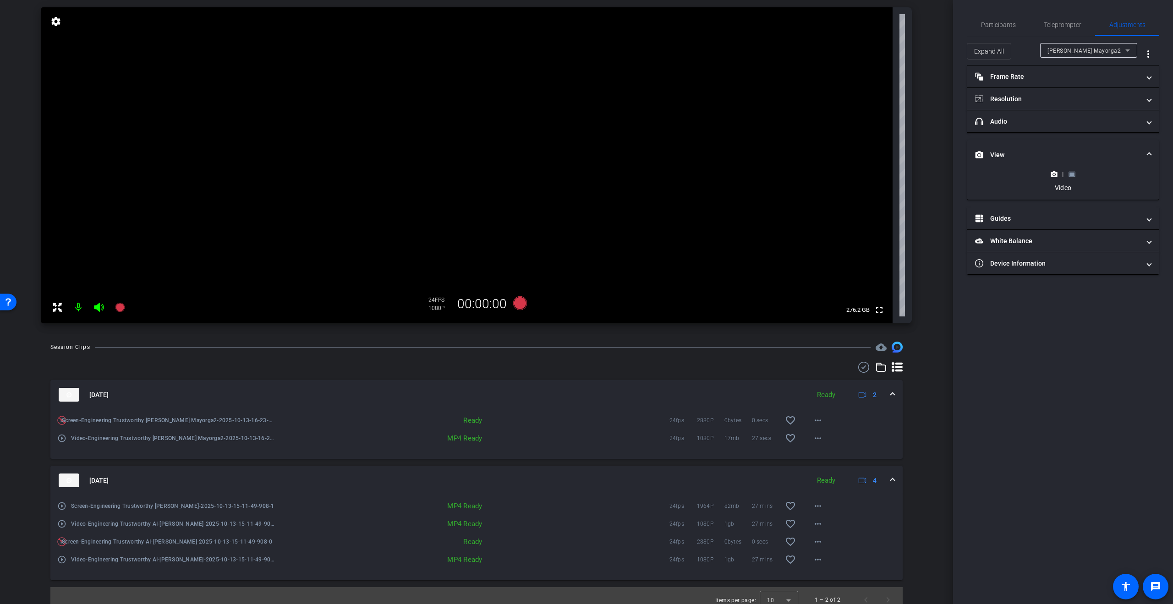
scroll to position [96, 0]
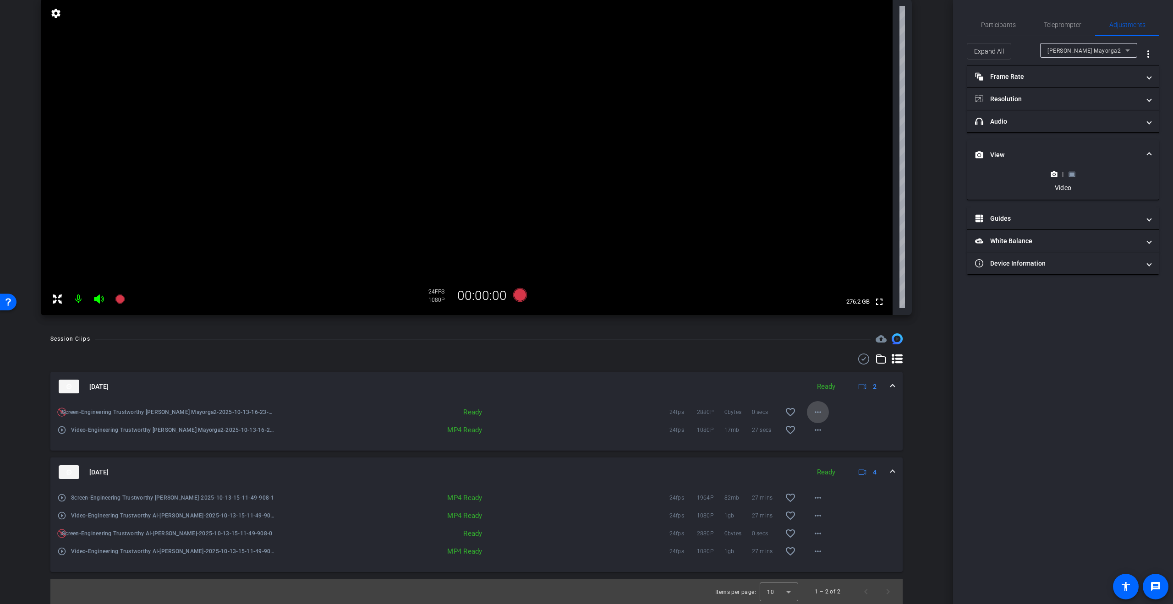
click at [812, 413] on mat-icon "more_horiz" at bounding box center [817, 412] width 11 height 11
click at [819, 440] on span "Share Original" at bounding box center [841, 442] width 65 height 11
click at [814, 534] on mat-icon "more_horiz" at bounding box center [817, 533] width 11 height 11
click at [826, 445] on span "Share Original" at bounding box center [841, 449] width 65 height 11
click at [1153, 262] on mat-expansion-panel-header "Device Information" at bounding box center [1063, 263] width 192 height 22
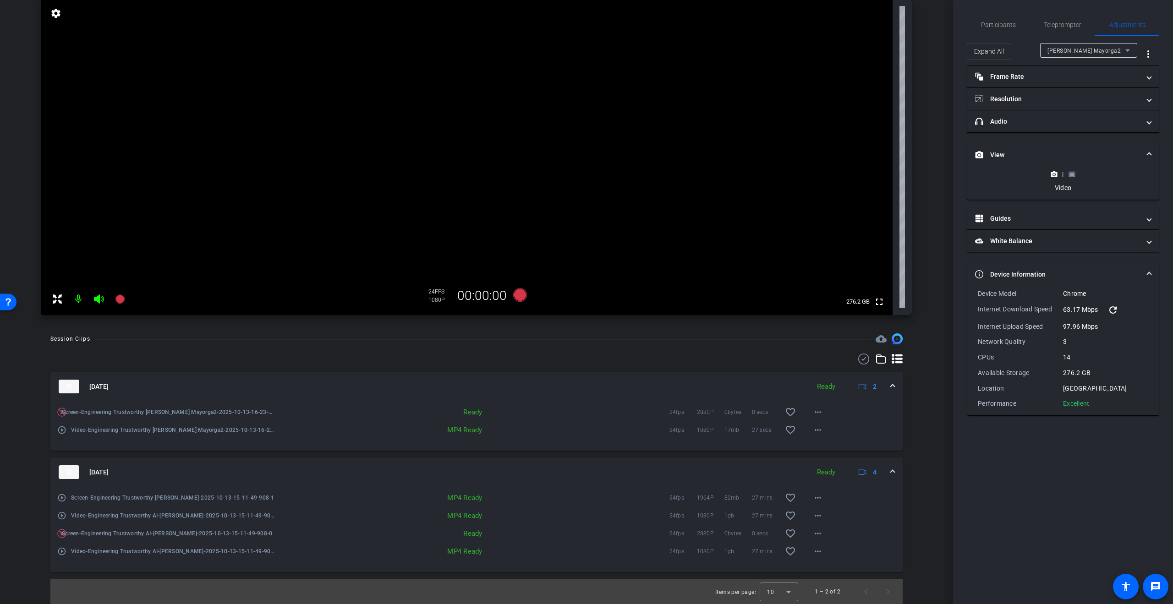
click at [1074, 176] on icon at bounding box center [1071, 174] width 7 height 7
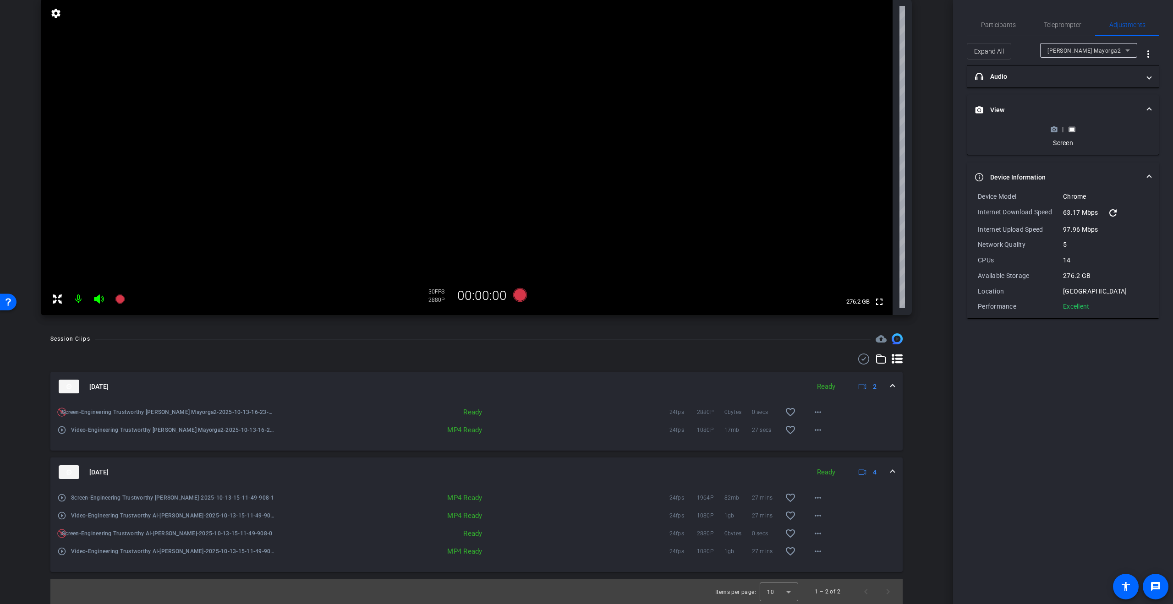
click at [1056, 127] on icon at bounding box center [1054, 129] width 6 height 5
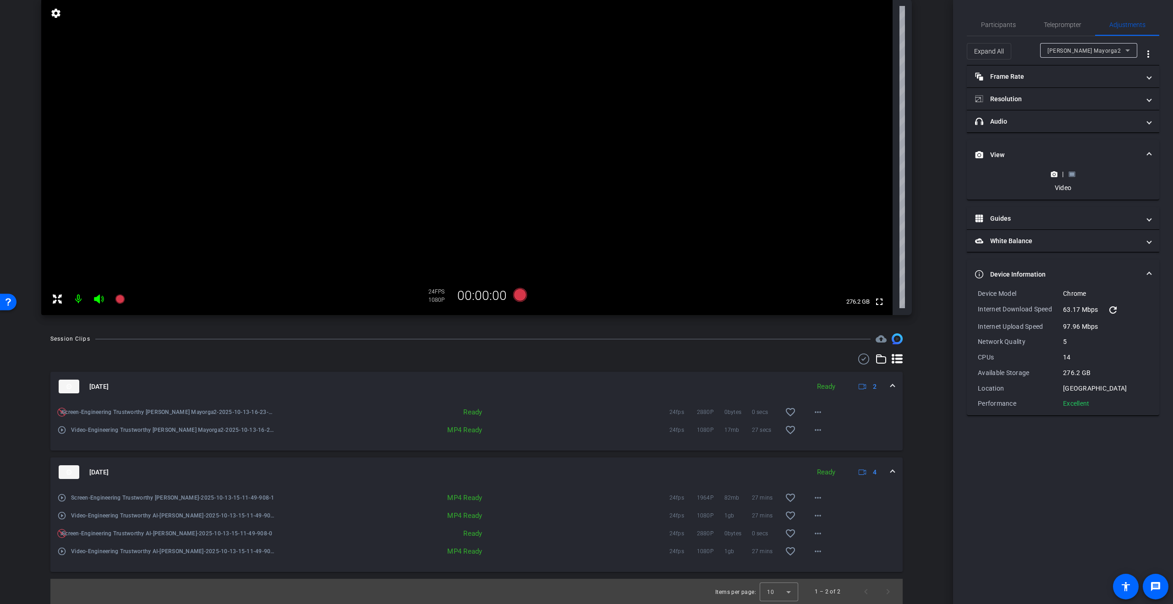
click at [1074, 63] on div at bounding box center [1088, 63] width 97 height 10
click at [1080, 52] on span "Jose Mayorga2" at bounding box center [1083, 51] width 73 height 6
click at [1075, 64] on span "Jose Mayorga2" at bounding box center [1084, 68] width 75 height 11
click at [1054, 171] on icon at bounding box center [1053, 174] width 7 height 7
click at [1075, 172] on div "|" at bounding box center [1062, 173] width 33 height 9
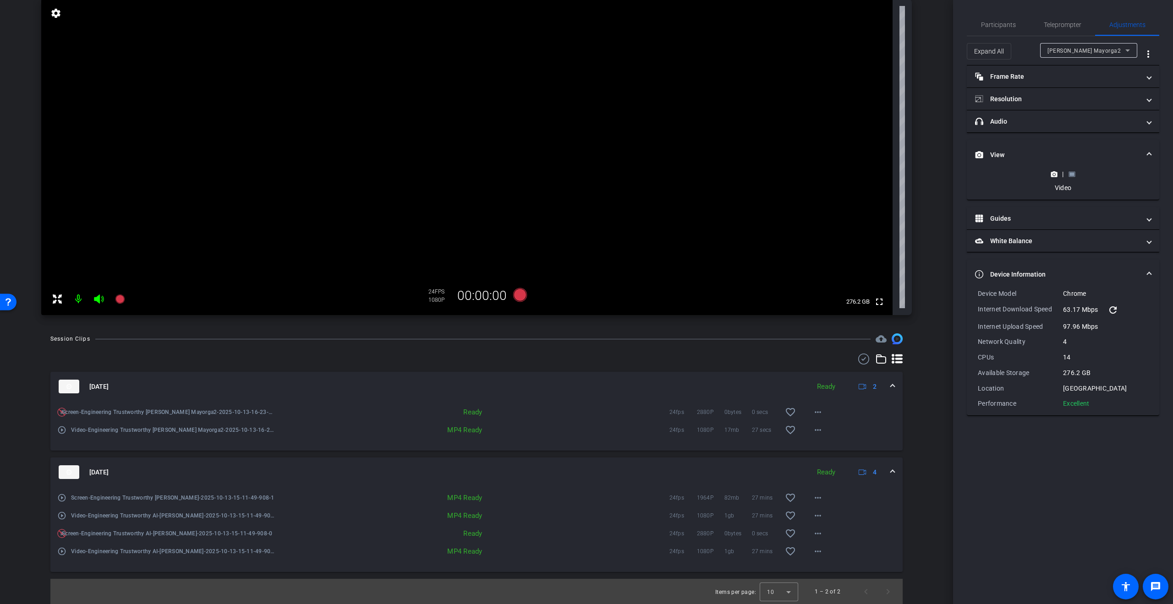
click at [1071, 172] on rect at bounding box center [1071, 174] width 5 height 4
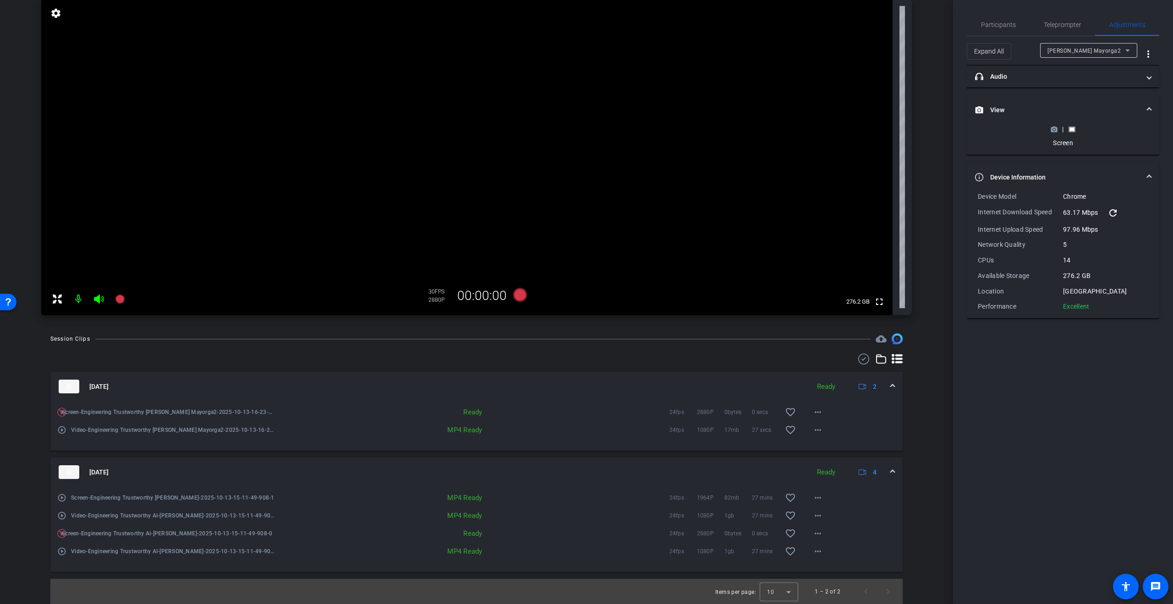
click at [1116, 210] on mat-icon "refresh" at bounding box center [1112, 213] width 11 height 11
click at [1071, 121] on mat-expansion-panel-header "View" at bounding box center [1063, 109] width 192 height 29
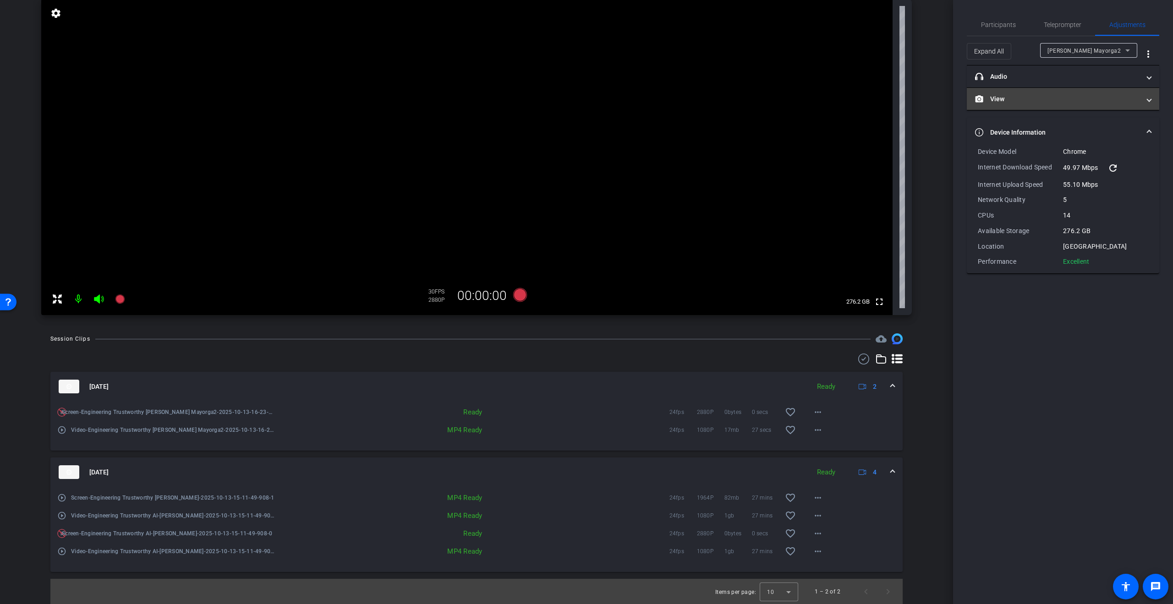
click at [1144, 100] on span "View" at bounding box center [1061, 99] width 172 height 10
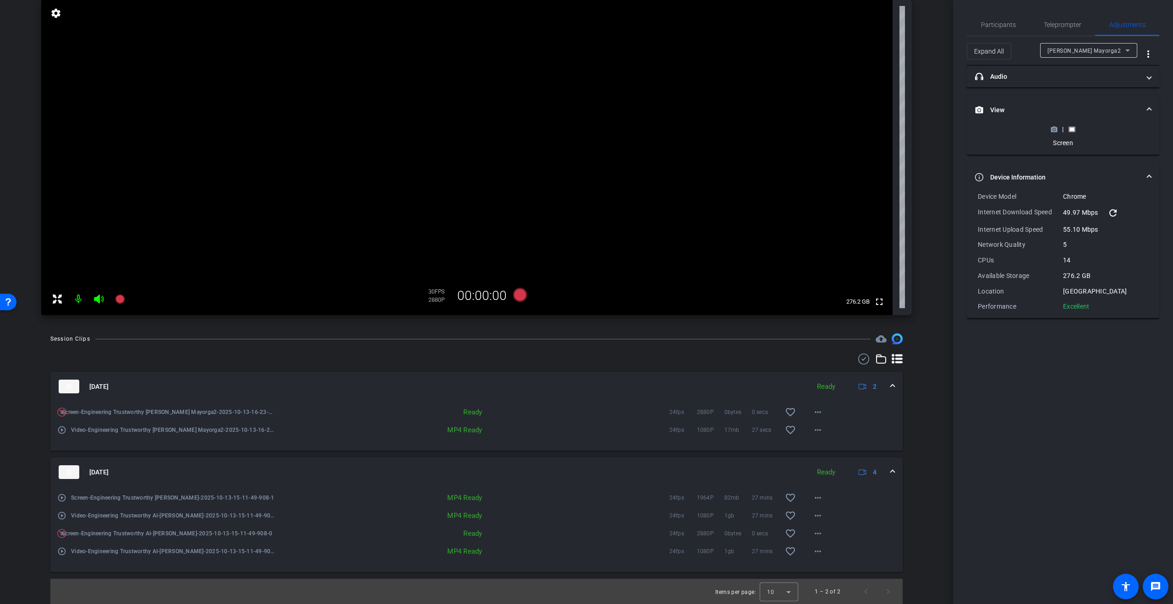
click at [1053, 136] on div "| Screen" at bounding box center [1062, 136] width 33 height 23
click at [1054, 129] on circle at bounding box center [1054, 129] width 2 height 2
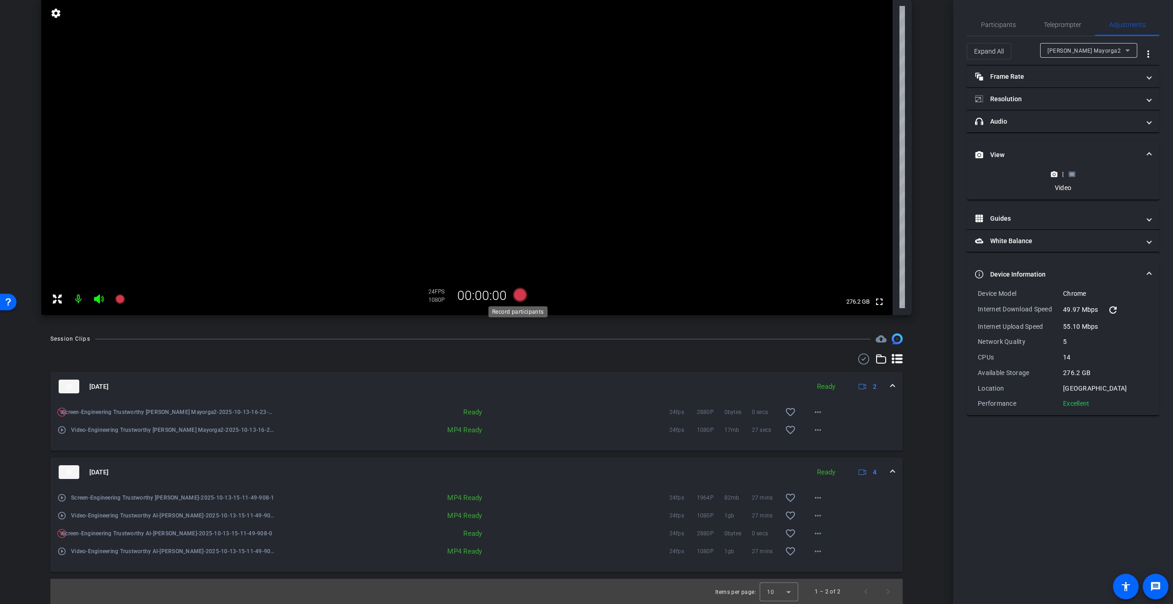
click at [517, 295] on icon at bounding box center [520, 295] width 14 height 14
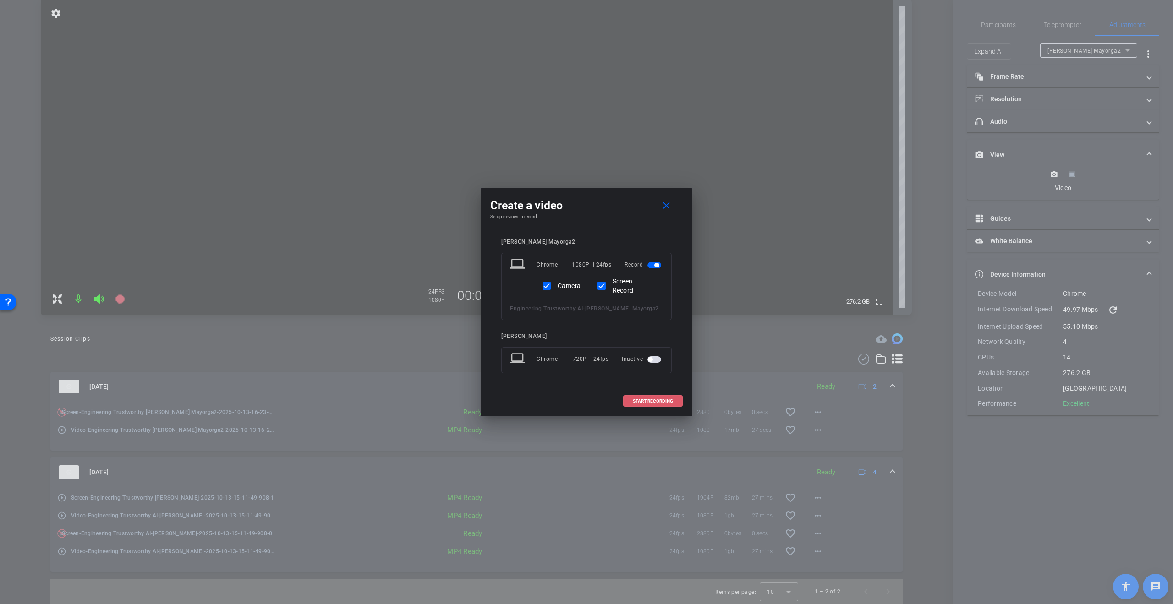
click at [660, 404] on span at bounding box center [652, 401] width 59 height 22
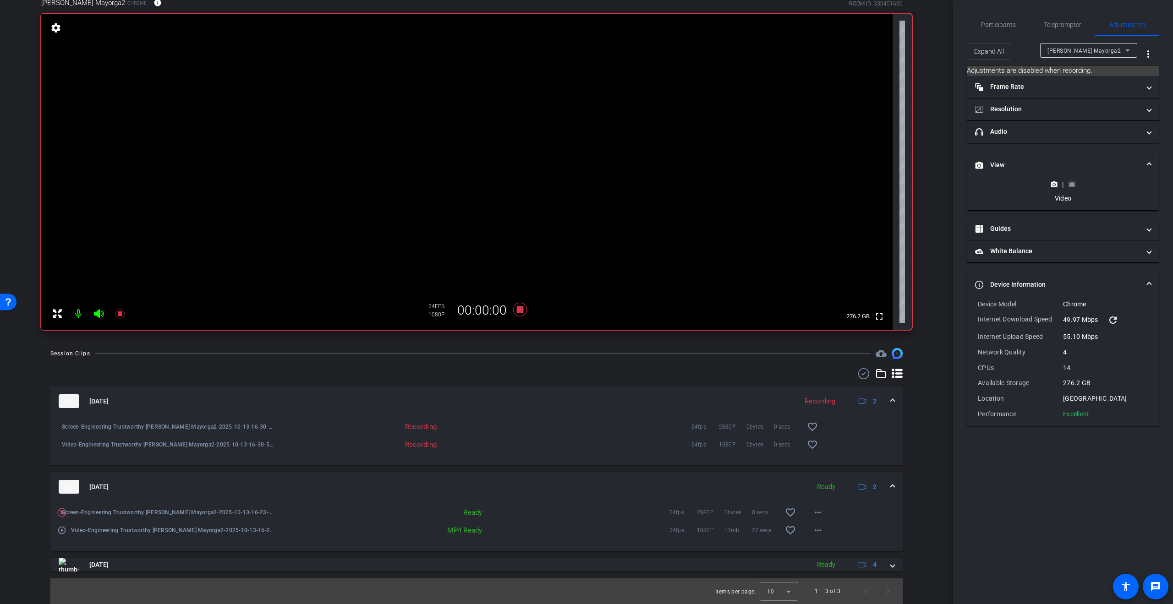
scroll to position [82, 0]
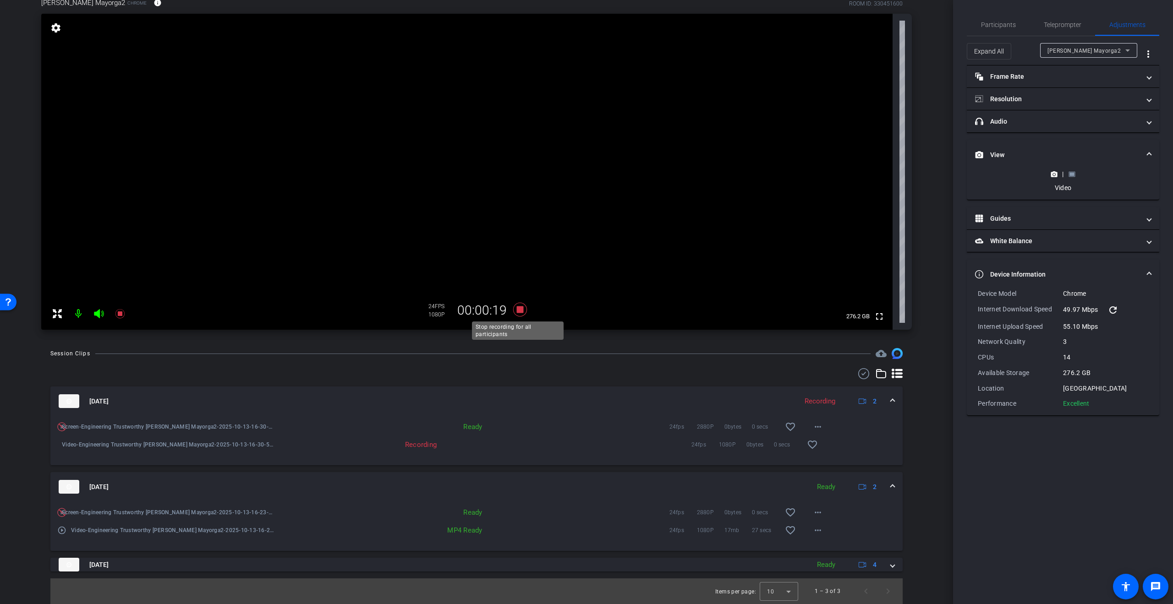
click at [518, 307] on icon at bounding box center [520, 310] width 14 height 14
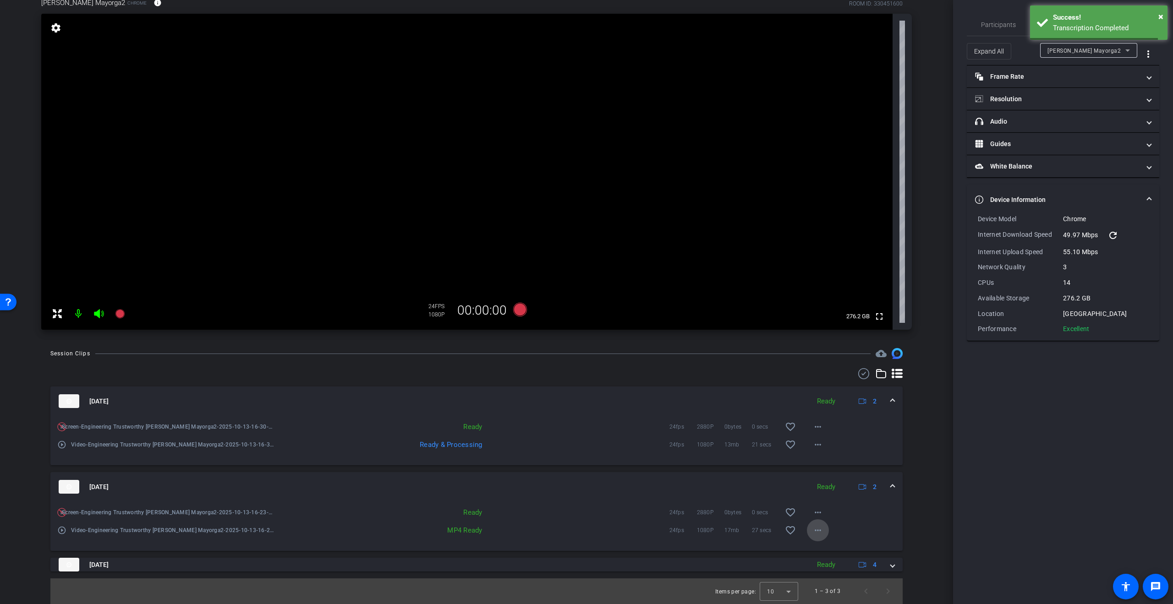
click at [812, 532] on mat-icon "more_horiz" at bounding box center [817, 530] width 11 height 11
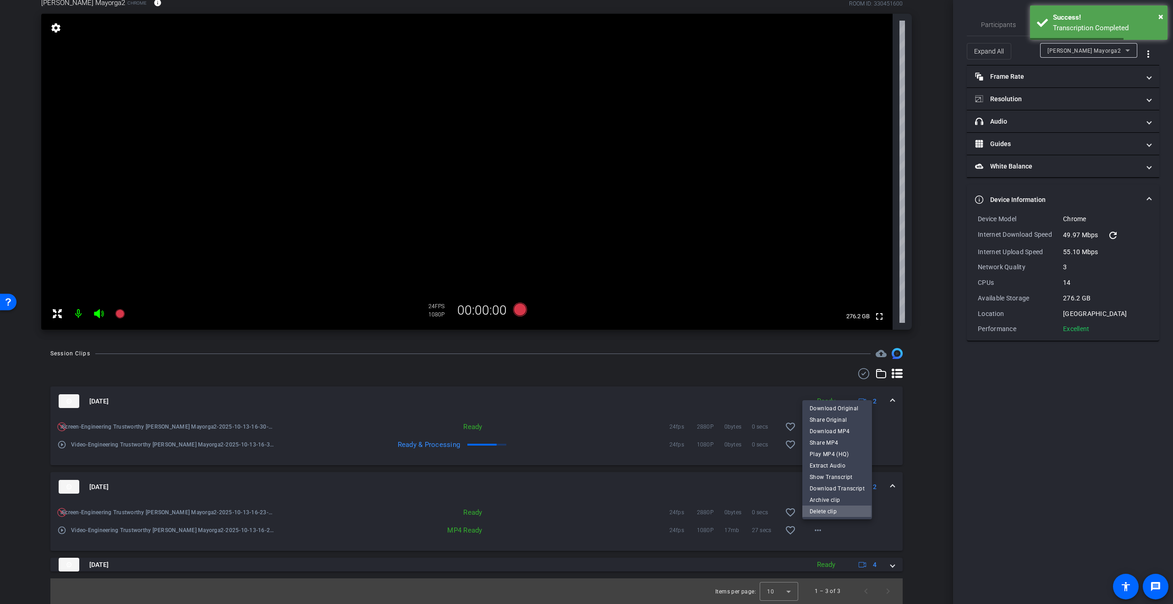
click at [814, 512] on span "Delete clip" at bounding box center [836, 511] width 55 height 11
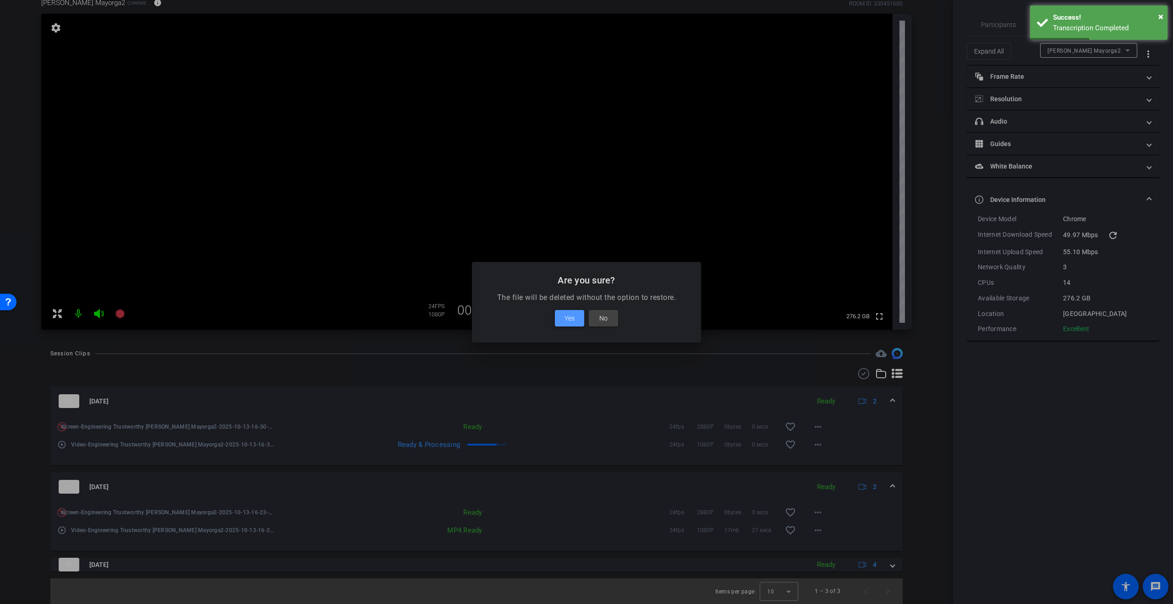
click at [566, 315] on span "Yes" at bounding box center [569, 318] width 10 height 11
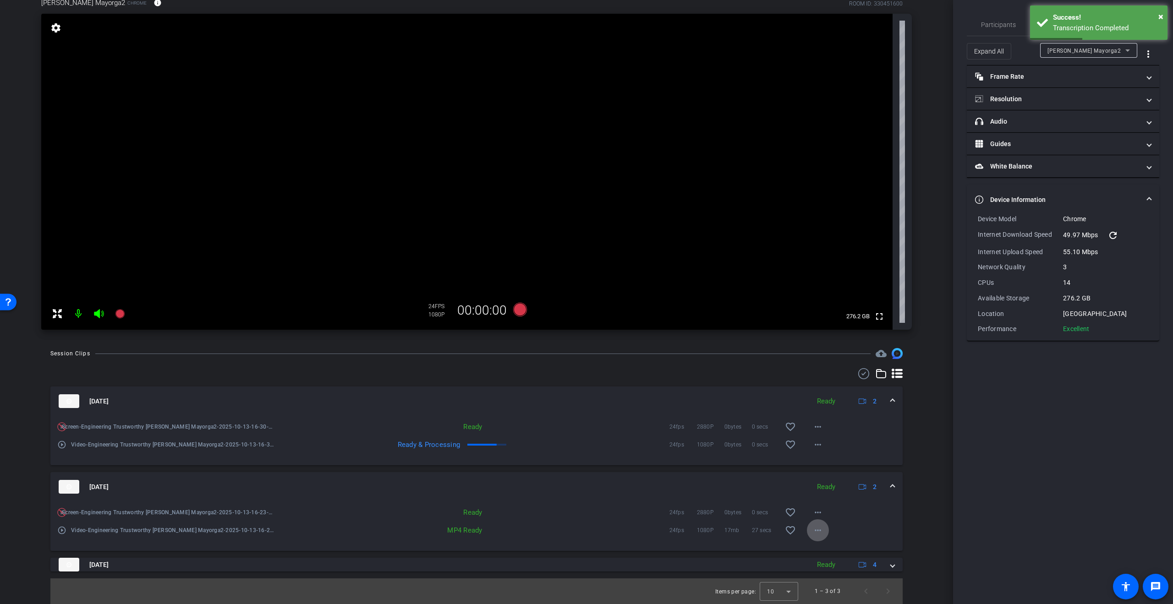
scroll to position [63, 0]
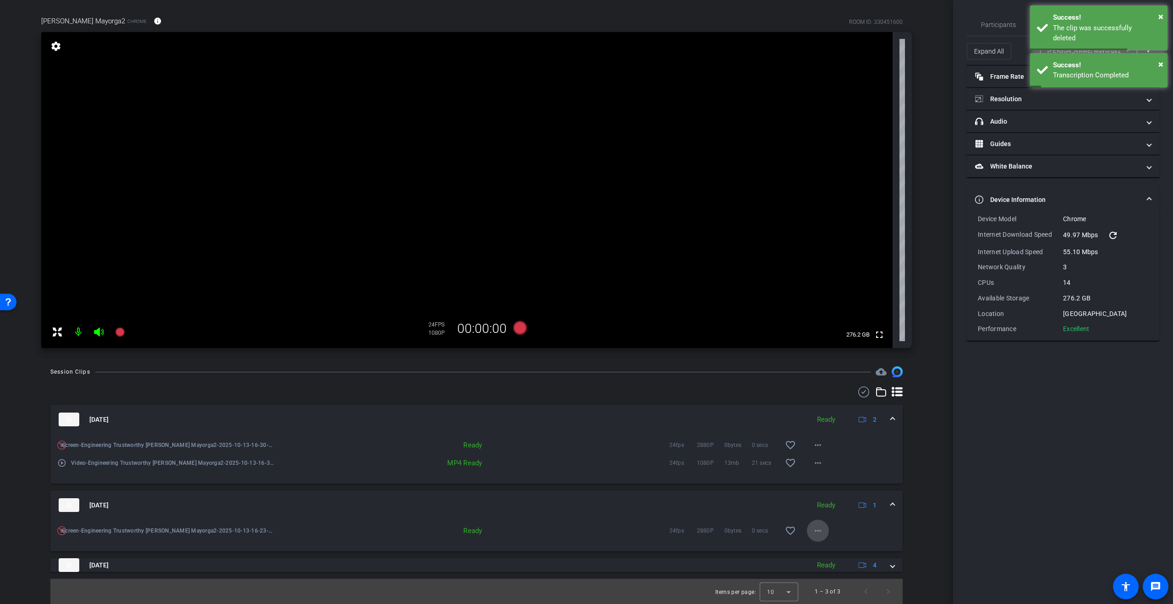
click at [814, 529] on mat-icon "more_horiz" at bounding box center [817, 530] width 11 height 11
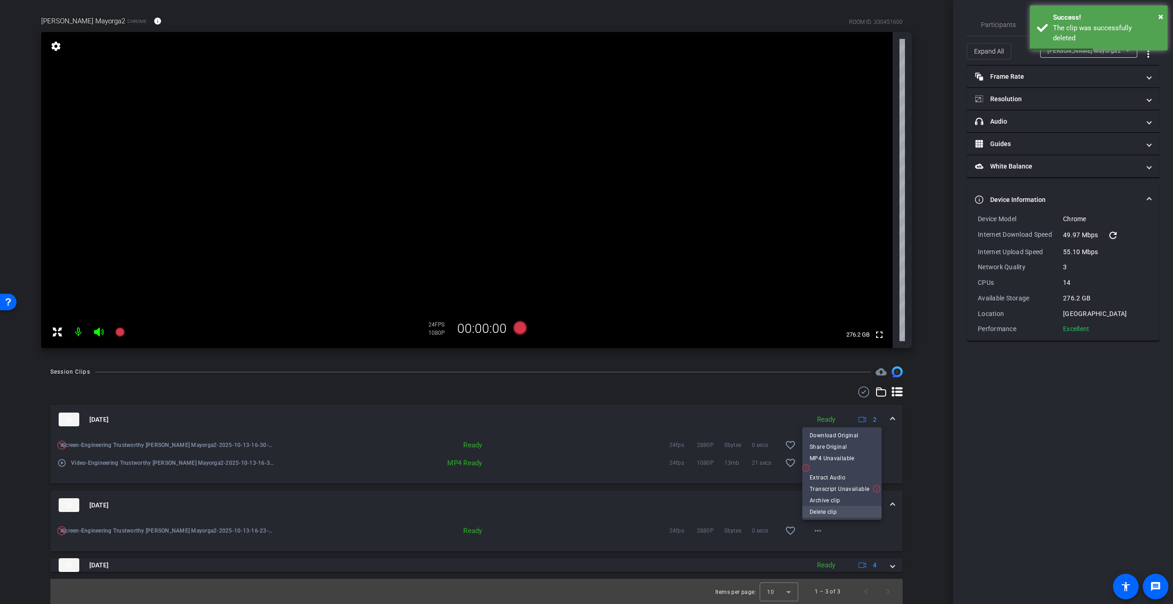
click at [824, 510] on span "Delete clip" at bounding box center [841, 511] width 65 height 11
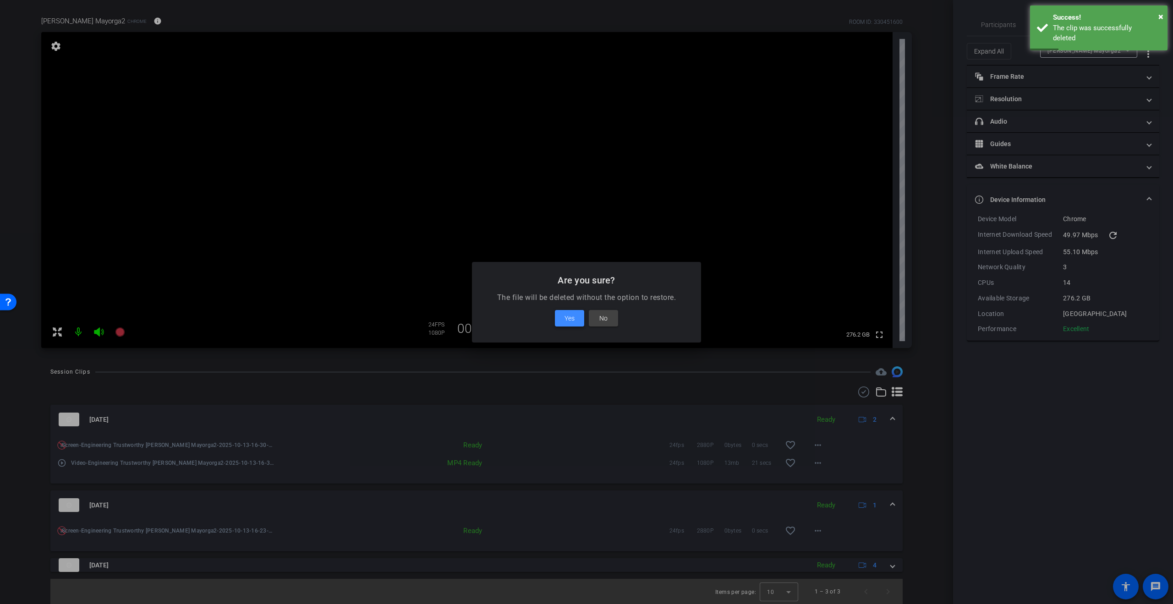
click at [569, 316] on span "Yes" at bounding box center [569, 318] width 10 height 11
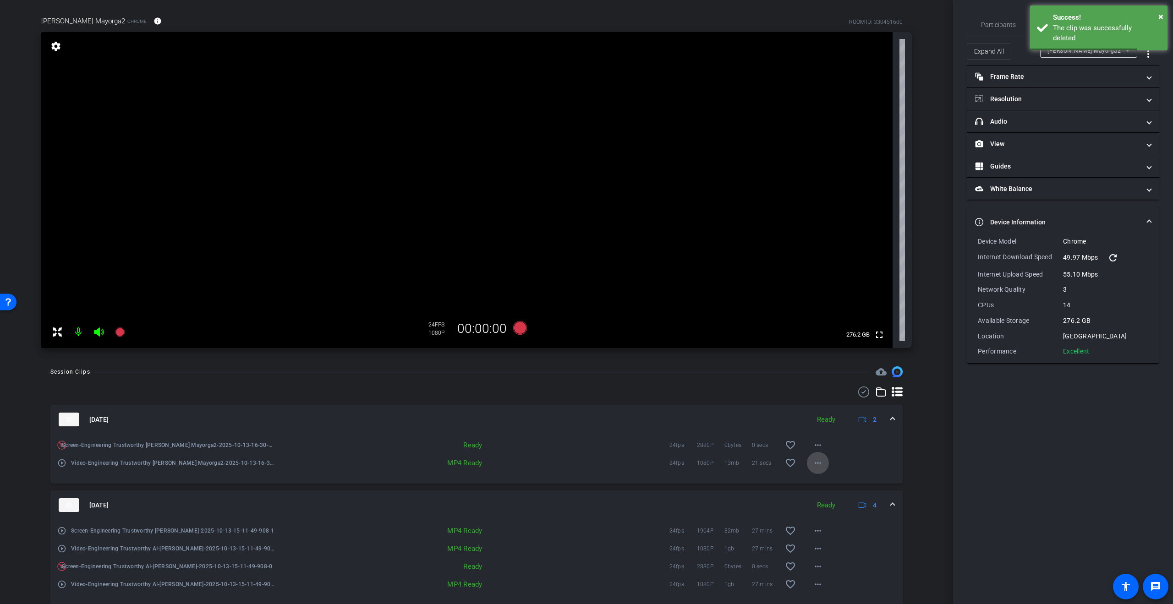
click at [814, 459] on mat-icon "more_horiz" at bounding box center [817, 463] width 11 height 11
click at [834, 586] on span "Delete clip" at bounding box center [836, 584] width 55 height 11
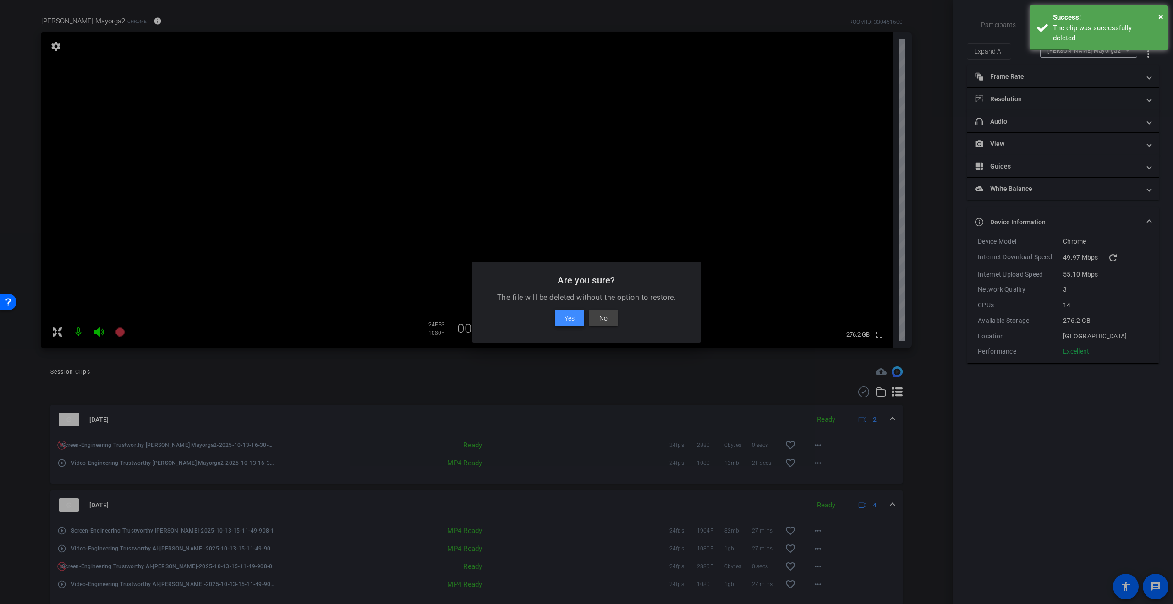
click at [573, 319] on span "Yes" at bounding box center [569, 318] width 10 height 11
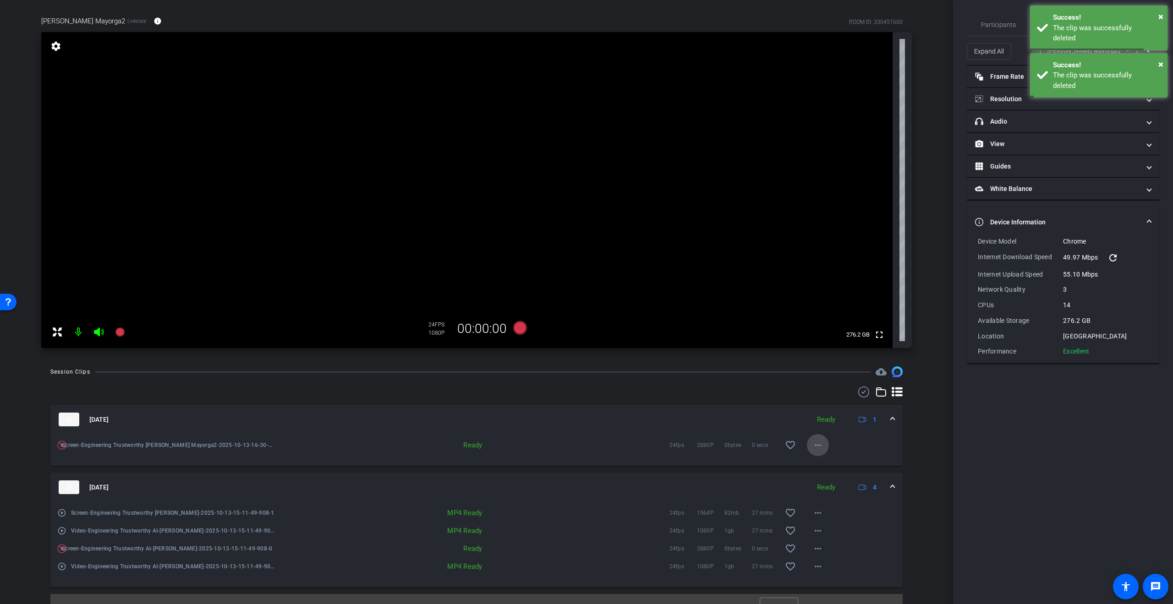
click at [812, 442] on mat-icon "more_horiz" at bounding box center [817, 445] width 11 height 11
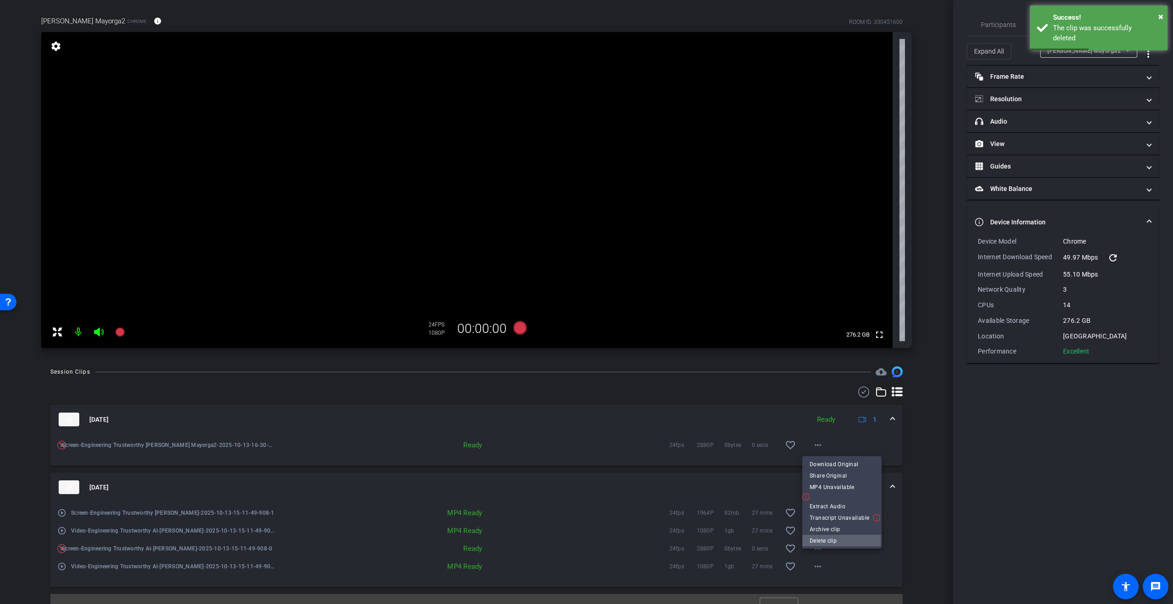
click at [821, 537] on span "Delete clip" at bounding box center [841, 540] width 65 height 11
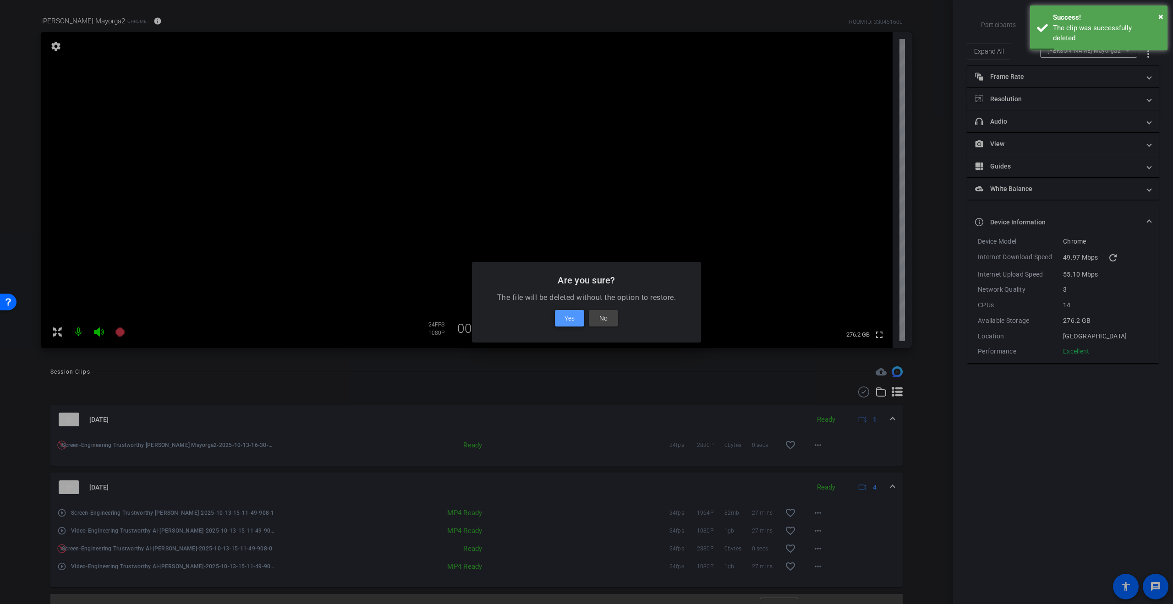
click at [562, 317] on span at bounding box center [569, 318] width 29 height 22
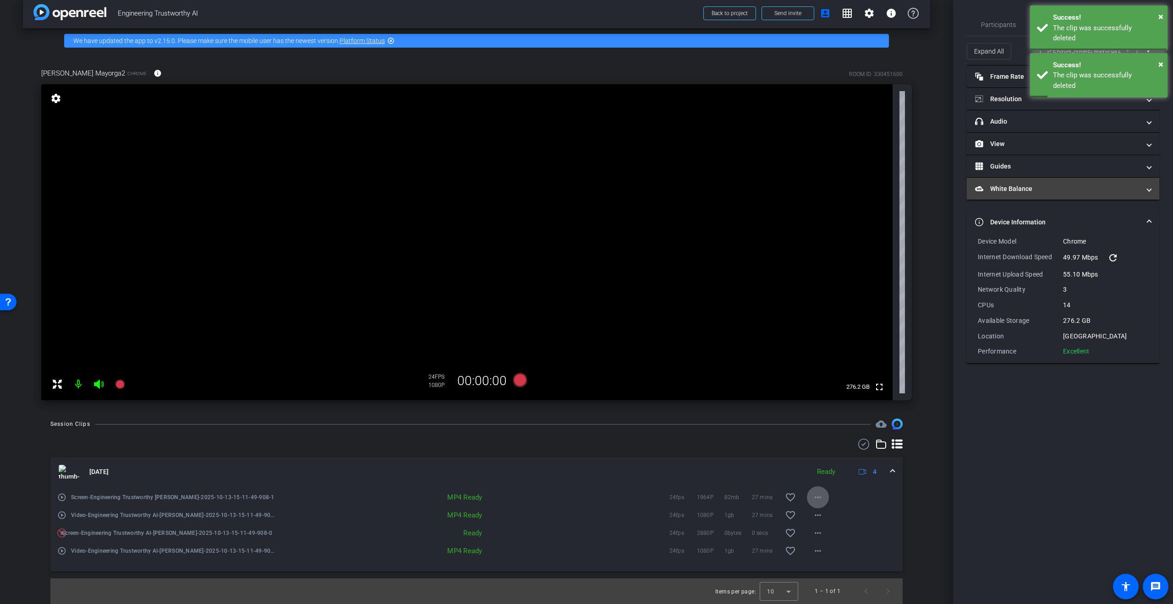
scroll to position [11, 0]
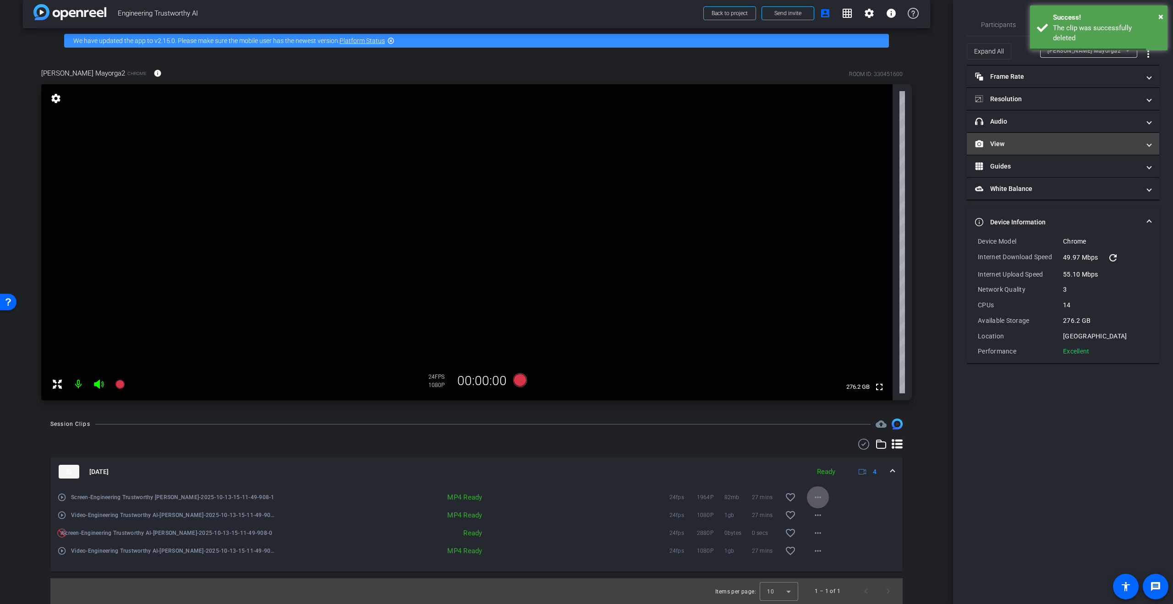
click at [1000, 144] on mat-panel-title "View" at bounding box center [1057, 144] width 165 height 10
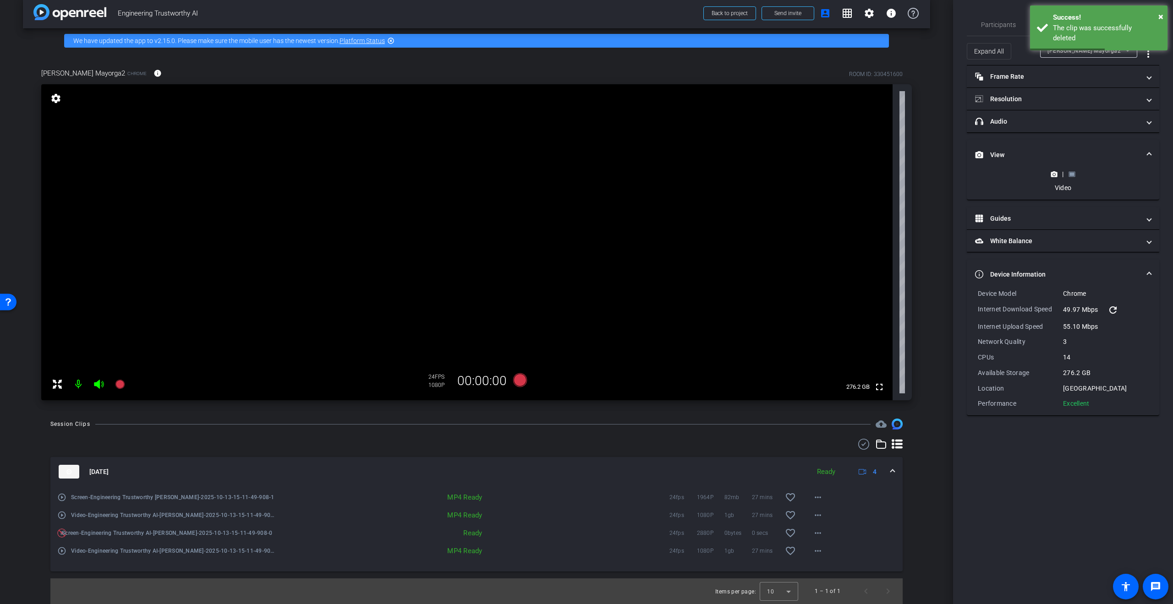
click at [1068, 174] on icon at bounding box center [1071, 173] width 6 height 5
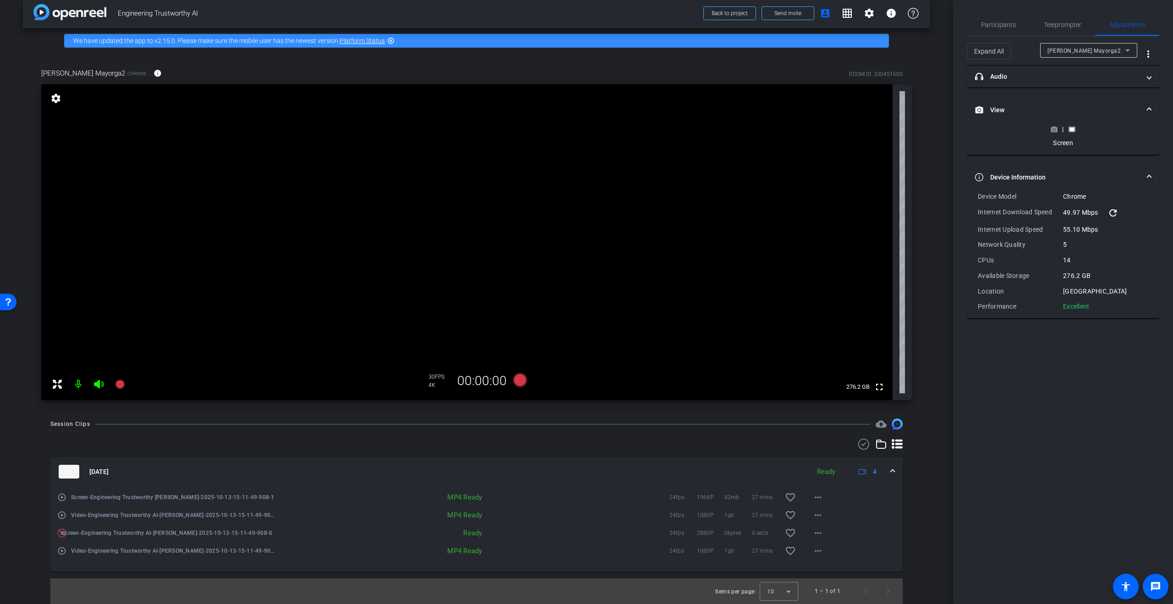
click at [1055, 127] on icon at bounding box center [1054, 129] width 6 height 5
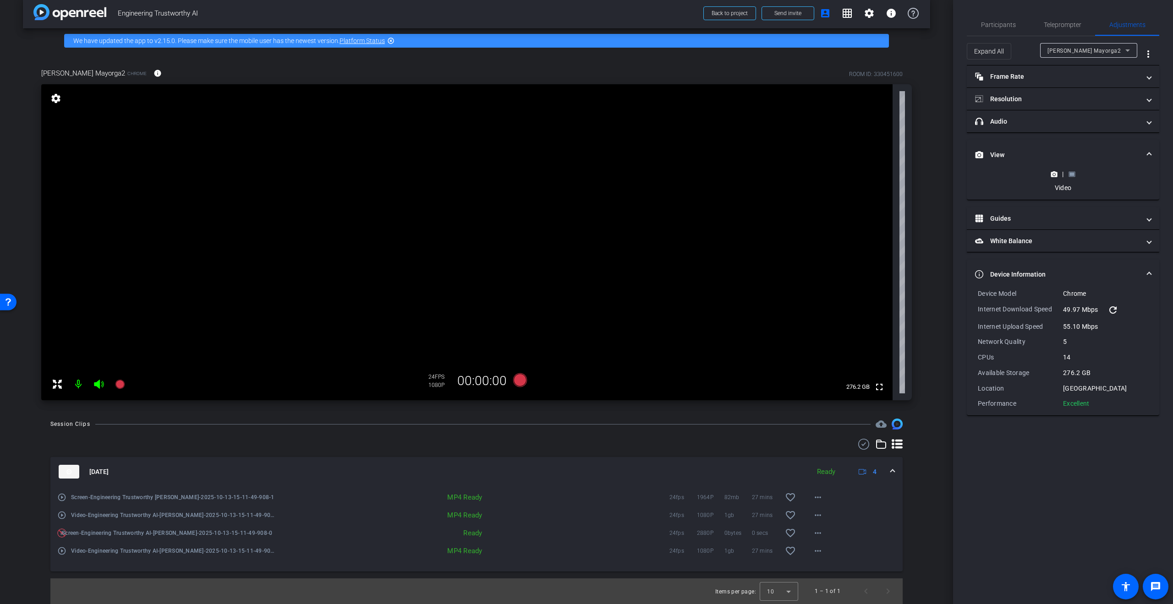
click at [1071, 174] on rect at bounding box center [1071, 174] width 5 height 4
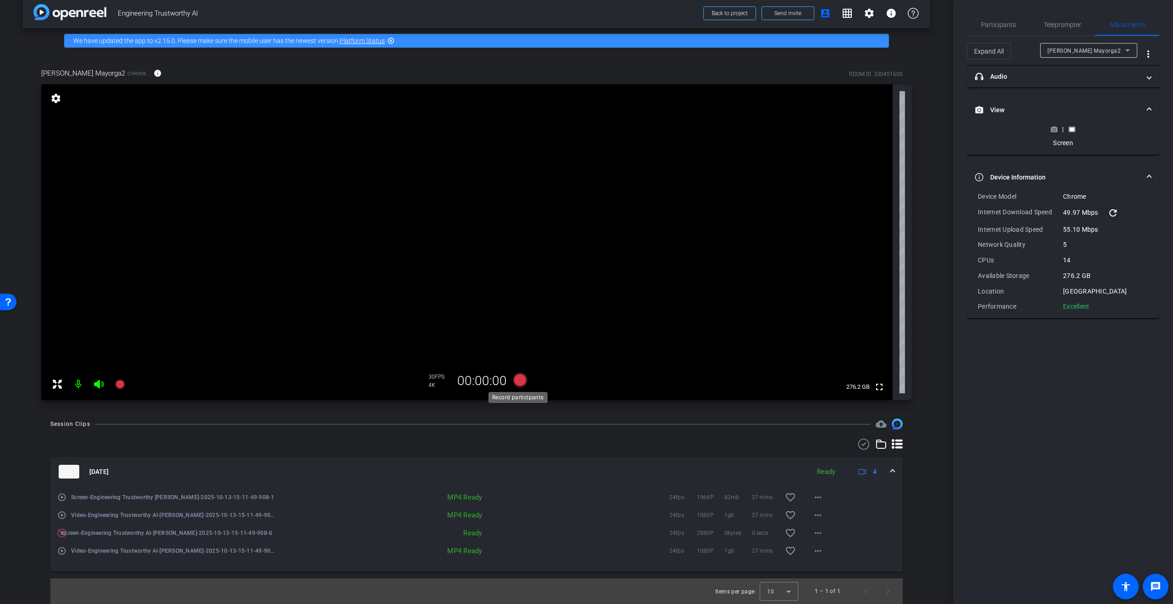
click at [519, 377] on icon at bounding box center [520, 380] width 14 height 14
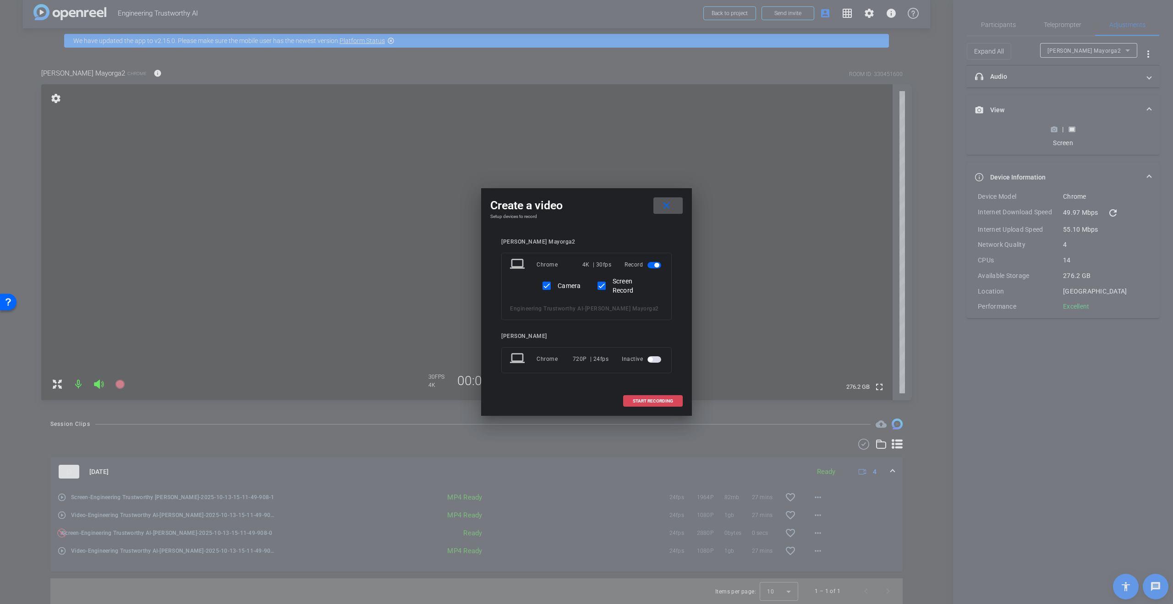
click at [639, 399] on span "START RECORDING" at bounding box center [653, 401] width 40 height 5
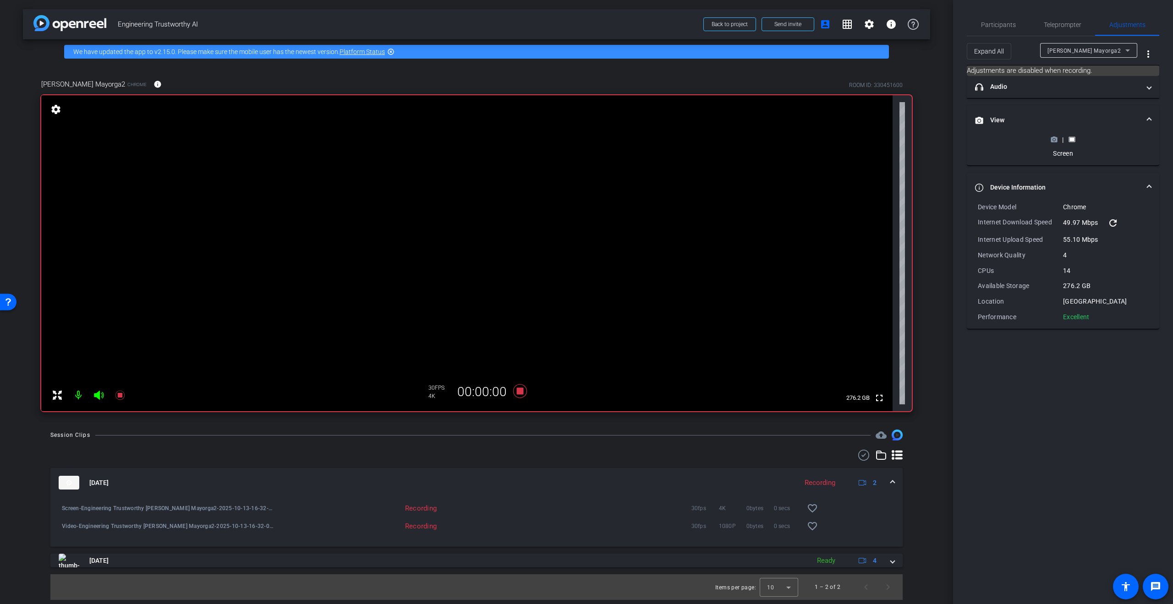
scroll to position [0, 0]
click at [1058, 140] on div "|" at bounding box center [1062, 139] width 33 height 9
click at [1053, 139] on circle at bounding box center [1054, 140] width 2 height 2
click at [1072, 138] on rect at bounding box center [1071, 140] width 5 height 4
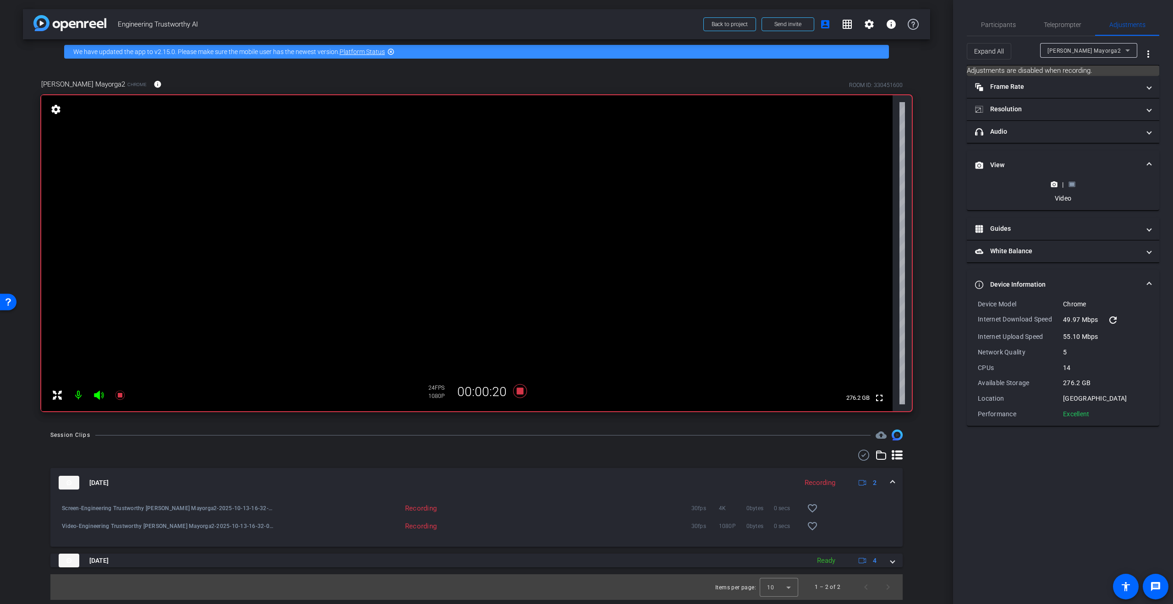
click at [1070, 181] on icon at bounding box center [1071, 184] width 7 height 7
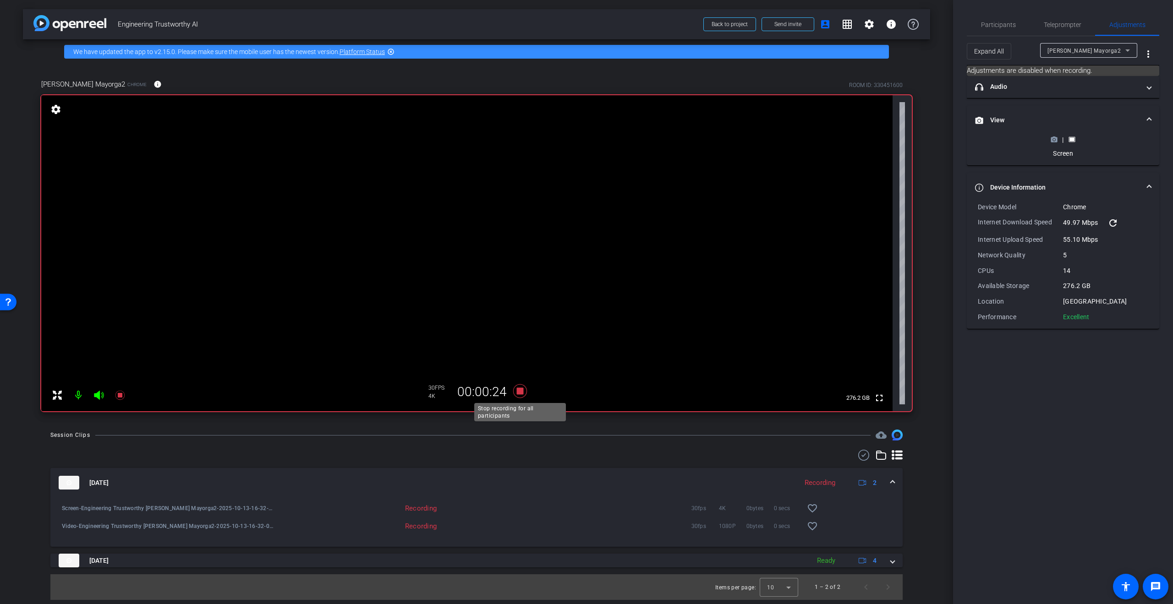
click at [520, 392] on icon at bounding box center [520, 391] width 14 height 14
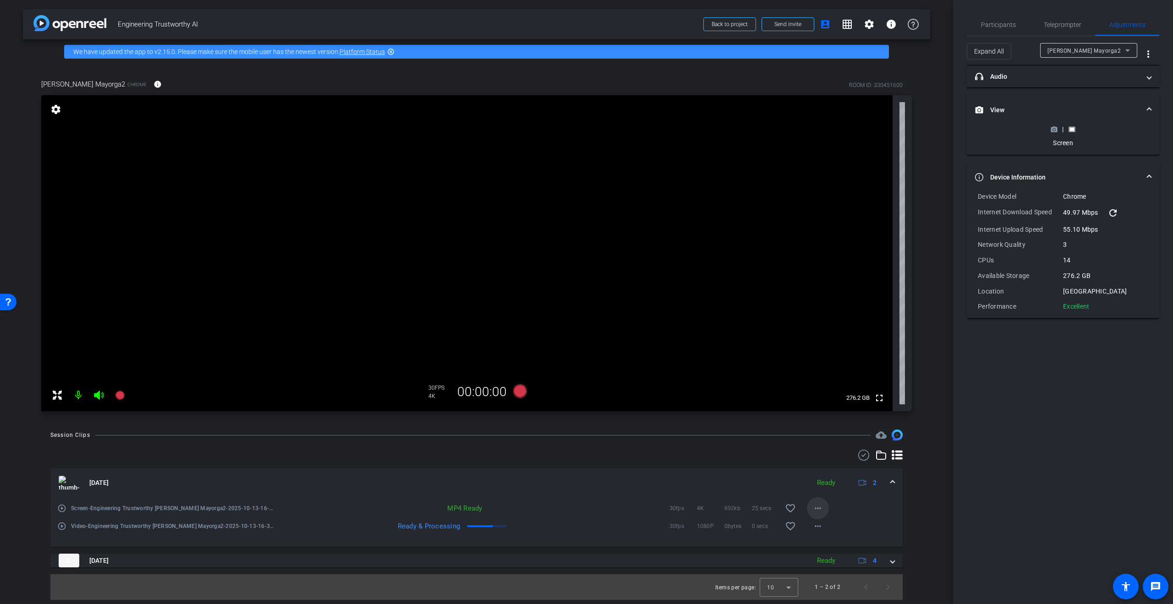
click at [812, 512] on mat-icon "more_horiz" at bounding box center [817, 508] width 11 height 11
click at [829, 393] on span "Share Original" at bounding box center [841, 398] width 55 height 11
click at [1053, 126] on polygon at bounding box center [1054, 126] width 4 height 1
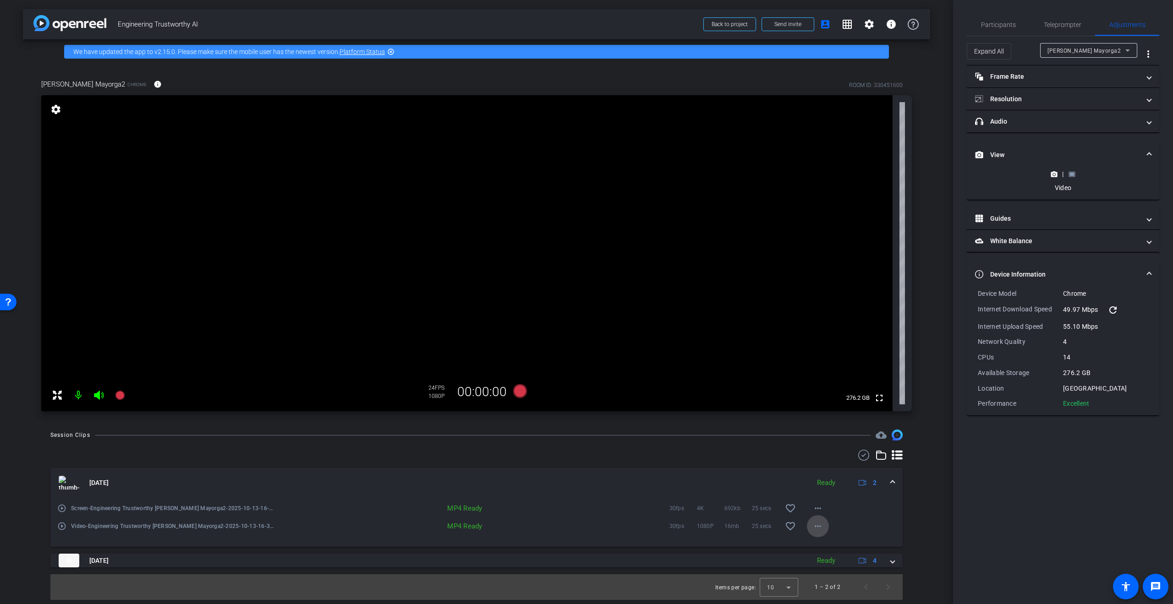
click at [815, 529] on mat-icon "more_horiz" at bounding box center [817, 526] width 11 height 11
click at [841, 506] on span "Delete clip" at bounding box center [841, 507] width 55 height 11
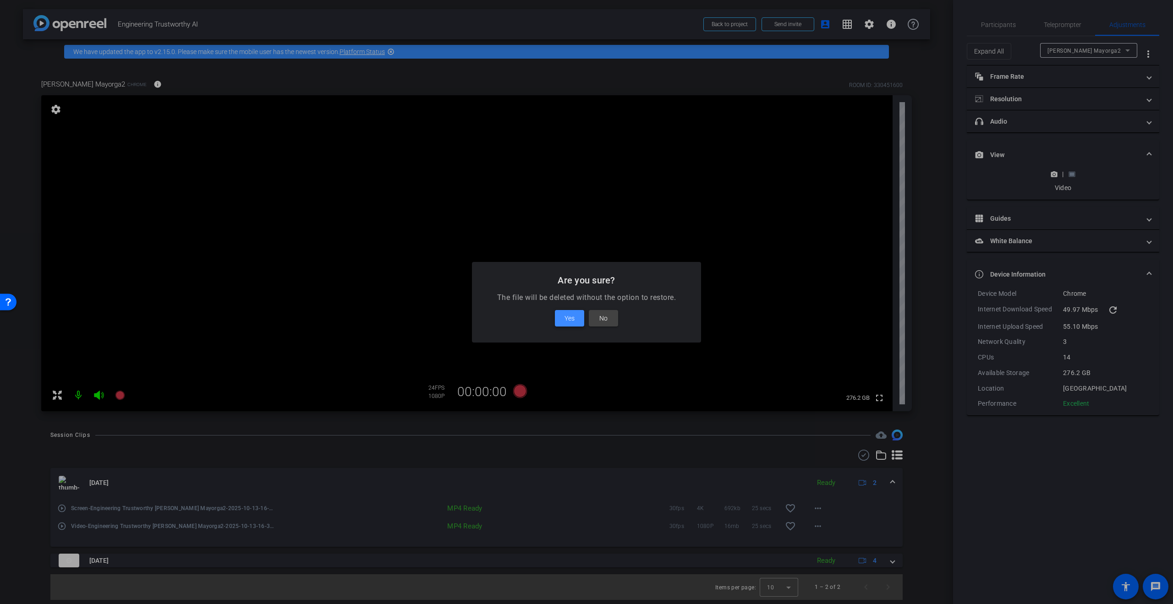
click at [574, 315] on span "Yes" at bounding box center [569, 318] width 10 height 11
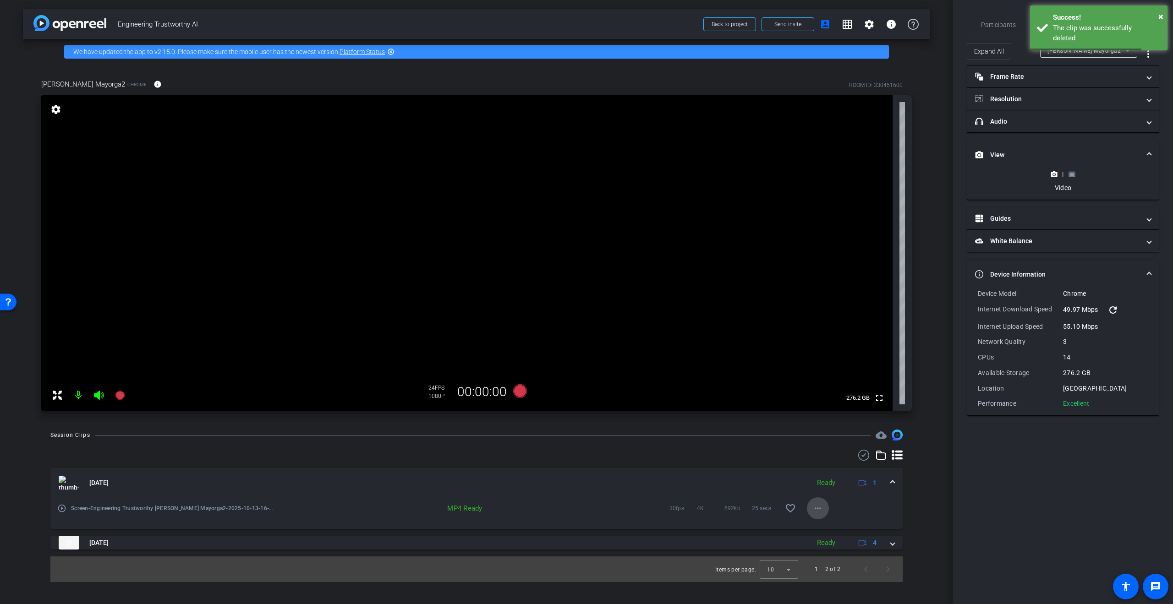
click at [816, 513] on mat-icon "more_horiz" at bounding box center [817, 508] width 11 height 11
click at [837, 486] on span "Delete clip" at bounding box center [841, 489] width 55 height 11
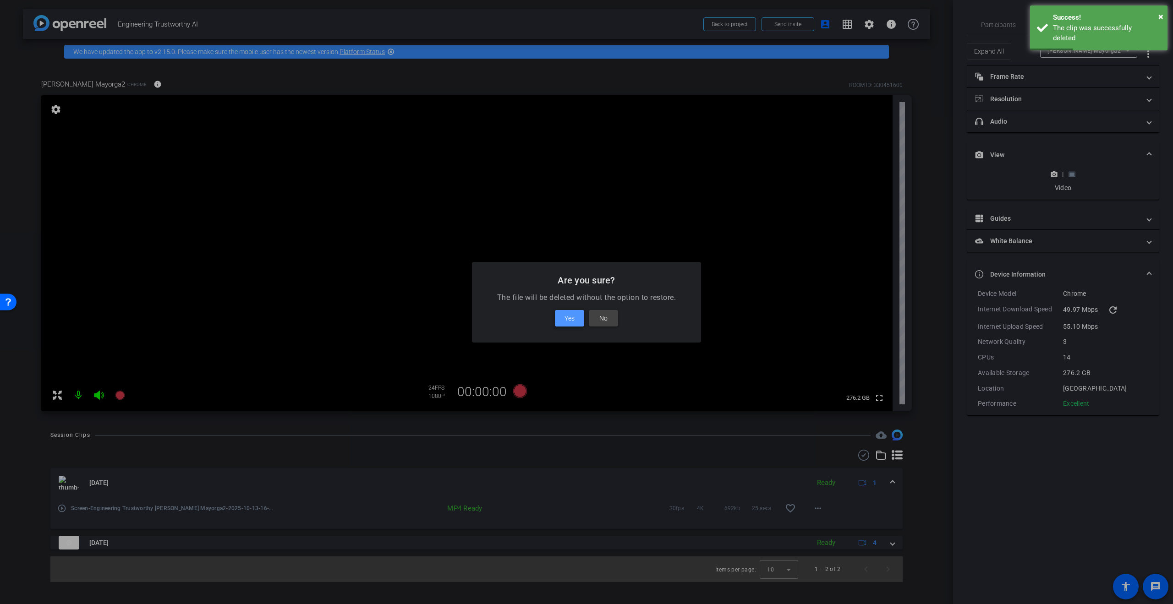
click at [565, 319] on span "Yes" at bounding box center [569, 318] width 10 height 11
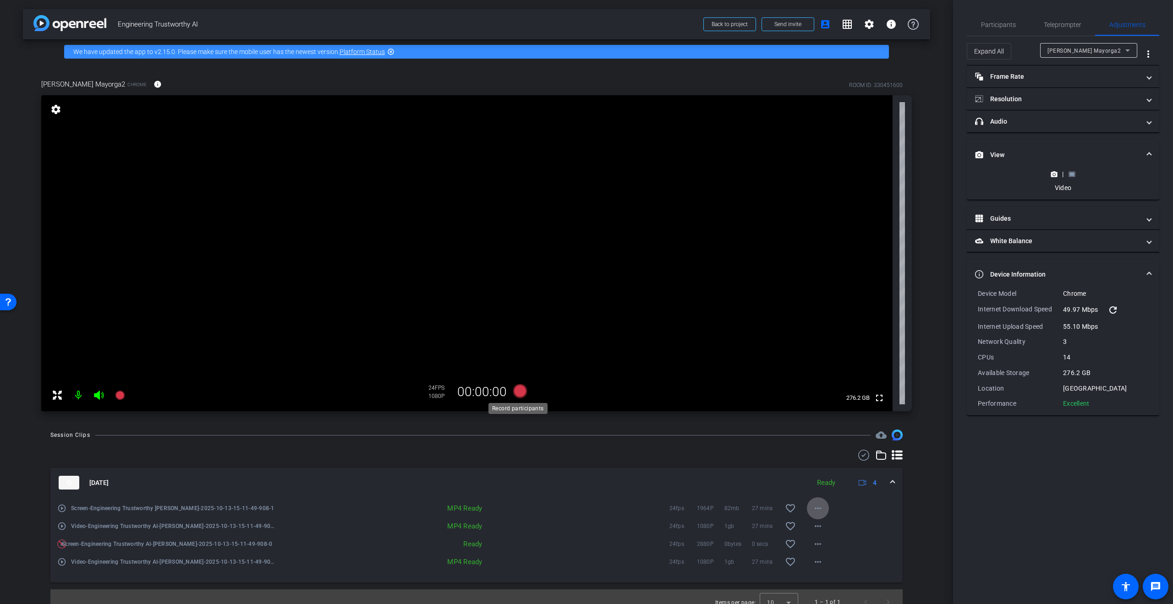
click at [520, 391] on icon at bounding box center [520, 391] width 14 height 14
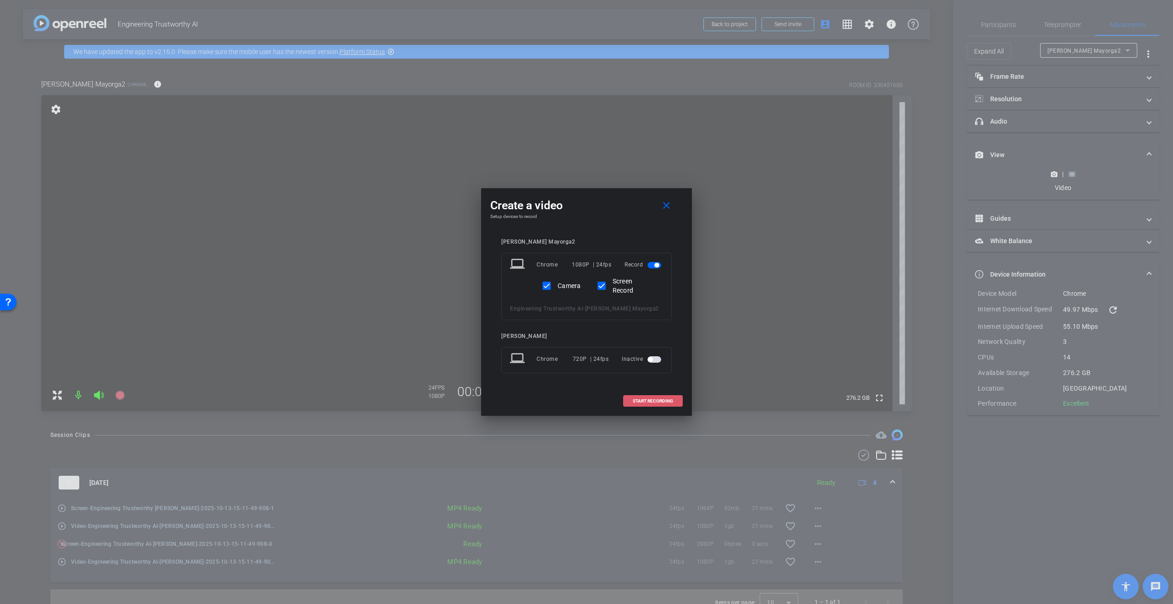
click at [647, 402] on span "START RECORDING" at bounding box center [653, 401] width 40 height 5
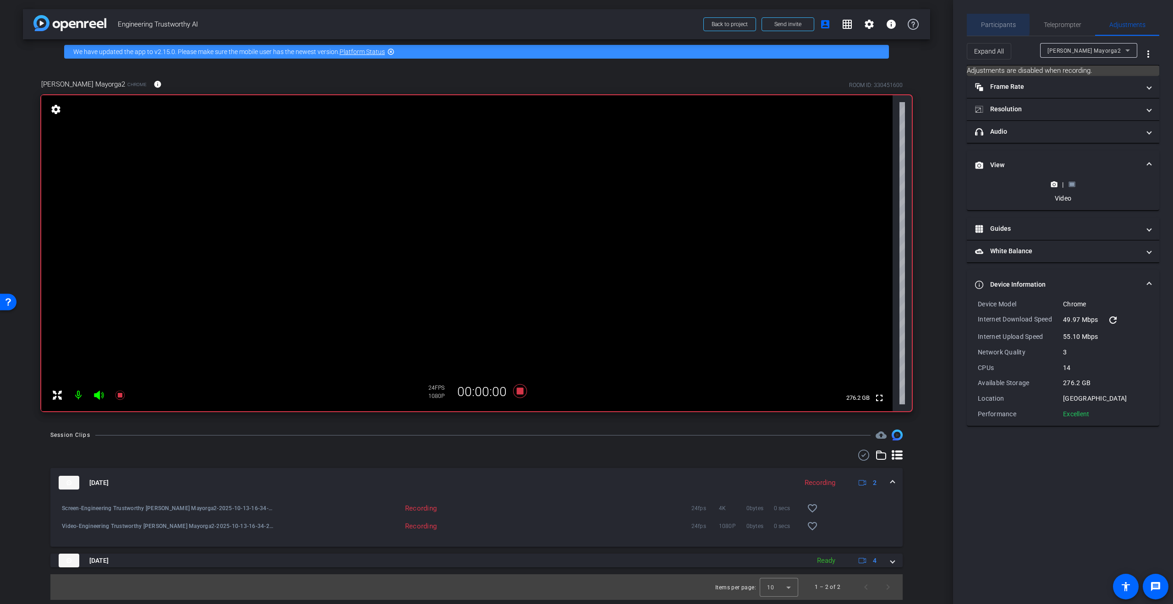
click at [989, 24] on span "Participants" at bounding box center [998, 25] width 35 height 6
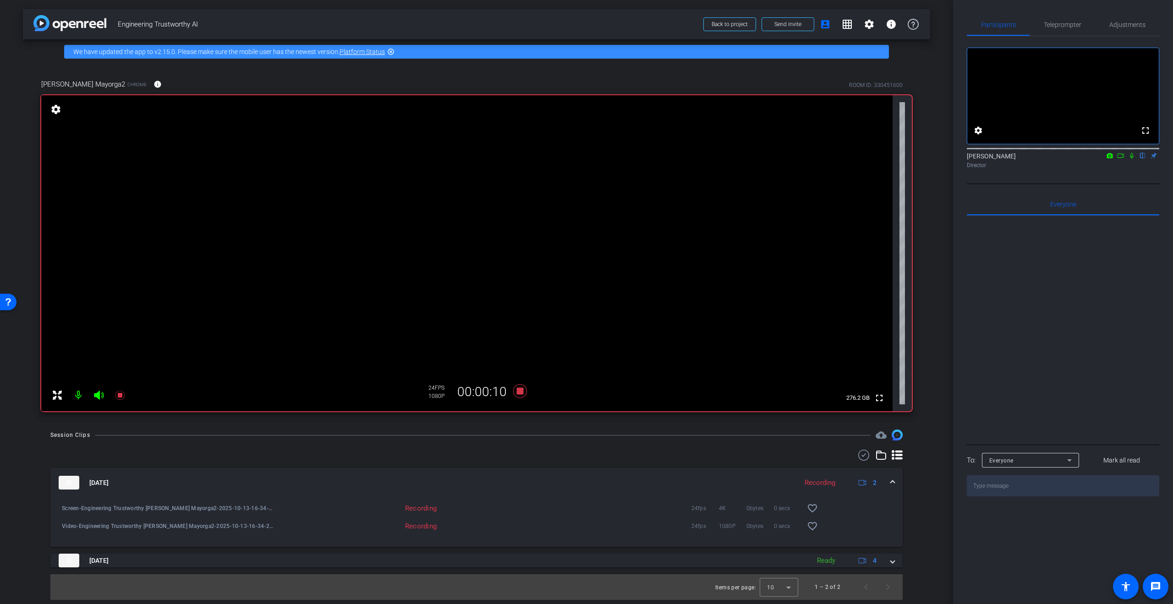
click at [1129, 159] on icon at bounding box center [1131, 156] width 7 height 6
click at [1122, 159] on icon at bounding box center [1120, 156] width 7 height 6
click at [1142, 159] on icon at bounding box center [1142, 156] width 7 height 6
click at [1144, 159] on icon at bounding box center [1142, 156] width 7 height 6
click at [1143, 26] on span "Adjustments" at bounding box center [1127, 25] width 36 height 6
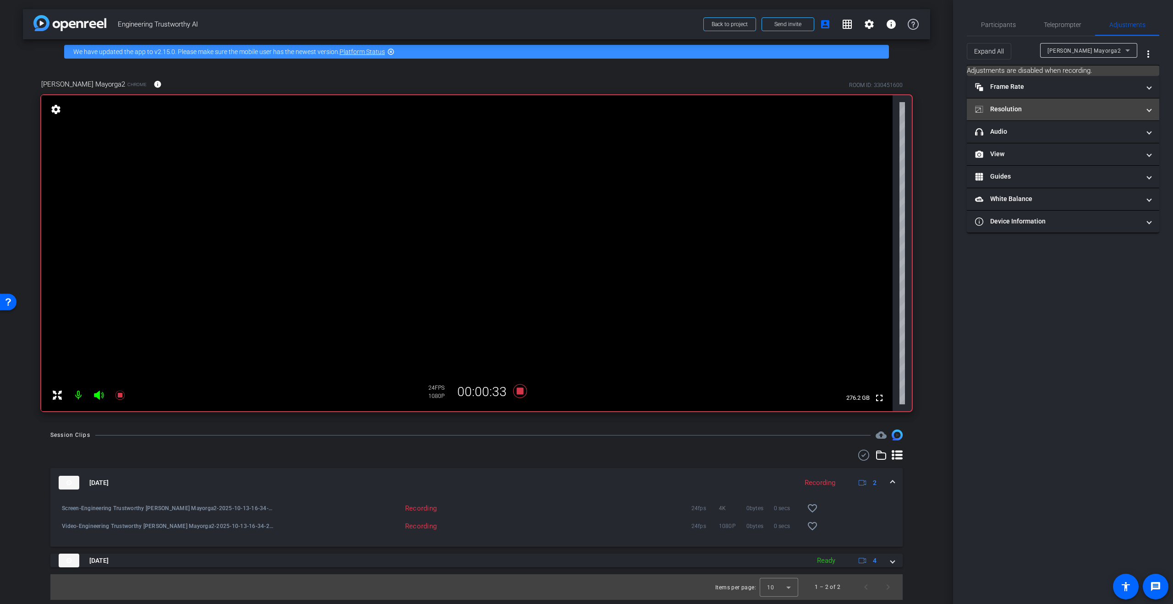
click at [1006, 109] on mat-panel-title "Resolution" at bounding box center [1057, 109] width 165 height 10
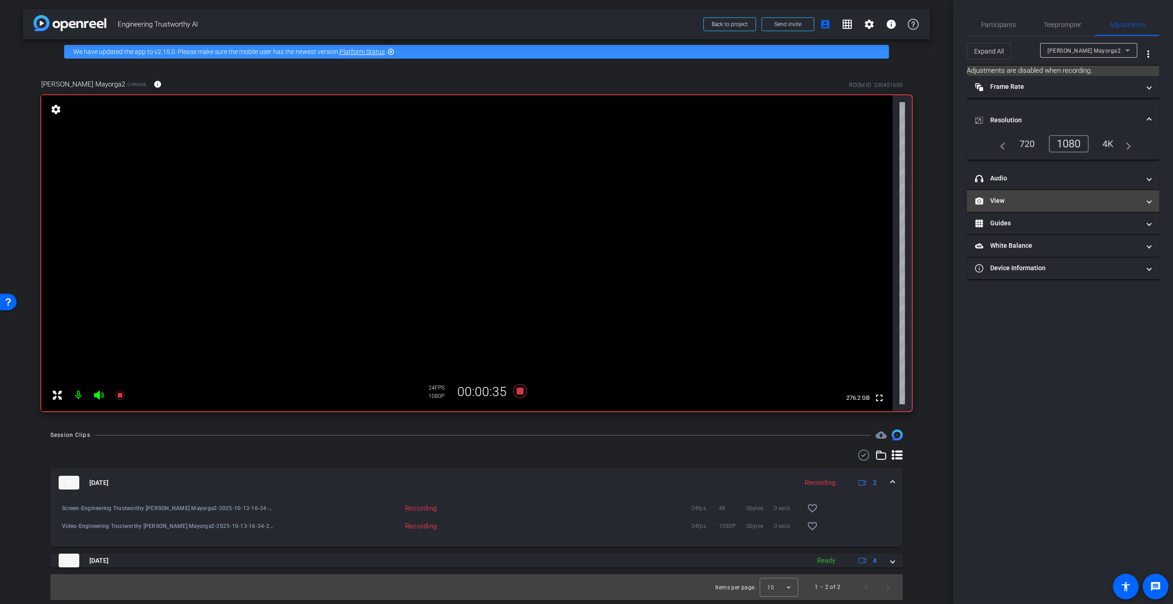
click at [1012, 201] on mat-panel-title "View" at bounding box center [1057, 201] width 165 height 10
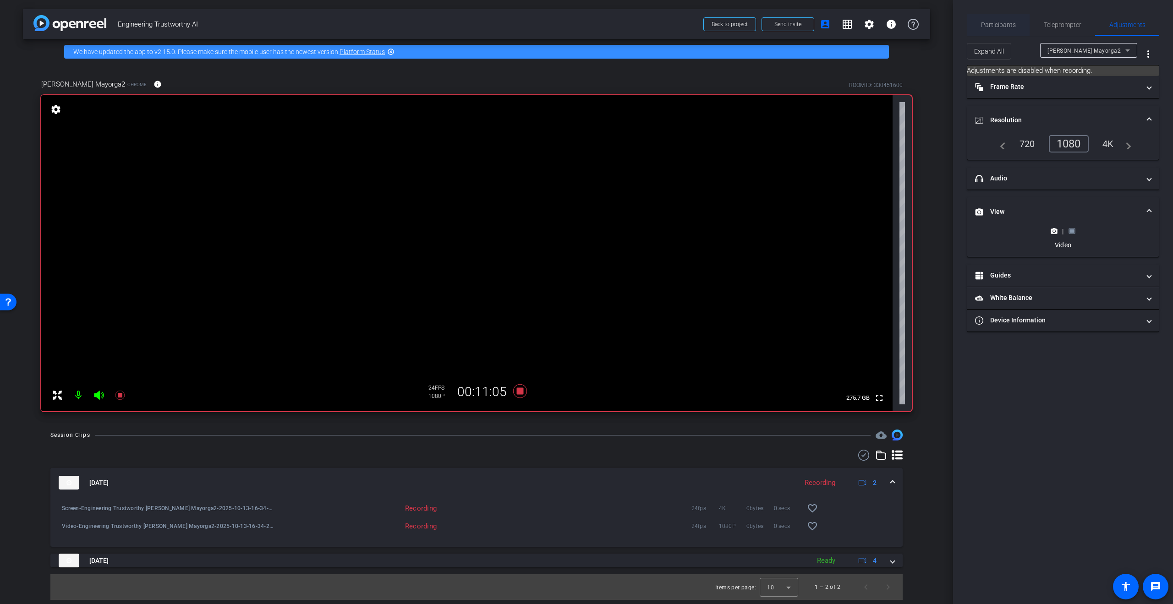
click at [1001, 23] on span "Participants" at bounding box center [998, 25] width 35 height 6
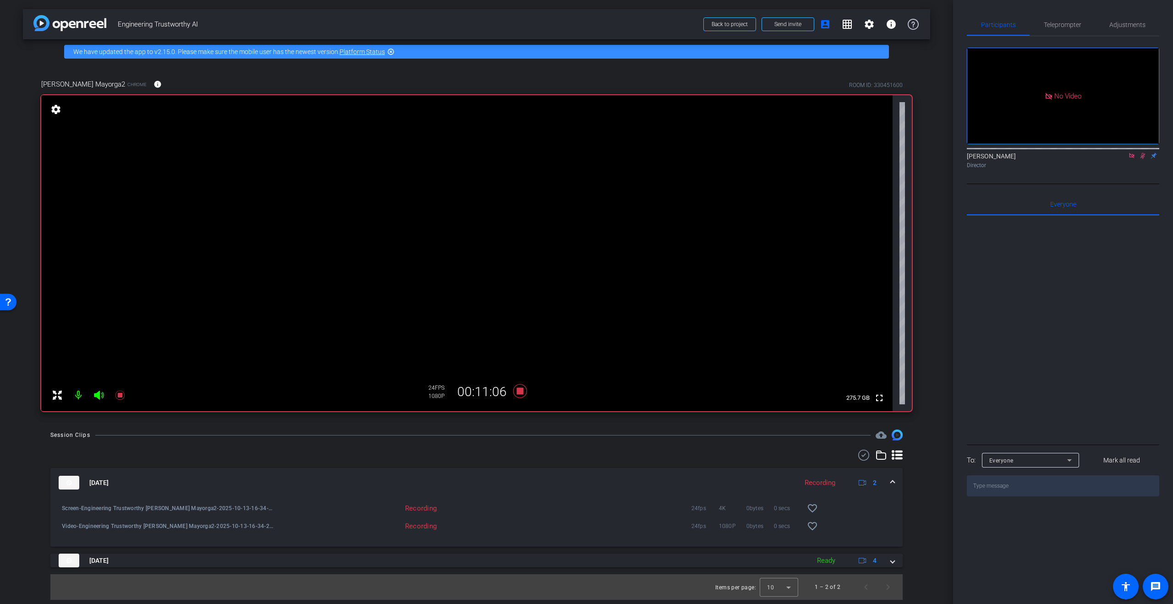
click at [1139, 153] on icon at bounding box center [1142, 156] width 7 height 6
click at [517, 393] on icon at bounding box center [520, 391] width 14 height 14
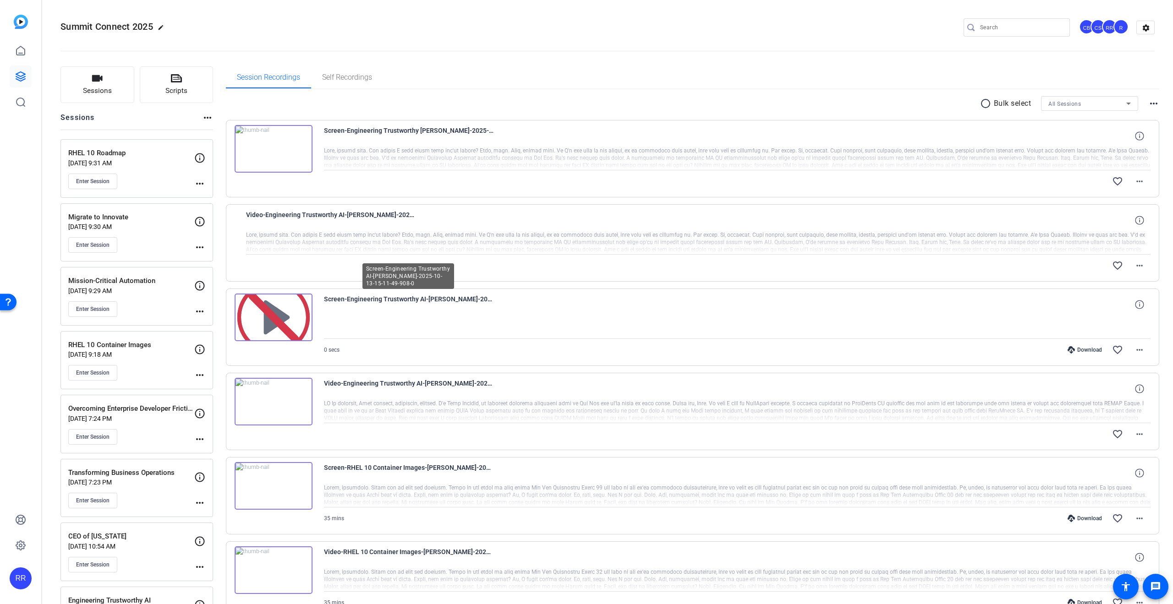
click at [416, 299] on span "Screen-Engineering Trustworthy AI-[PERSON_NAME]-2025-10-13-15-11-49-908-0" at bounding box center [408, 305] width 169 height 22
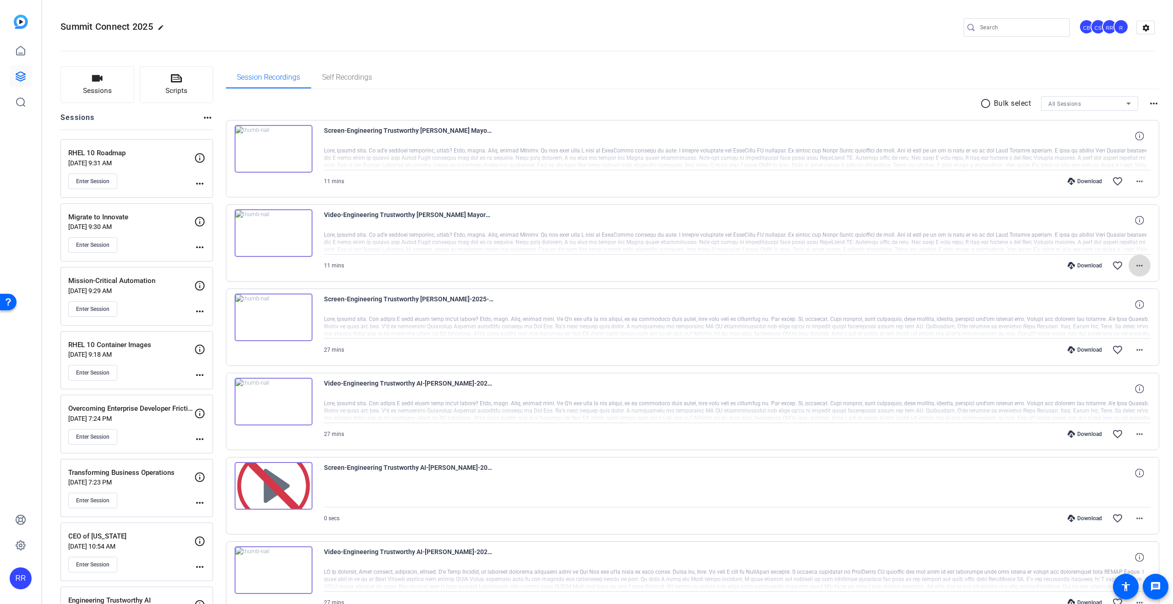
click at [1137, 263] on mat-icon "more_horiz" at bounding box center [1139, 265] width 11 height 11
click at [1109, 303] on span "Download MP4" at bounding box center [1110, 306] width 55 height 11
click at [1134, 181] on mat-icon "more_horiz" at bounding box center [1139, 181] width 11 height 11
click at [1098, 221] on span "Download MP4" at bounding box center [1110, 223] width 55 height 11
click at [1138, 346] on mat-icon "more_horiz" at bounding box center [1139, 349] width 11 height 11
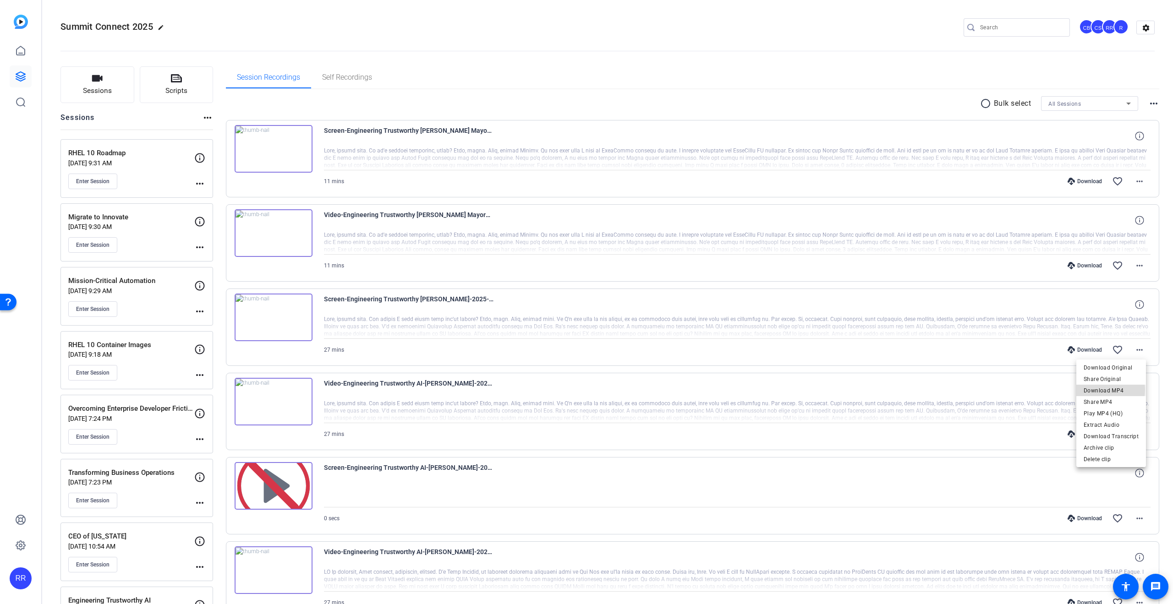
click at [1095, 390] on span "Download MP4" at bounding box center [1110, 390] width 55 height 11
click at [1134, 434] on mat-icon "more_horiz" at bounding box center [1139, 434] width 11 height 11
click at [1095, 472] on span "Download MP4" at bounding box center [1110, 474] width 55 height 11
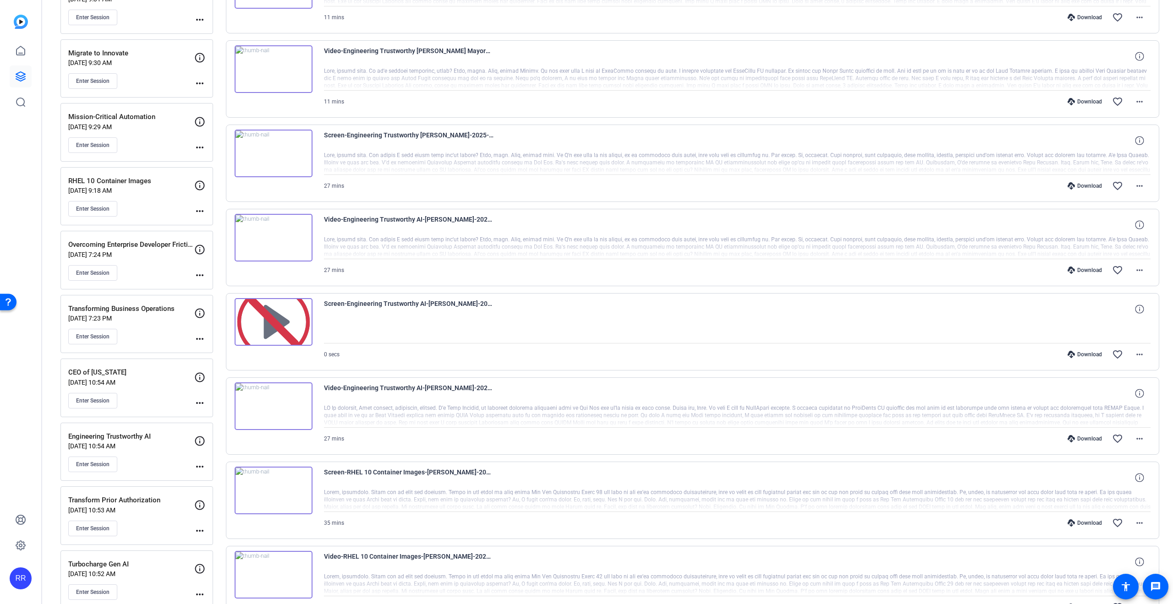
scroll to position [165, 0]
click at [1138, 432] on mat-icon "more_horiz" at bounding box center [1139, 437] width 11 height 11
click at [1093, 478] on span "Download MP4" at bounding box center [1110, 477] width 55 height 11
